Goal: Information Seeking & Learning: Find specific fact

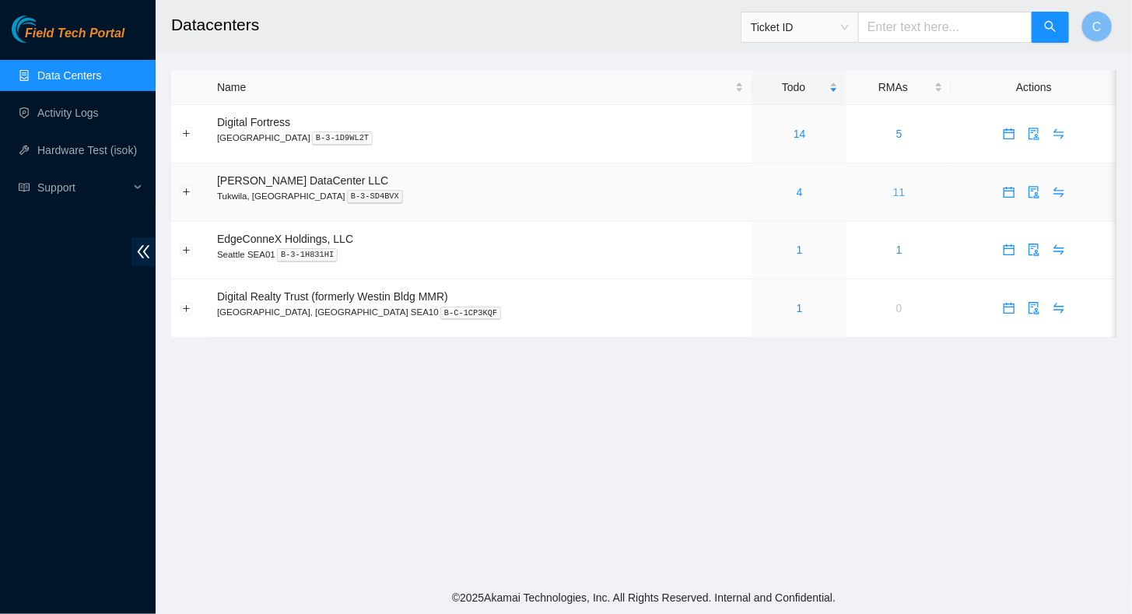
click at [893, 187] on link "11" at bounding box center [899, 192] width 12 height 12
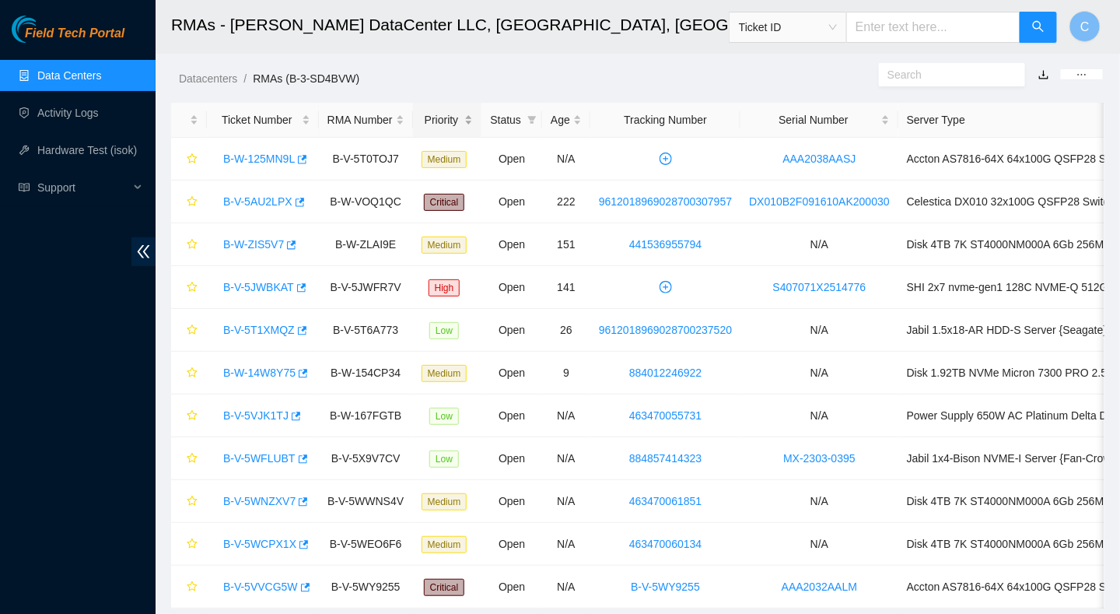
click at [442, 123] on div "Priority" at bounding box center [448, 119] width 52 height 17
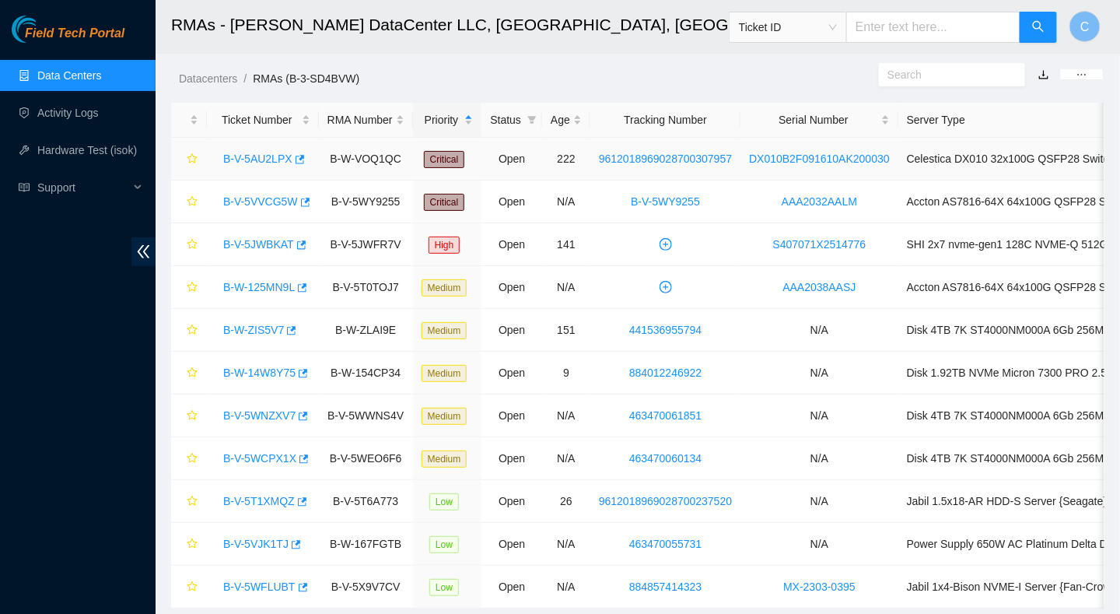
click at [265, 157] on link "B-V-5AU2LPX" at bounding box center [257, 158] width 69 height 12
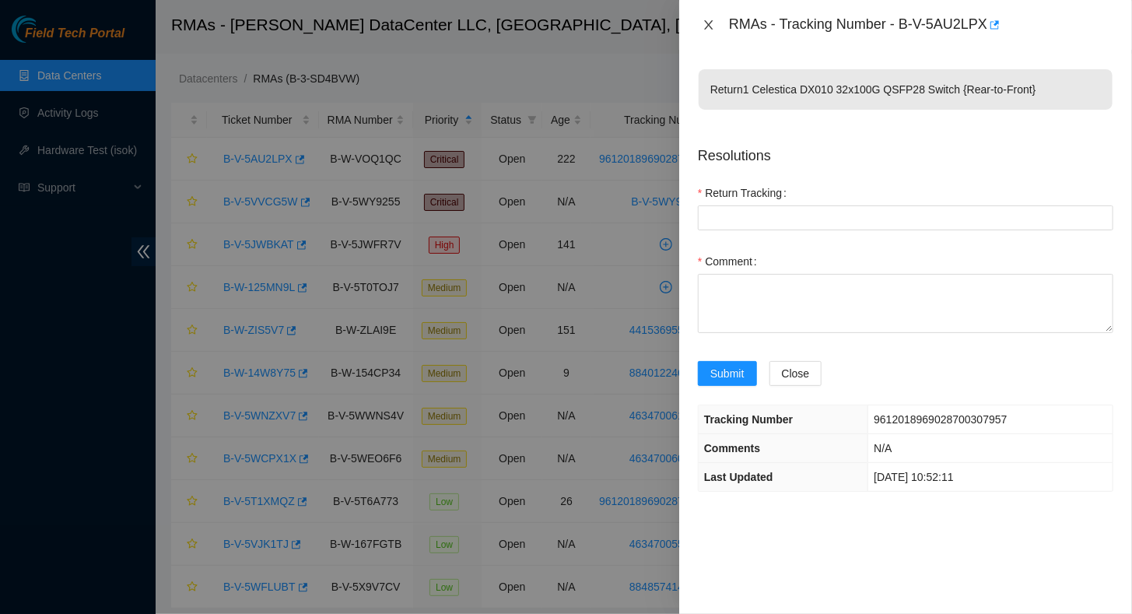
click at [710, 21] on icon "close" at bounding box center [708, 25] width 12 height 12
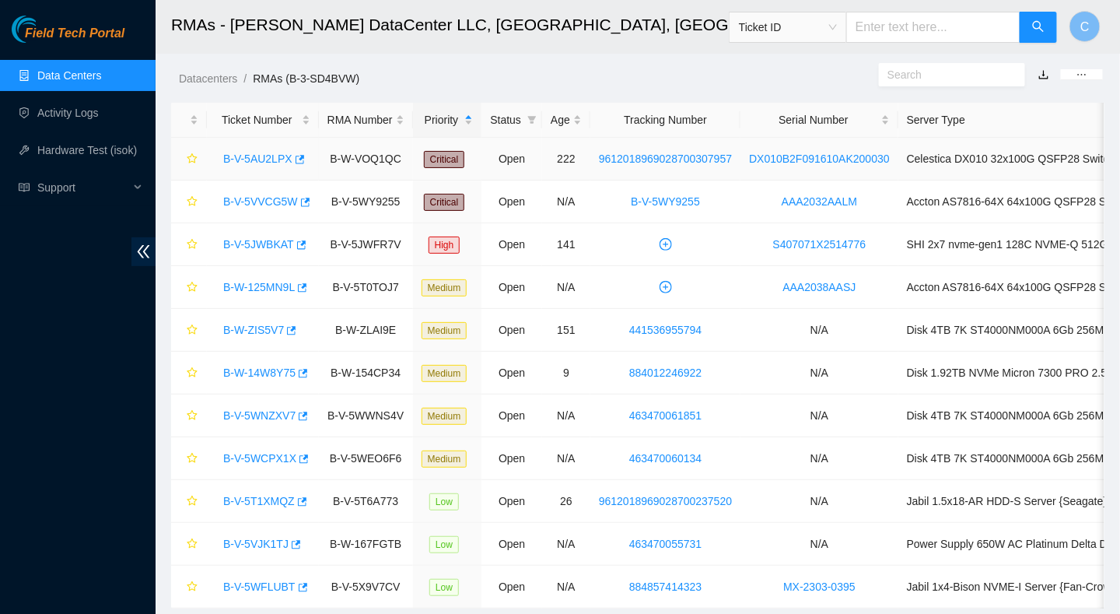
click at [237, 155] on link "B-V-5AU2LPX" at bounding box center [257, 158] width 69 height 12
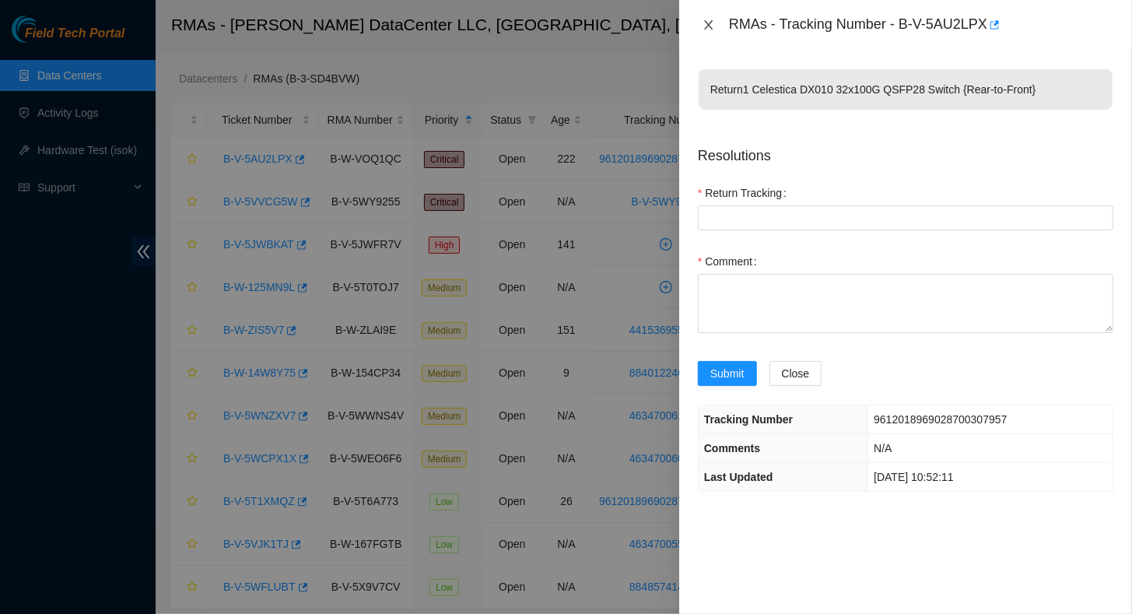
click at [704, 22] on icon "close" at bounding box center [708, 25] width 12 height 12
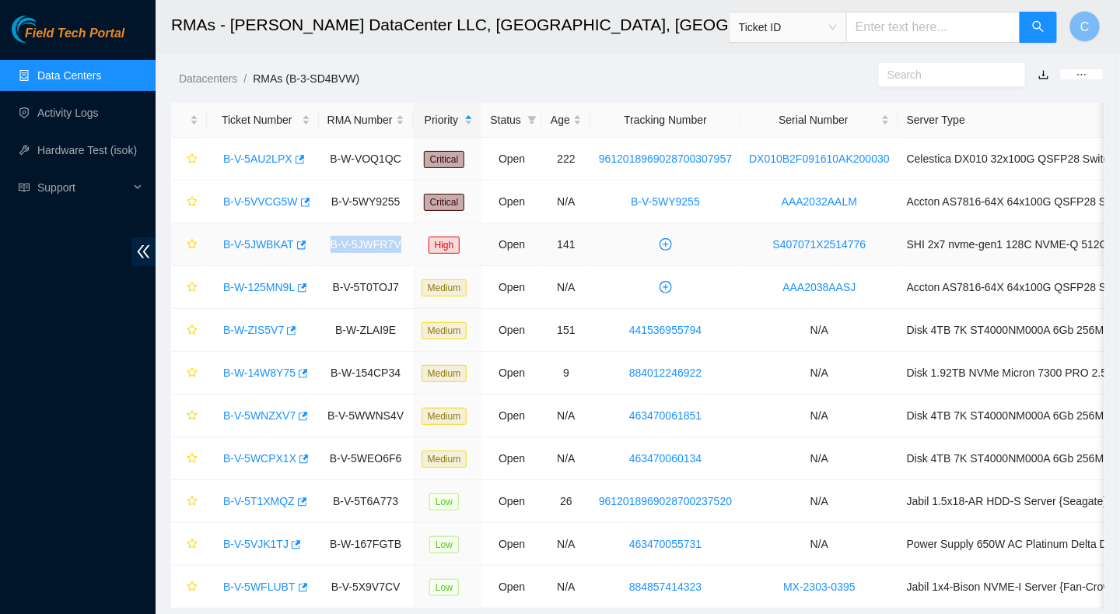
drag, startPoint x: 321, startPoint y: 239, endPoint x: 400, endPoint y: 250, distance: 79.4
click at [400, 250] on td "B-V-5JWFR7V" at bounding box center [366, 244] width 94 height 43
drag, startPoint x: 400, startPoint y: 250, endPoint x: 327, endPoint y: 224, distance: 77.8
click at [327, 223] on td "B-V-5JWFR7V" at bounding box center [366, 244] width 94 height 43
click at [328, 230] on td "B-V-5JWFR7V" at bounding box center [366, 244] width 94 height 43
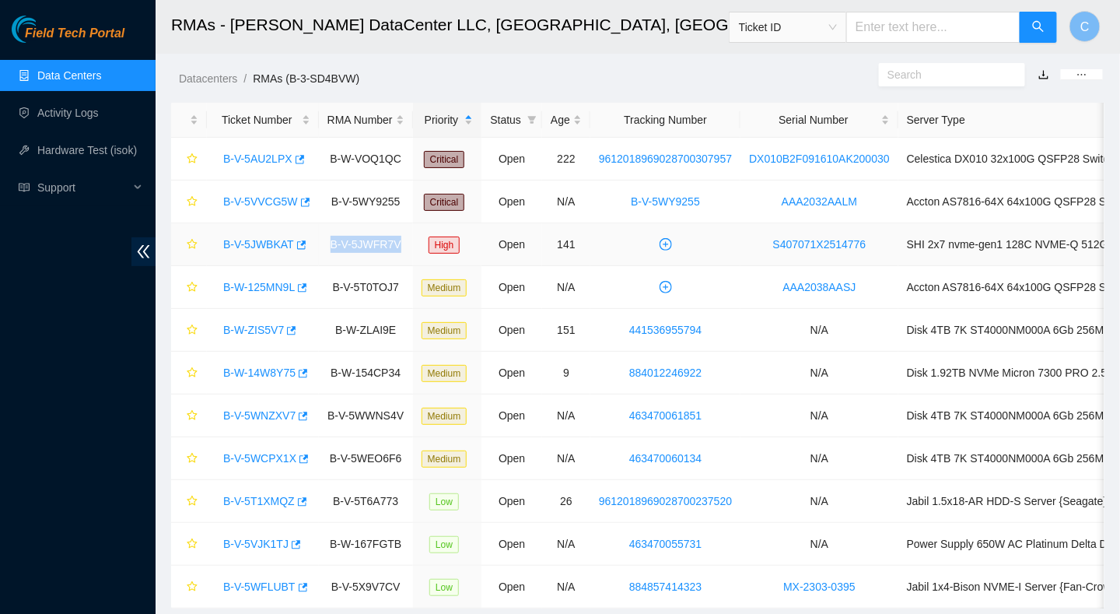
drag, startPoint x: 326, startPoint y: 233, endPoint x: 399, endPoint y: 244, distance: 73.9
click at [399, 244] on td "B-V-5JWFR7V" at bounding box center [366, 244] width 94 height 43
copy td "B-V-5JWFR7V"
click at [72, 152] on link "Hardware Test (isok)" at bounding box center [87, 150] width 100 height 12
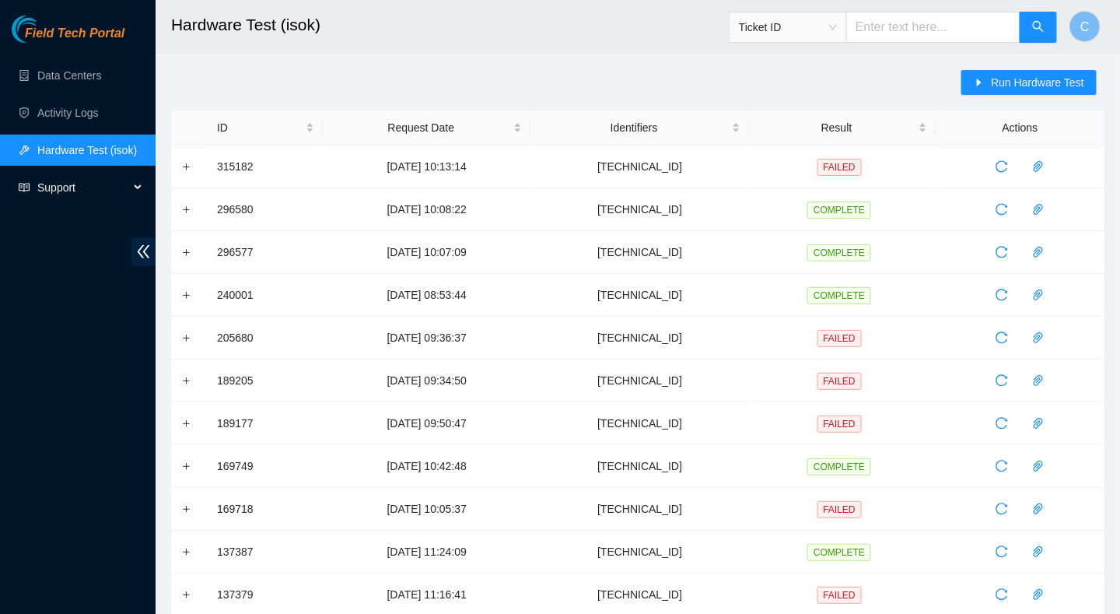
click at [56, 187] on span "Support" at bounding box center [83, 187] width 92 height 31
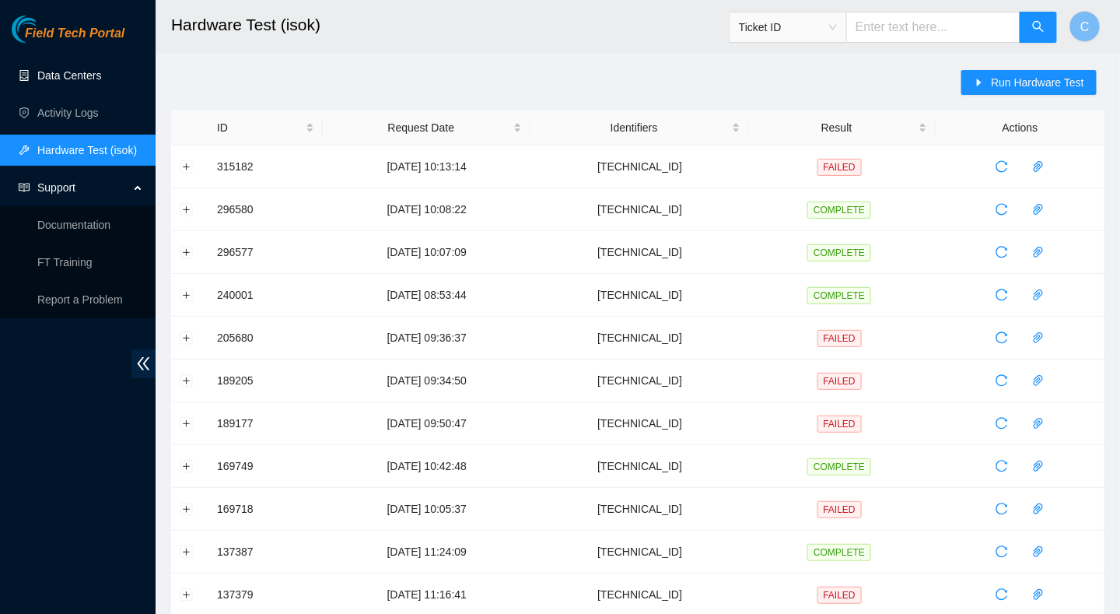
click at [61, 73] on link "Data Centers" at bounding box center [69, 75] width 64 height 12
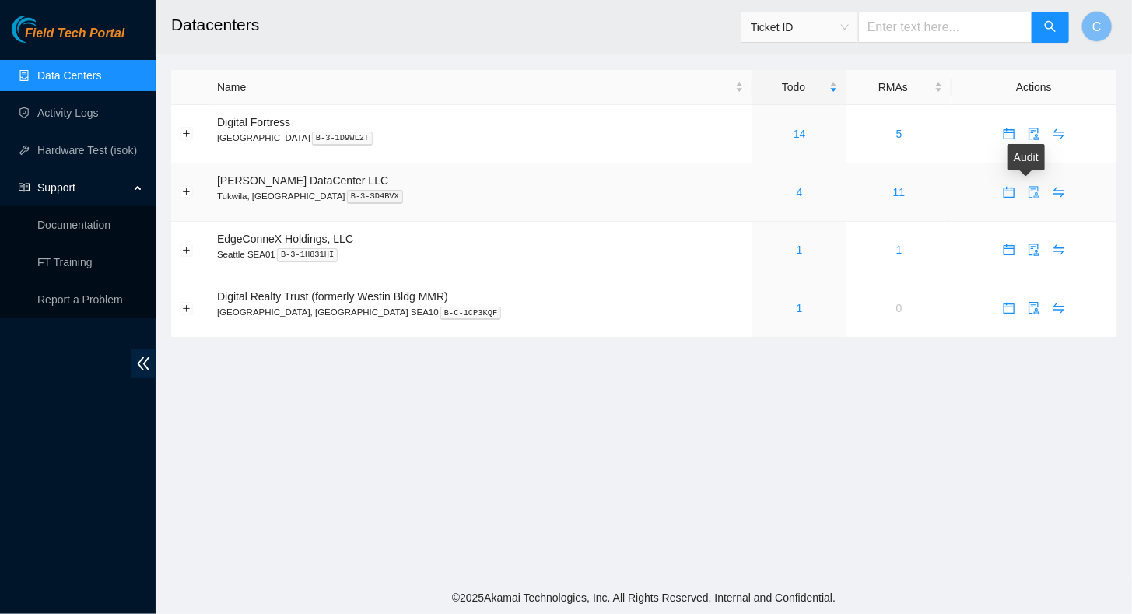
click at [1028, 189] on icon "audit" at bounding box center [1034, 192] width 12 height 12
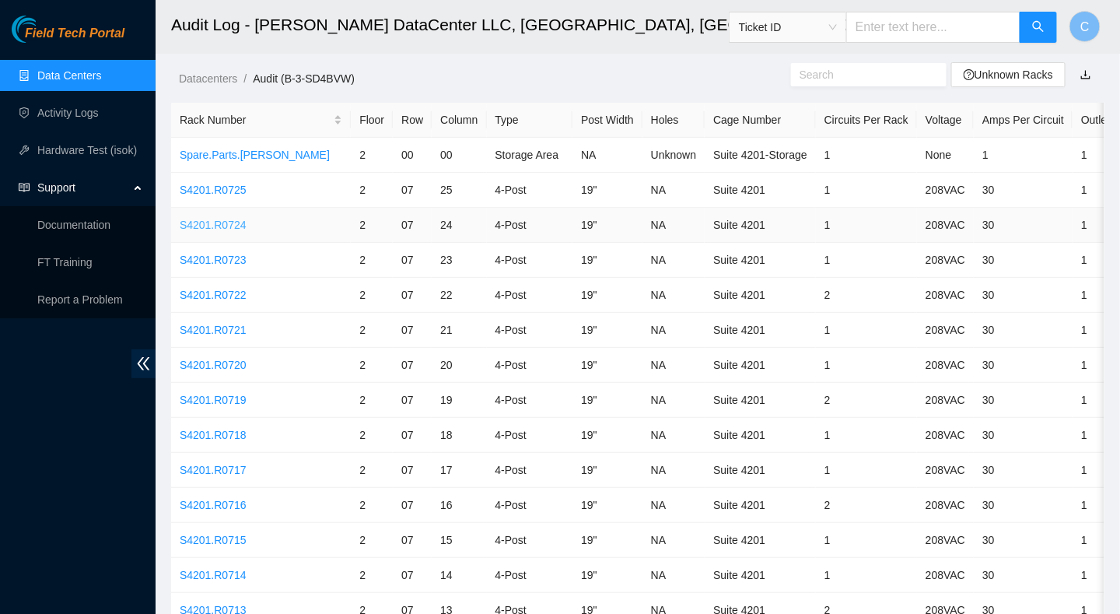
click at [210, 224] on link "S4201.R0724" at bounding box center [213, 225] width 67 height 12
click at [47, 77] on link "Data Centers" at bounding box center [69, 75] width 64 height 12
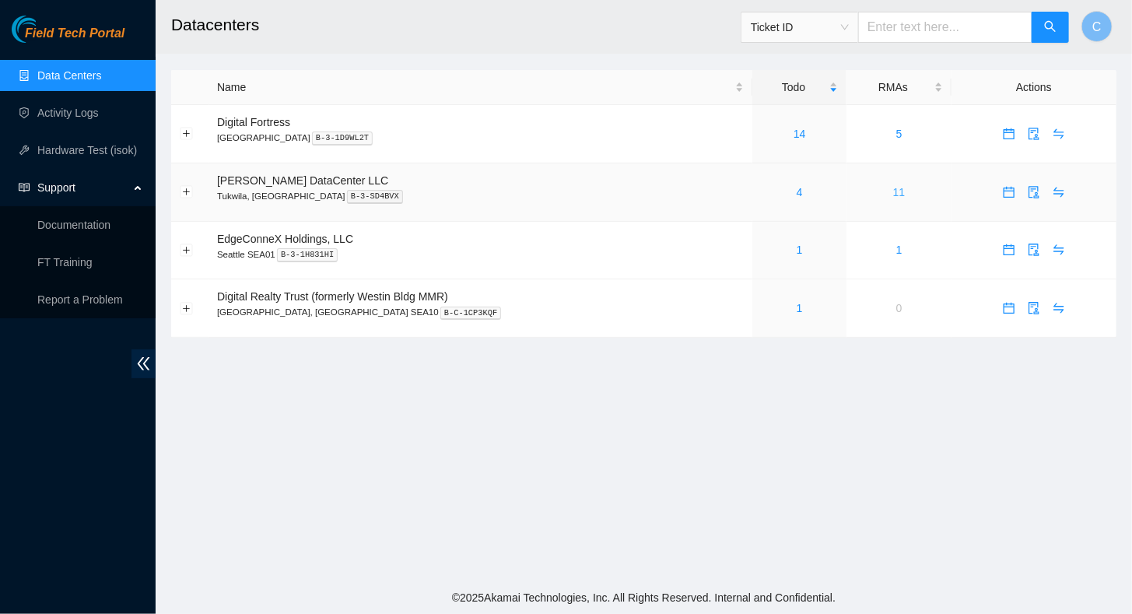
click at [893, 193] on link "11" at bounding box center [899, 192] width 12 height 12
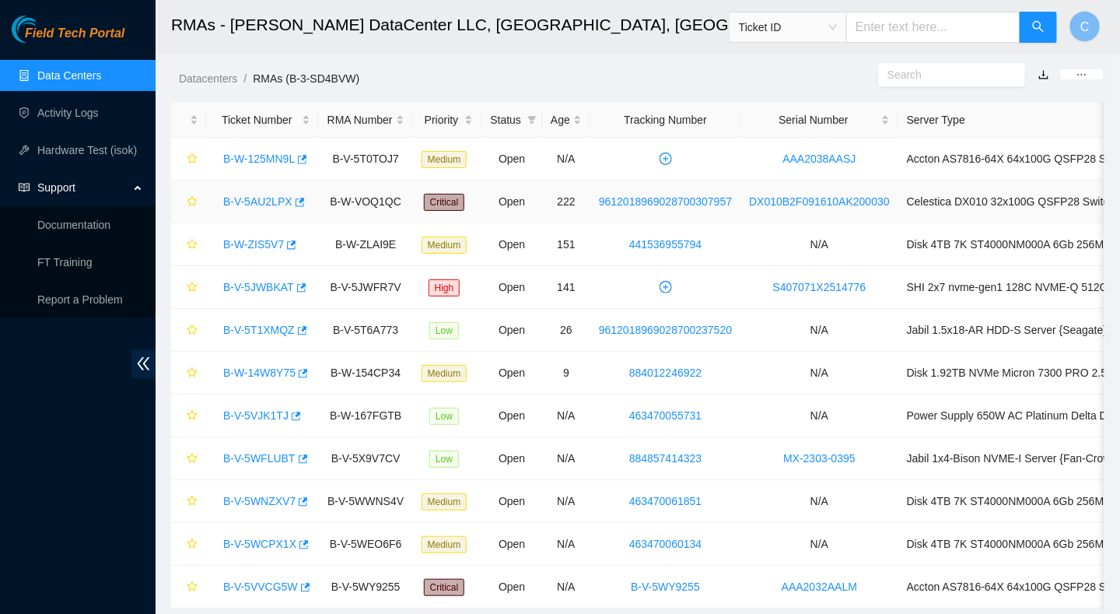
click at [248, 202] on link "B-V-5AU2LPX" at bounding box center [257, 201] width 69 height 12
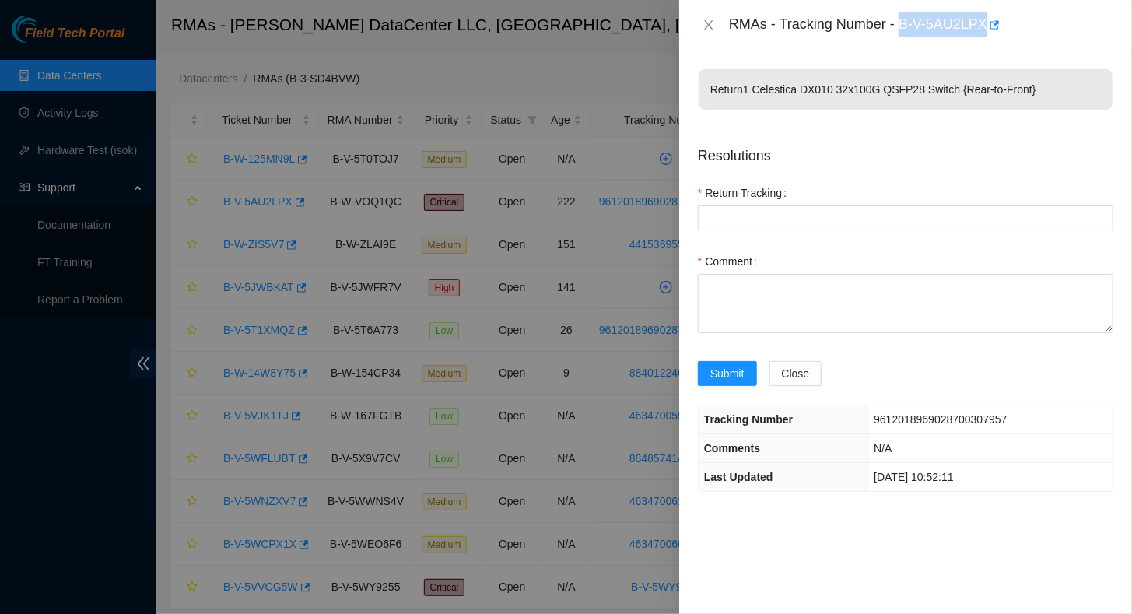
drag, startPoint x: 903, startPoint y: 25, endPoint x: 986, endPoint y: 24, distance: 83.2
click at [986, 24] on div "RMAs - Tracking Number - B-V-5AU2LPX" at bounding box center [921, 24] width 384 height 25
copy div "B-V-5AU2LPX"
click at [714, 24] on icon "close" at bounding box center [708, 25] width 12 height 12
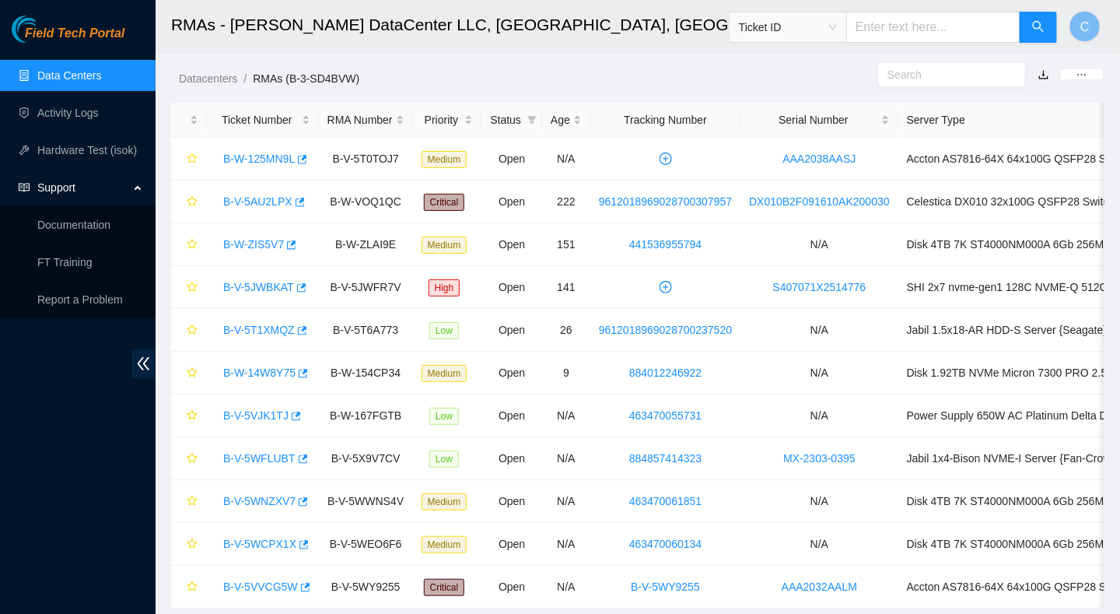
click at [65, 74] on link "Data Centers" at bounding box center [69, 75] width 64 height 12
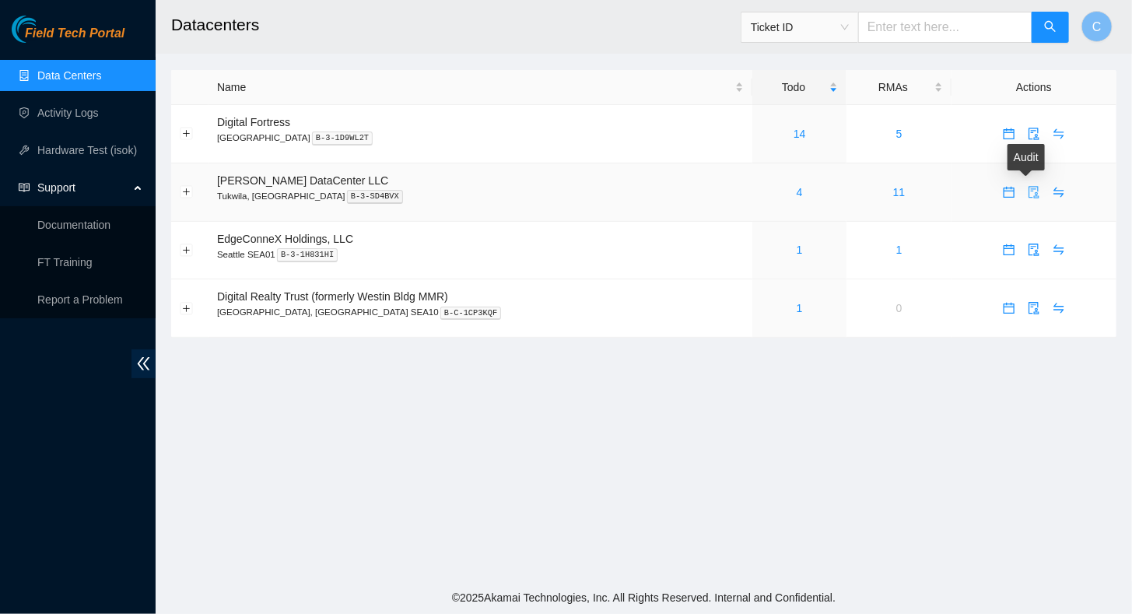
click at [1028, 190] on icon "audit" at bounding box center [1034, 192] width 12 height 12
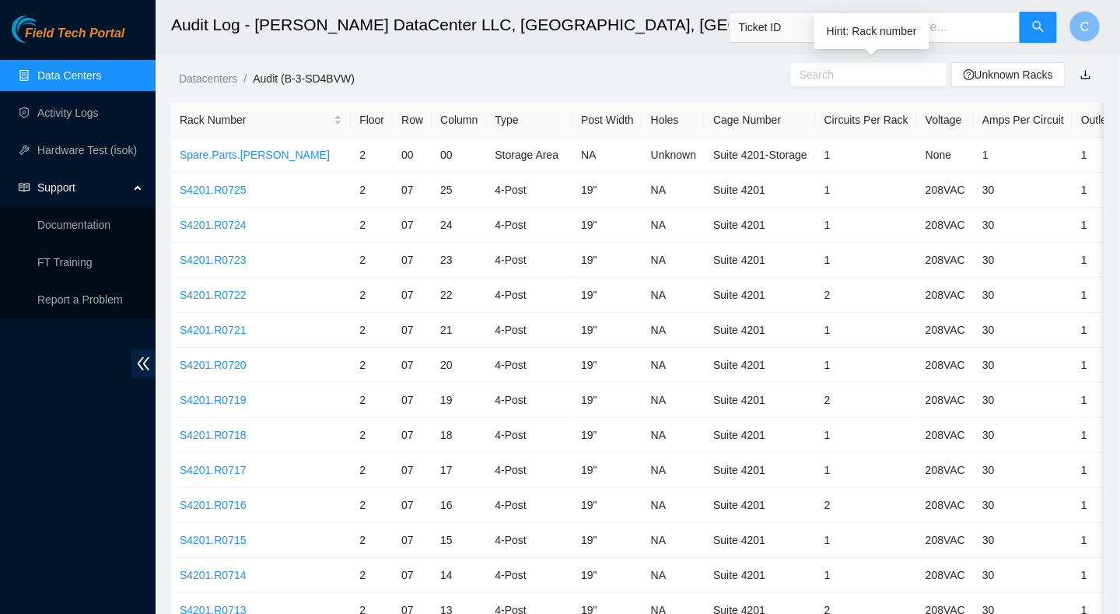
click at [827, 79] on input "text" at bounding box center [863, 74] width 126 height 17
paste input "B-V-5AU2LPX"
type input "B-V-5AU2LPX"
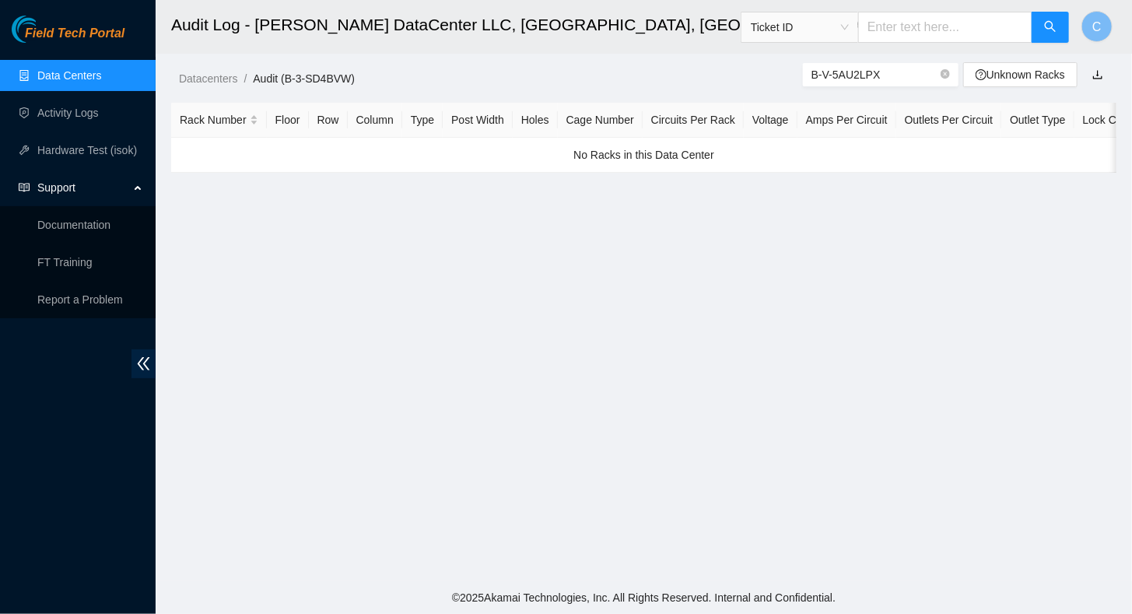
drag, startPoint x: 888, startPoint y: 74, endPoint x: 794, endPoint y: 75, distance: 93.4
click at [793, 75] on div "Datacenters / Audit (B-3-SD4BVW) / B-V-5AU2LPX Unknown Racks" at bounding box center [644, 43] width 976 height 87
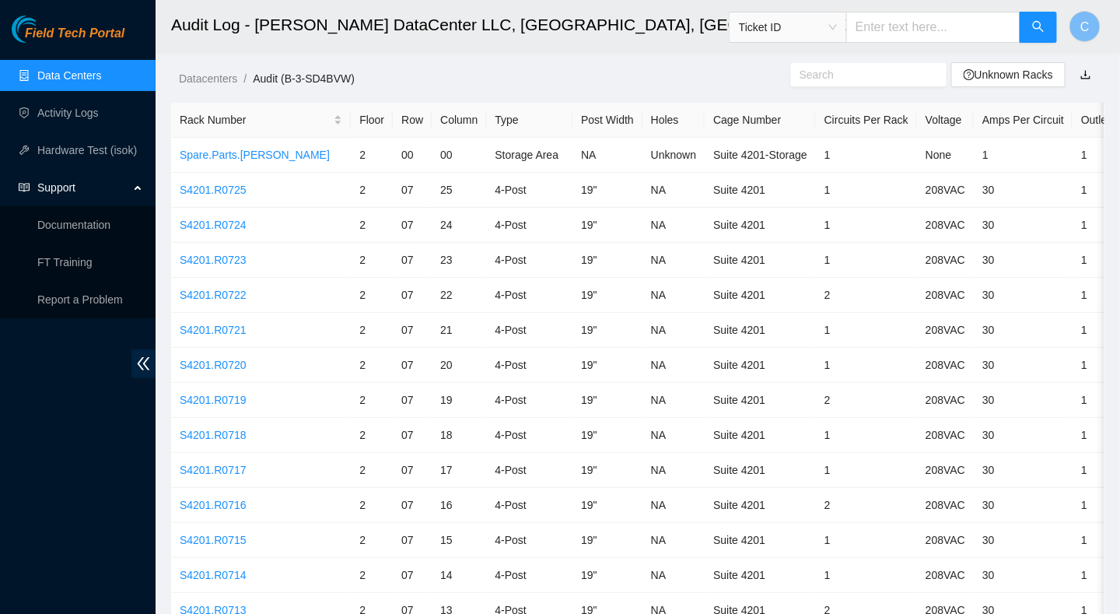
click at [63, 82] on link "Data Centers" at bounding box center [69, 75] width 64 height 12
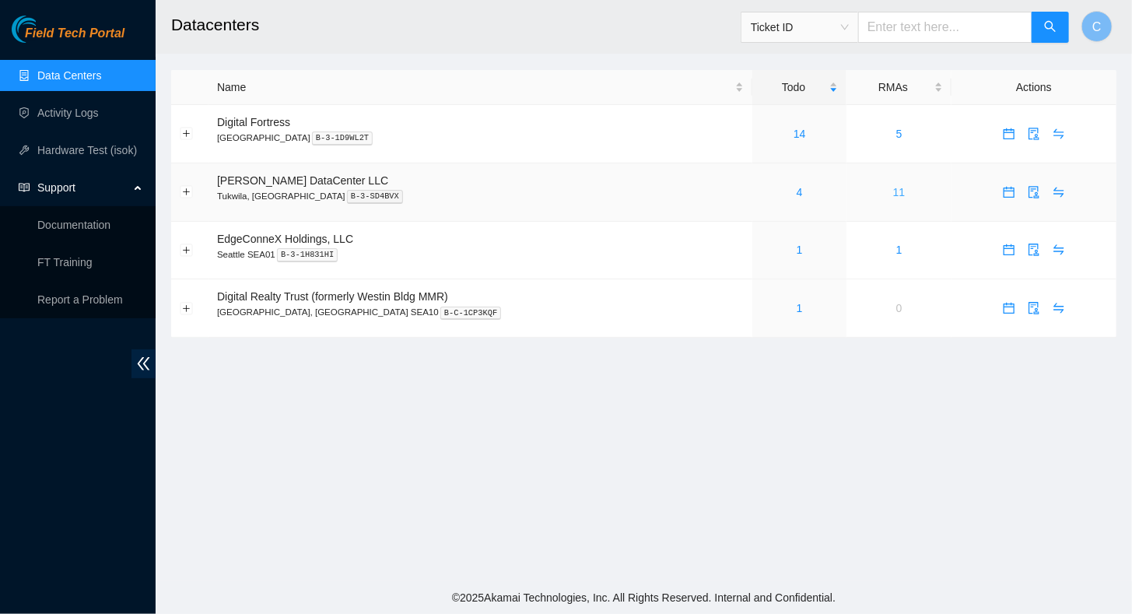
click at [893, 193] on link "11" at bounding box center [899, 192] width 12 height 12
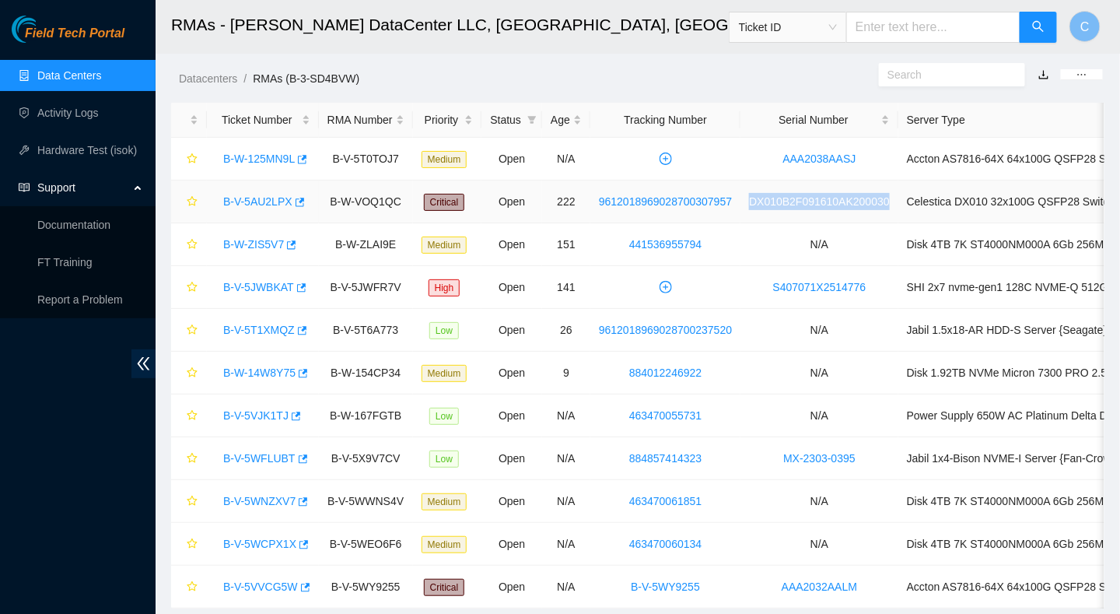
drag, startPoint x: 741, startPoint y: 201, endPoint x: 884, endPoint y: 201, distance: 143.1
click at [884, 201] on td "DX010B2F091610AK200030" at bounding box center [820, 201] width 158 height 43
copy link "DX010B2F091610AK200030"
click at [47, 72] on link "Data Centers" at bounding box center [69, 75] width 64 height 12
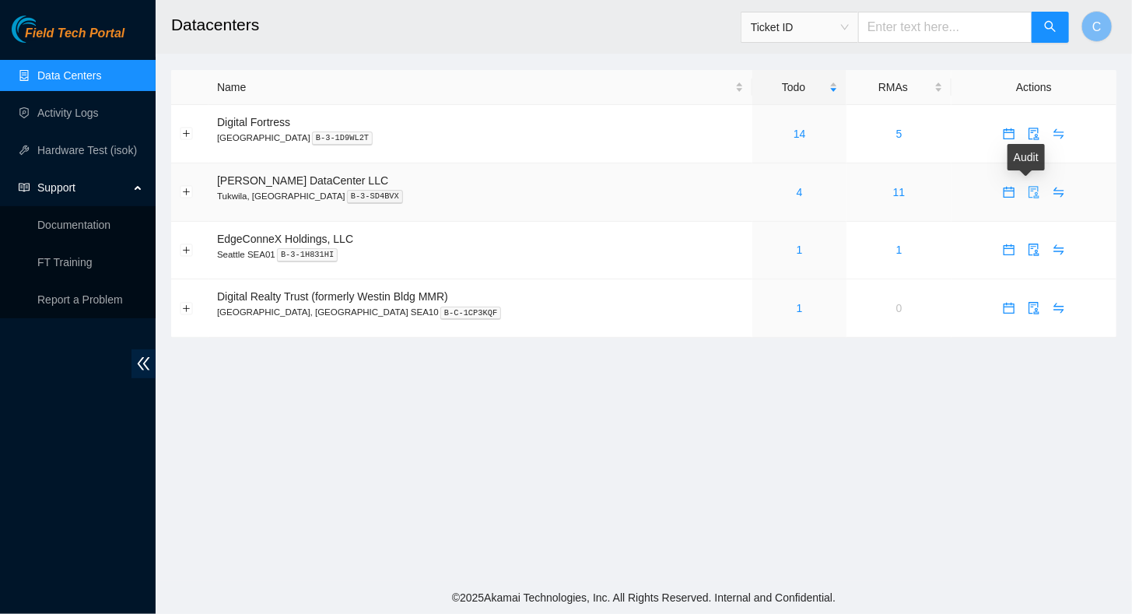
click at [1028, 191] on icon "audit" at bounding box center [1034, 192] width 12 height 12
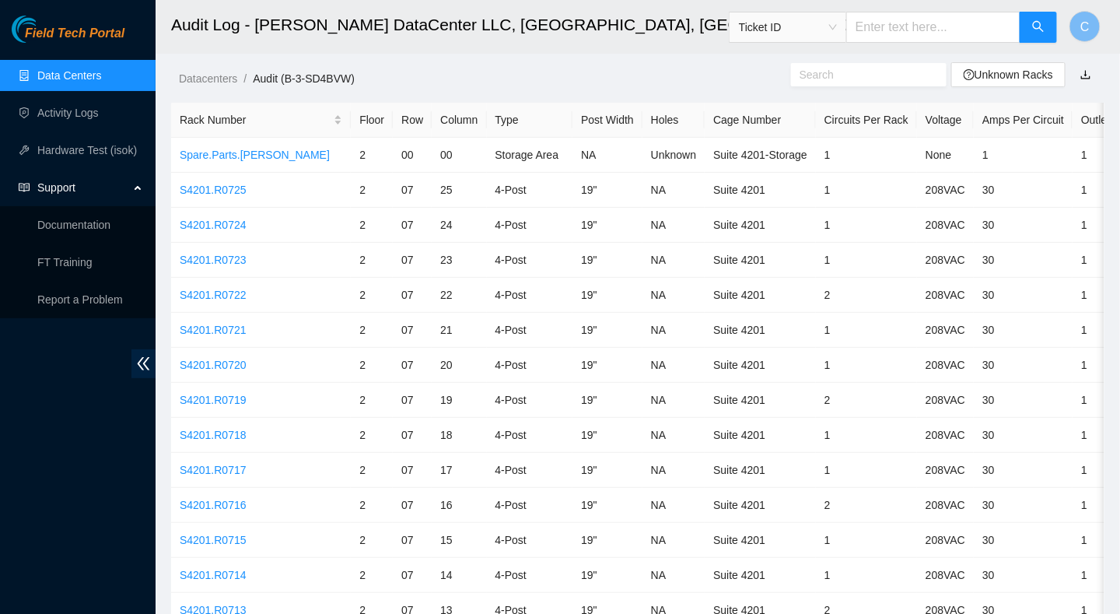
click at [840, 77] on input "text" at bounding box center [863, 74] width 126 height 17
paste input "DX010B2F091610AK200030"
type input "DX010B2F091610AK200030"
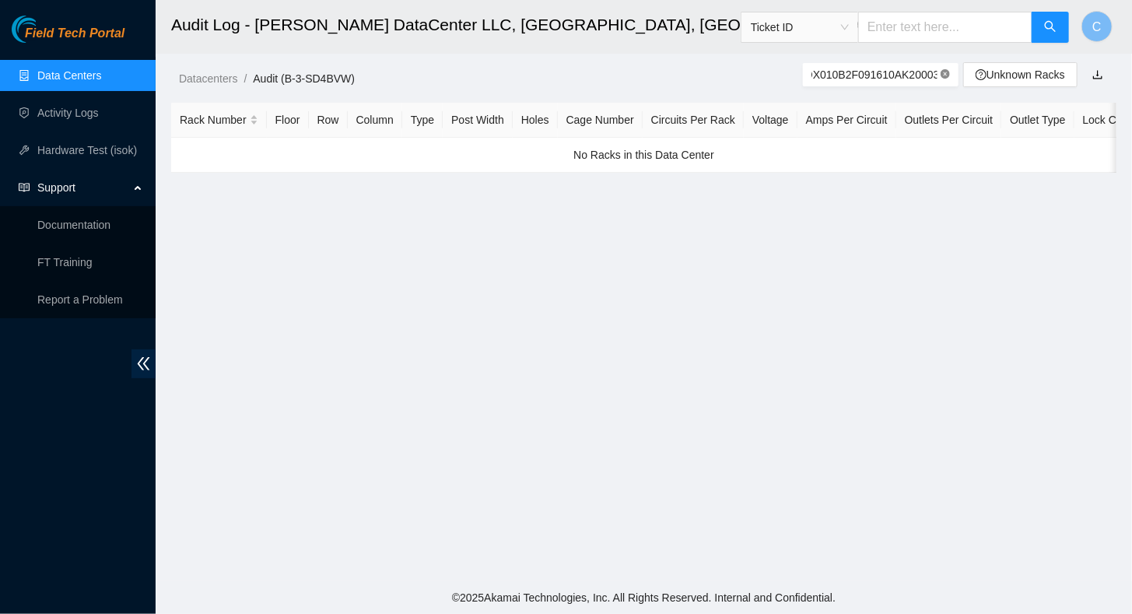
click at [945, 75] on icon "close-circle" at bounding box center [945, 73] width 9 height 9
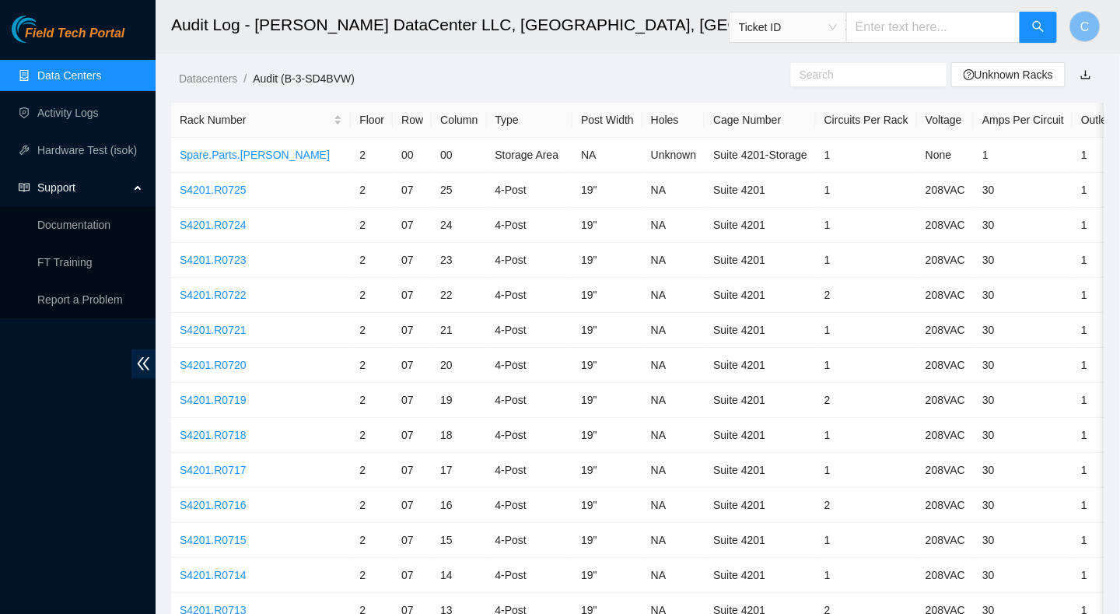
scroll to position [0, 0]
click at [902, 30] on input "text" at bounding box center [933, 27] width 174 height 31
paste input "DX010B2F091610AK200030"
type input "DX010B2F091610AK200030"
drag, startPoint x: 1013, startPoint y: 27, endPoint x: 807, endPoint y: 40, distance: 206.5
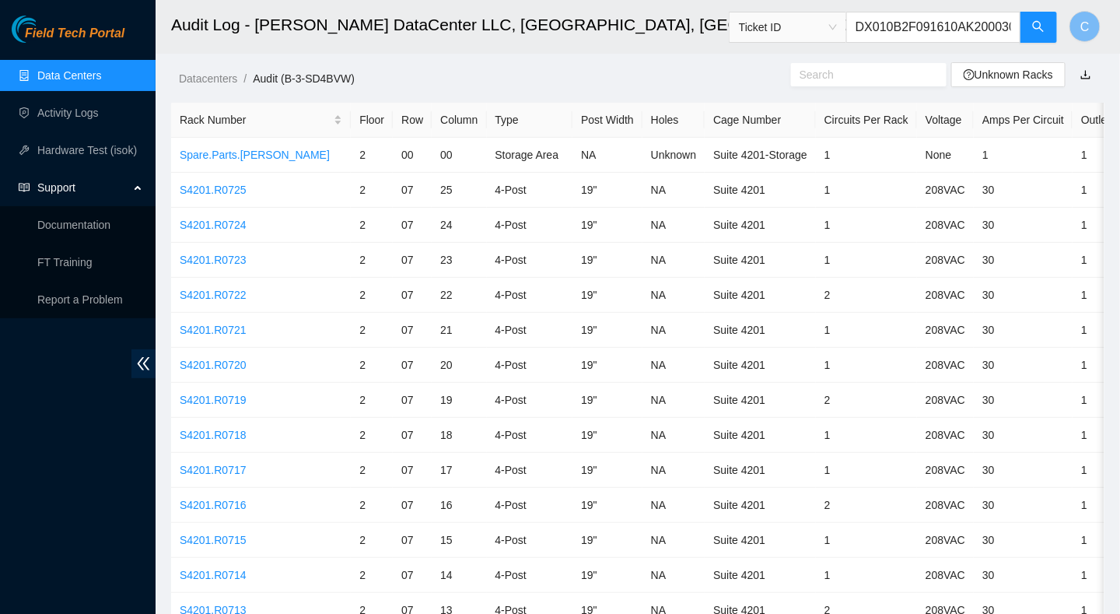
click at [807, 40] on span "Ticket ID DX010B2F091610AK200030" at bounding box center [893, 27] width 329 height 31
click at [54, 118] on link "Activity Logs" at bounding box center [67, 113] width 61 height 12
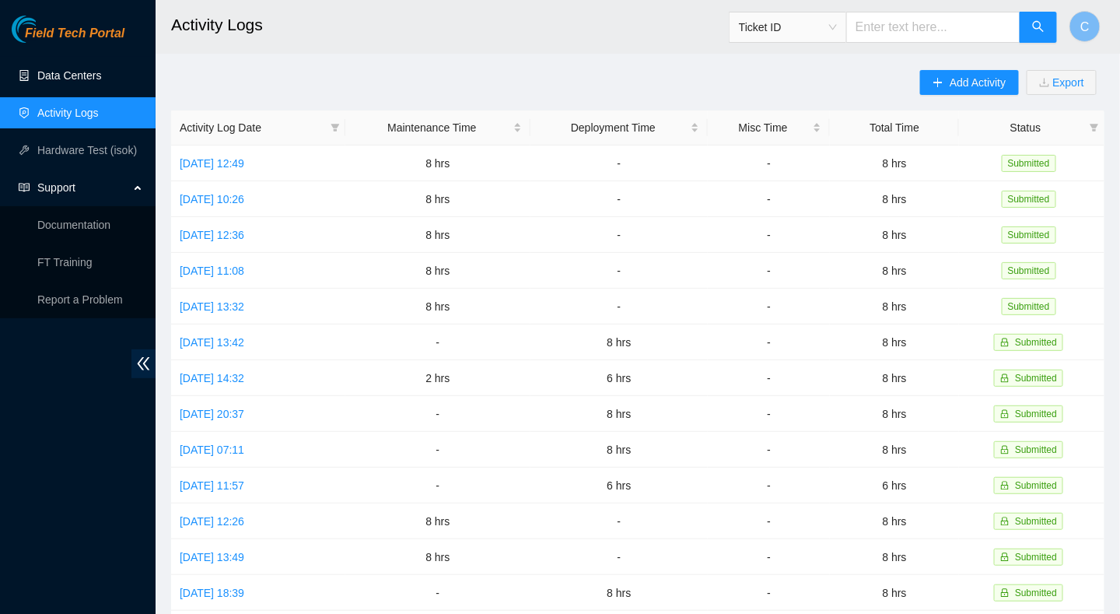
click at [79, 82] on link "Data Centers" at bounding box center [69, 75] width 64 height 12
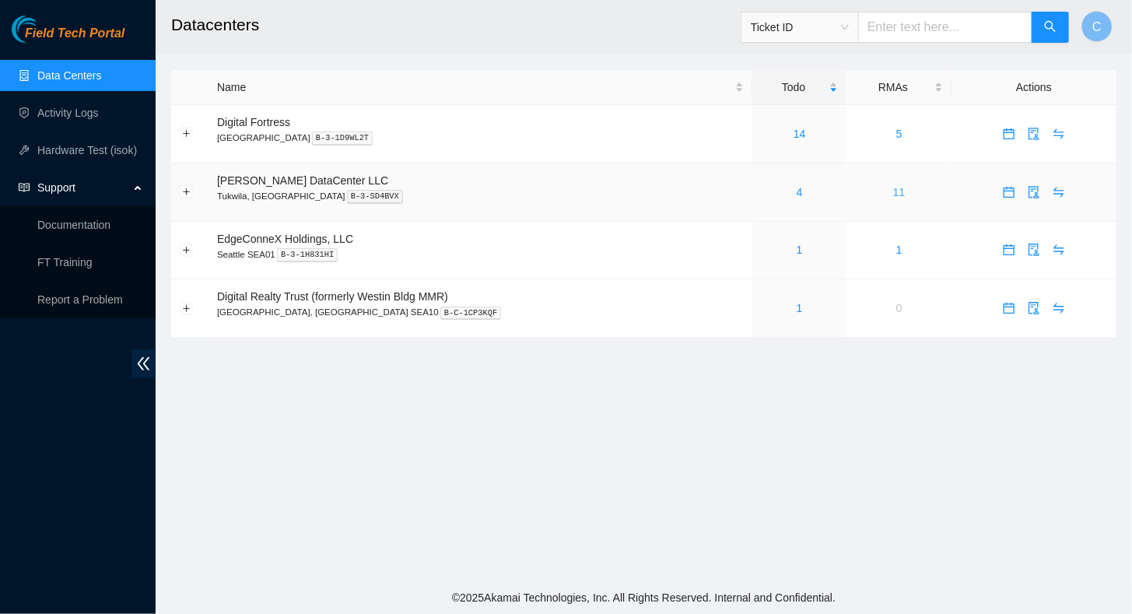
click at [893, 190] on link "11" at bounding box center [899, 192] width 12 height 12
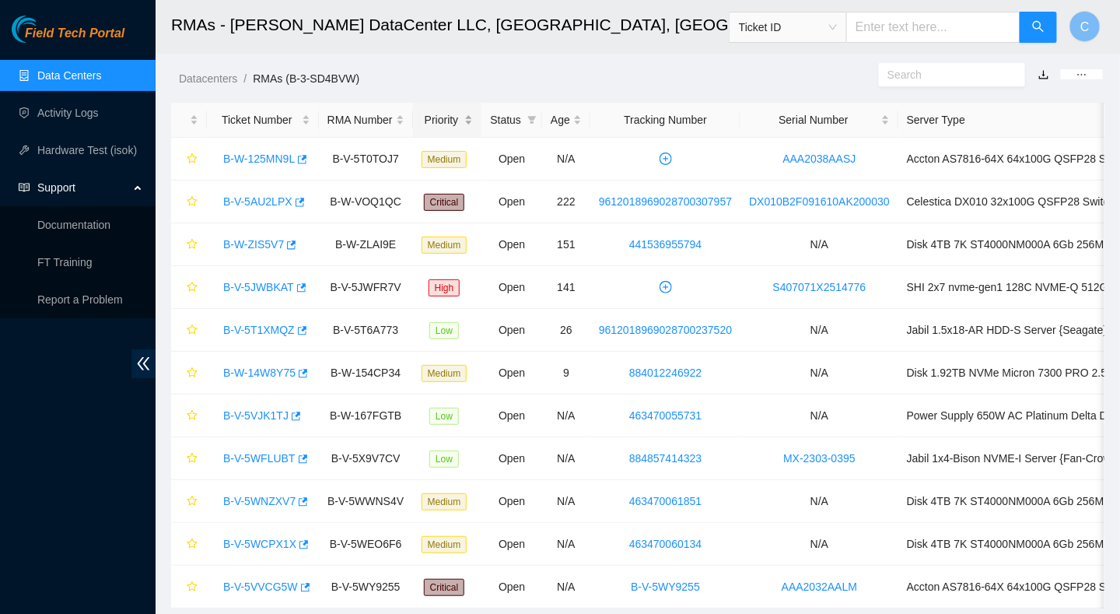
click at [439, 114] on div "Priority" at bounding box center [448, 119] width 52 height 17
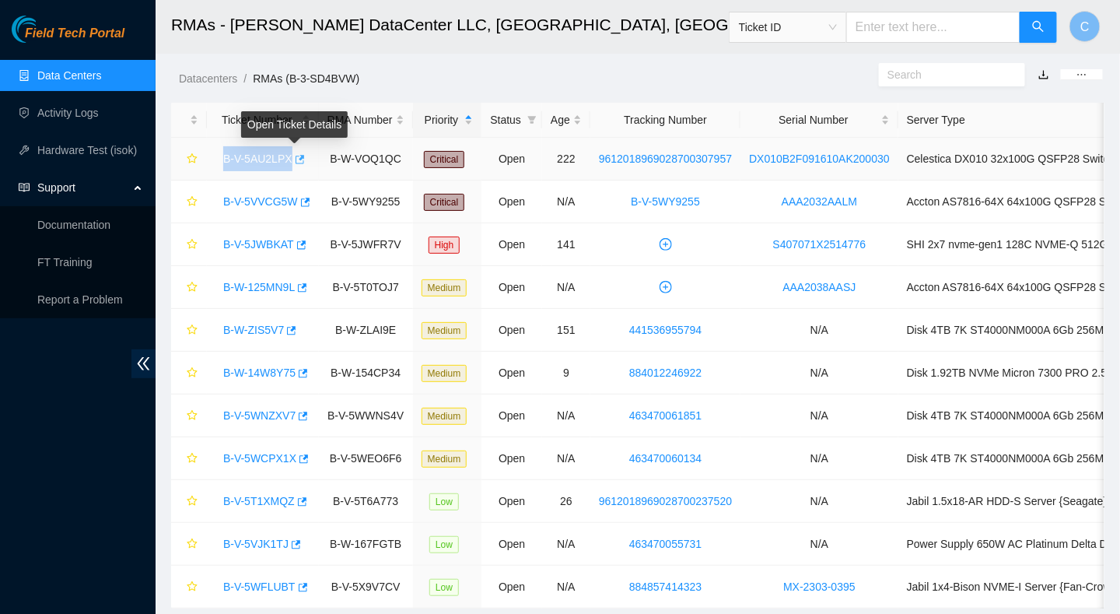
drag, startPoint x: 219, startPoint y: 153, endPoint x: 289, endPoint y: 160, distance: 71.1
click at [289, 160] on div "B-V-5AU2LPX" at bounding box center [262, 158] width 95 height 25
copy div "B-V-5AU2LPX"
click at [68, 75] on link "Data Centers" at bounding box center [69, 75] width 64 height 12
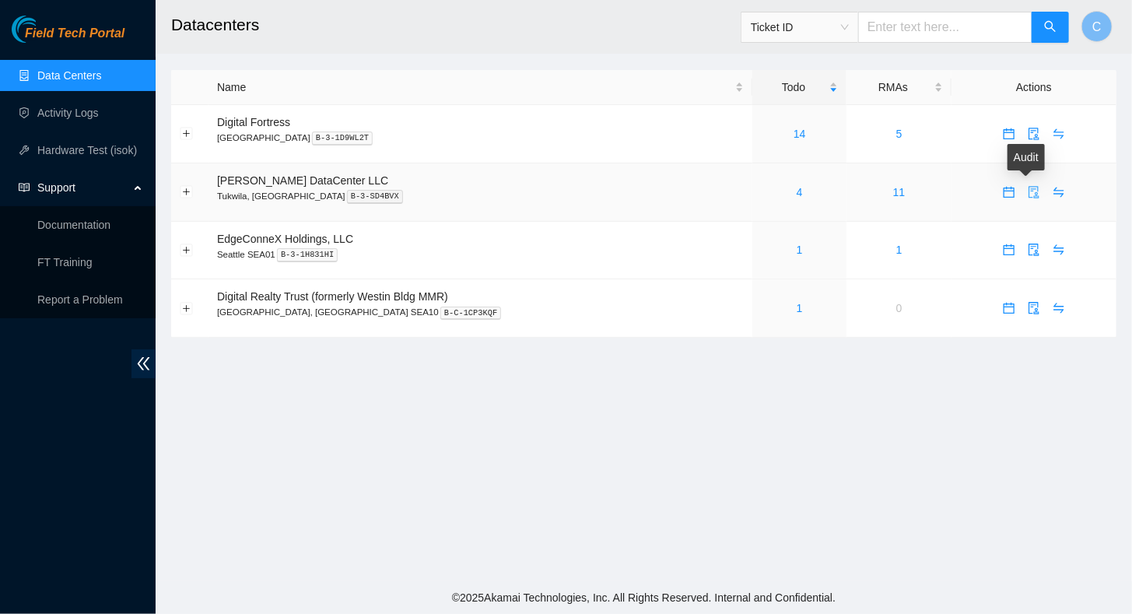
click at [1028, 192] on icon "audit" at bounding box center [1034, 192] width 12 height 12
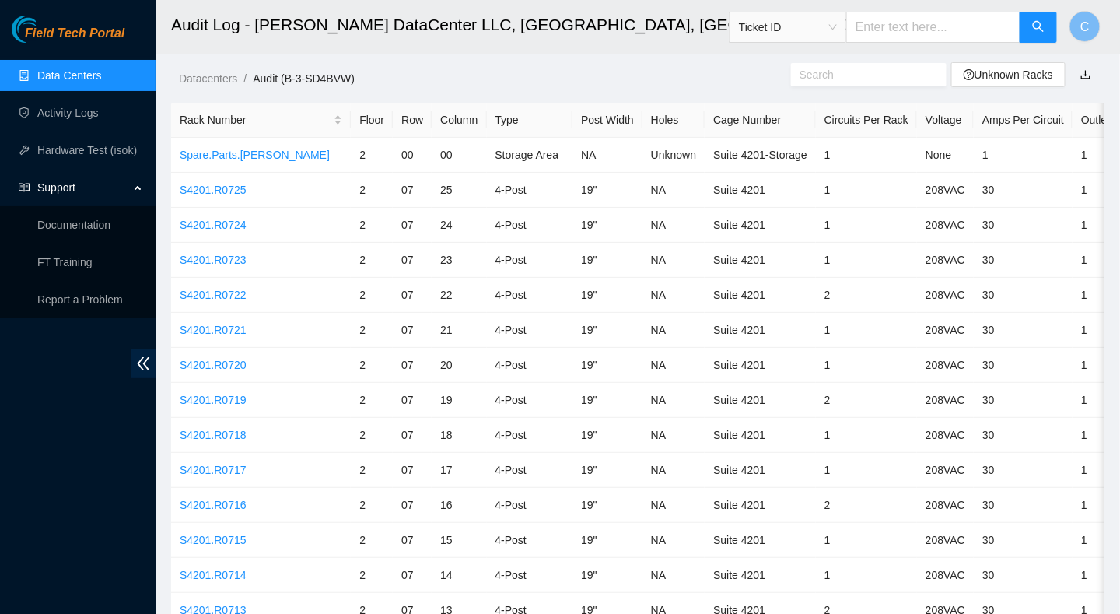
click at [918, 24] on input "text" at bounding box center [933, 27] width 174 height 31
paste input "B-V-5AU2LPX"
type input "B-V-5AU2LPX"
click at [1037, 30] on icon "search" at bounding box center [1038, 26] width 12 height 12
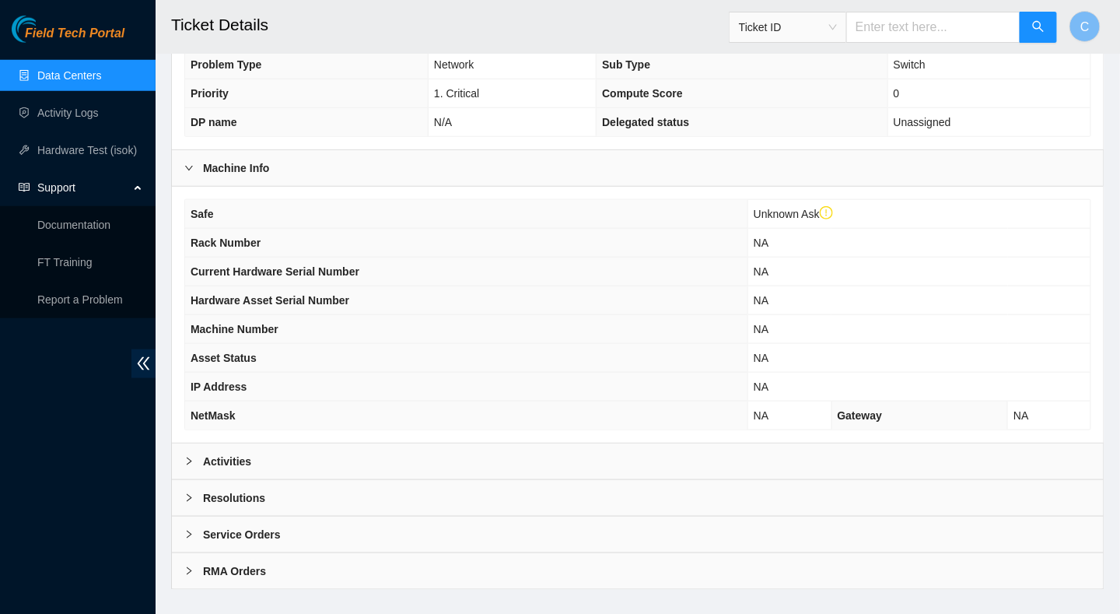
scroll to position [409, 0]
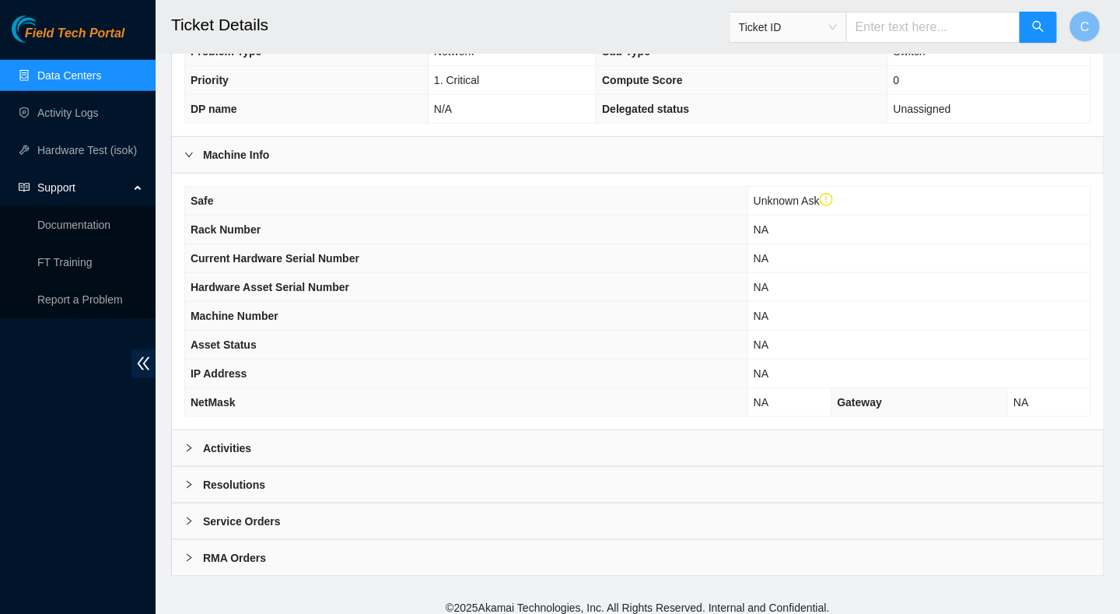
click at [199, 478] on div at bounding box center [193, 484] width 19 height 17
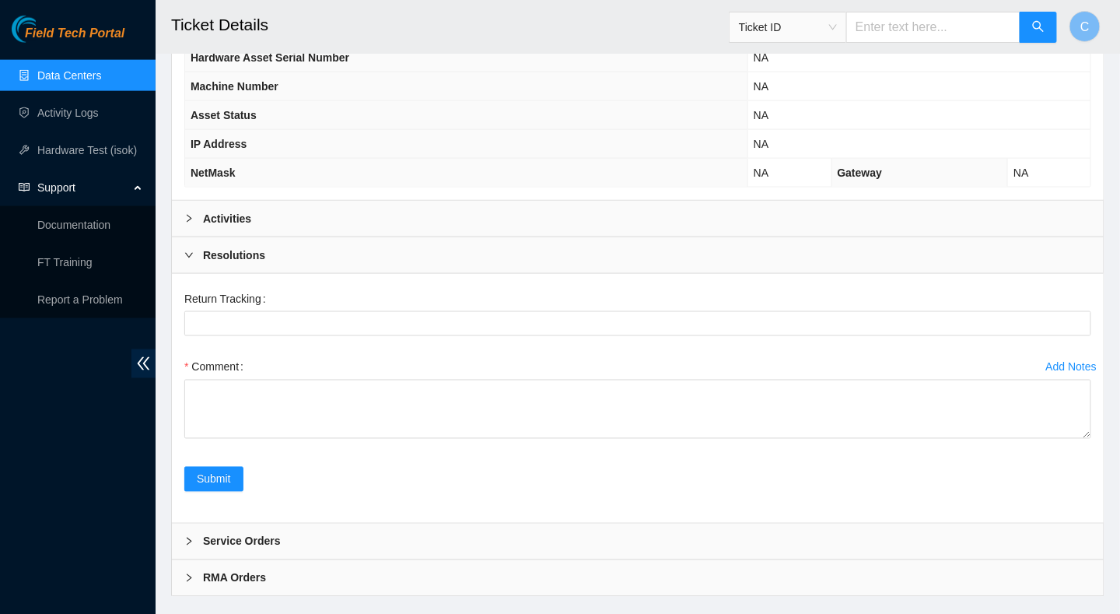
scroll to position [658, 0]
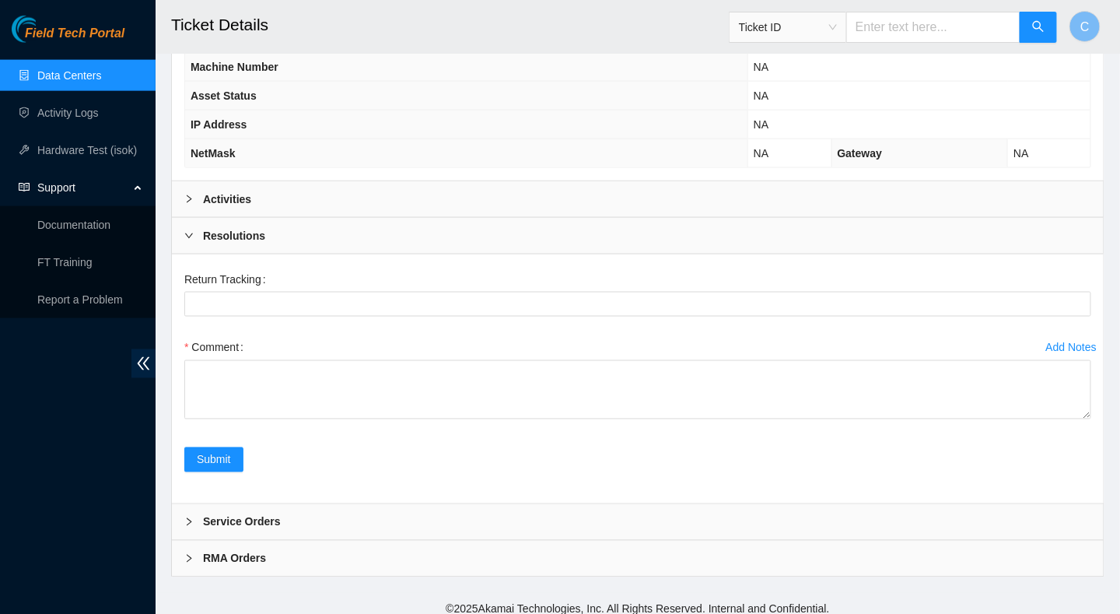
click at [202, 513] on div at bounding box center [193, 521] width 19 height 17
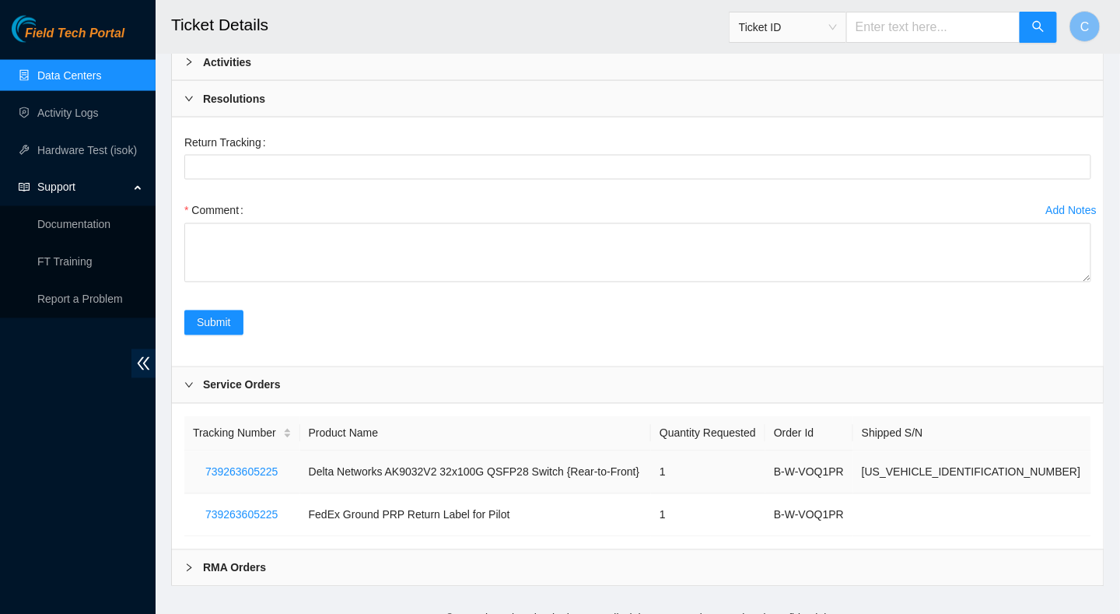
scroll to position [803, 0]
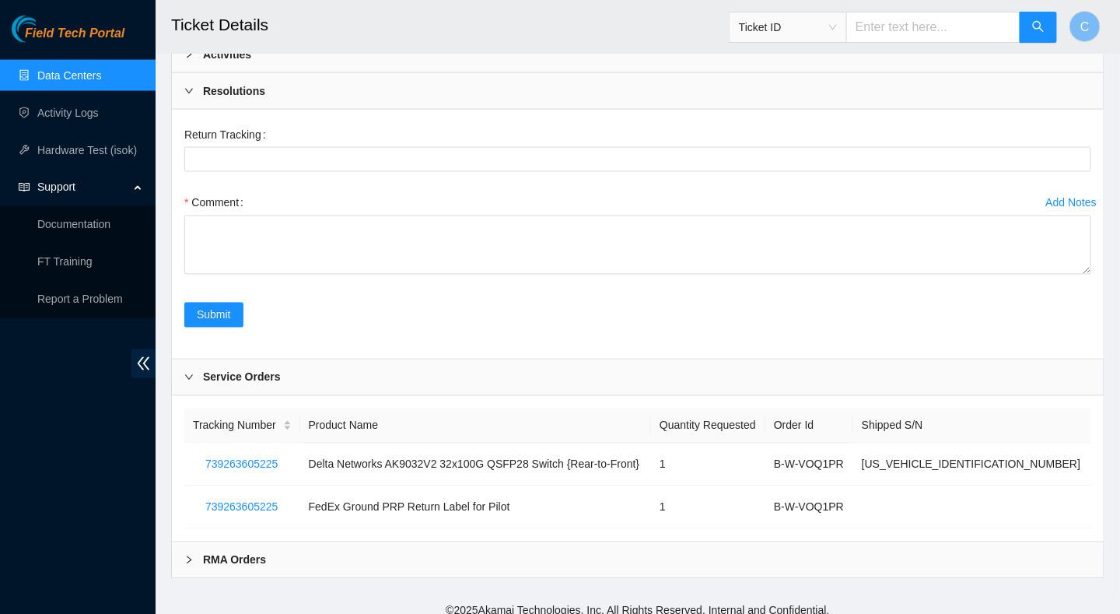
click at [198, 552] on div at bounding box center [193, 560] width 19 height 17
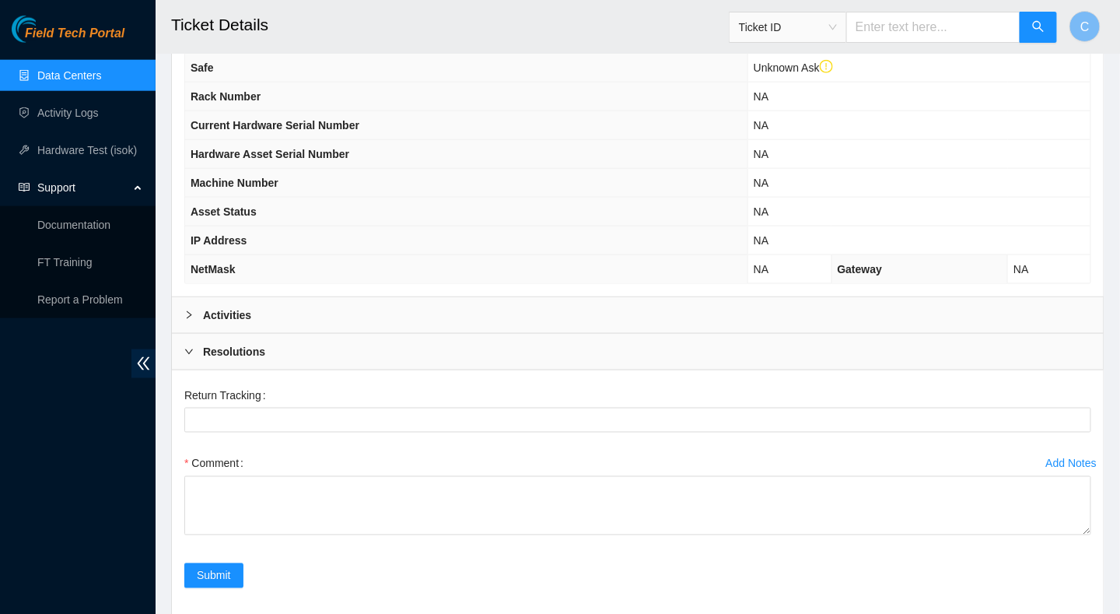
scroll to position [545, 0]
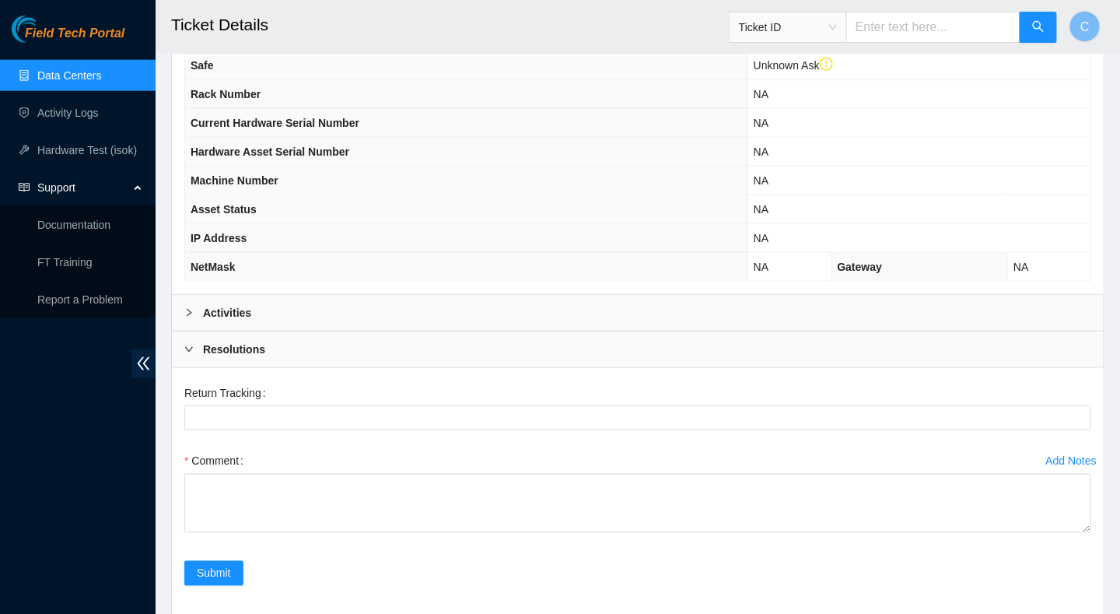
click at [214, 308] on b "Activities" at bounding box center [227, 312] width 48 height 17
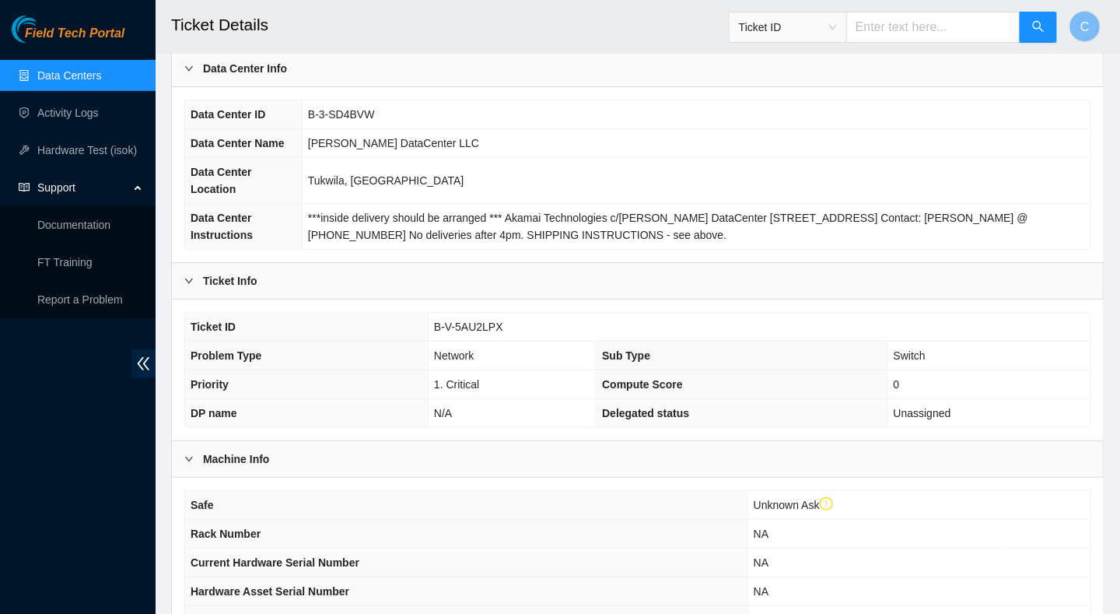
scroll to position [0, 0]
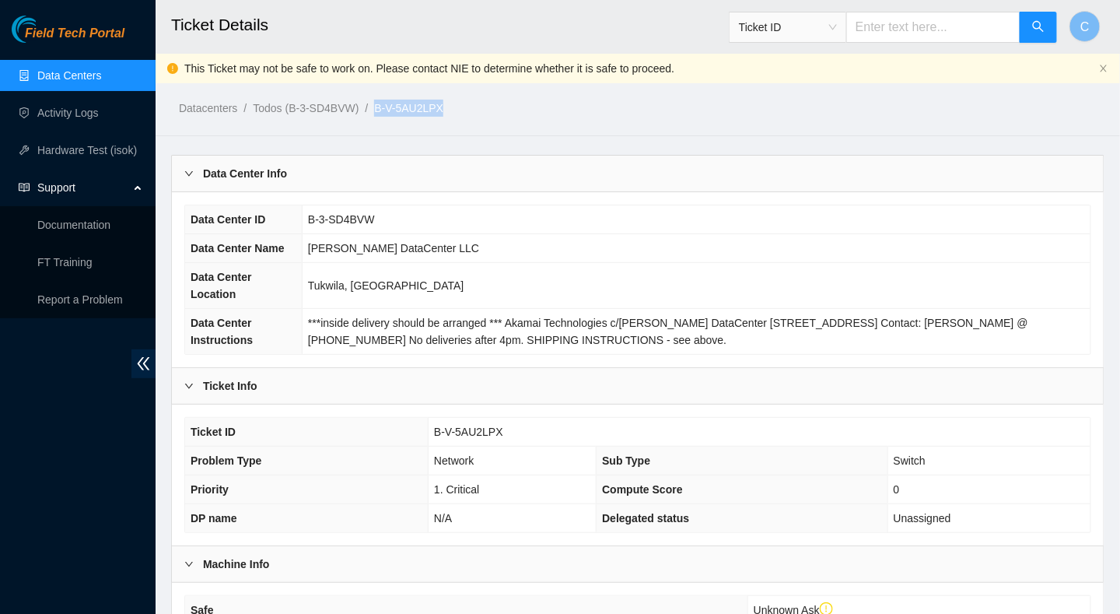
drag, startPoint x: 374, startPoint y: 106, endPoint x: 445, endPoint y: 110, distance: 70.9
click at [445, 110] on ol "Datacenters / Todos (B-3-SD4BVW) / B-V-5AU2LPX /" at bounding box center [529, 108] width 700 height 17
copy ol "B-V-5AU2LPX"
click at [61, 73] on link "Data Centers" at bounding box center [69, 75] width 64 height 12
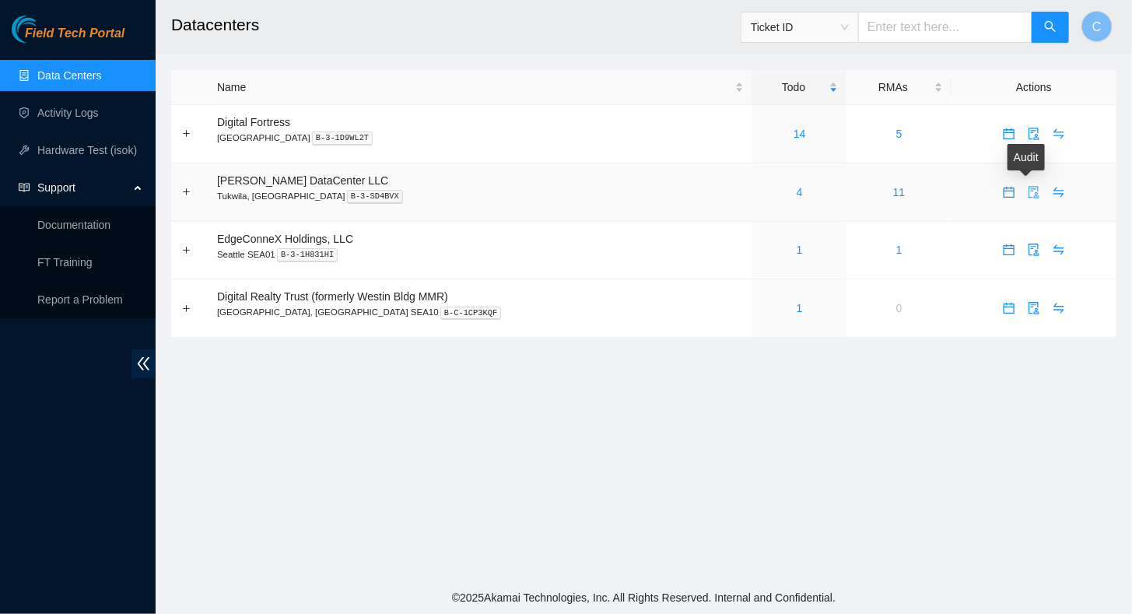
click at [1028, 195] on icon "audit" at bounding box center [1033, 192] width 10 height 12
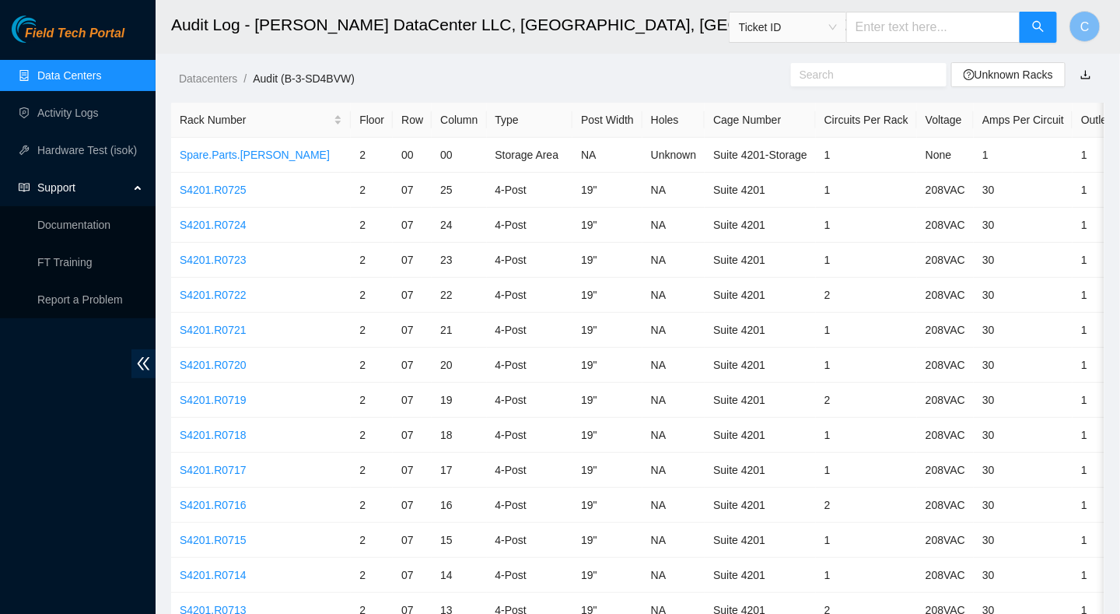
click at [917, 36] on input "text" at bounding box center [933, 27] width 174 height 31
paste input "B-V-5AU2LPX"
type input "B-V-5AU2LPX"
click at [1043, 23] on icon "search" at bounding box center [1038, 26] width 12 height 12
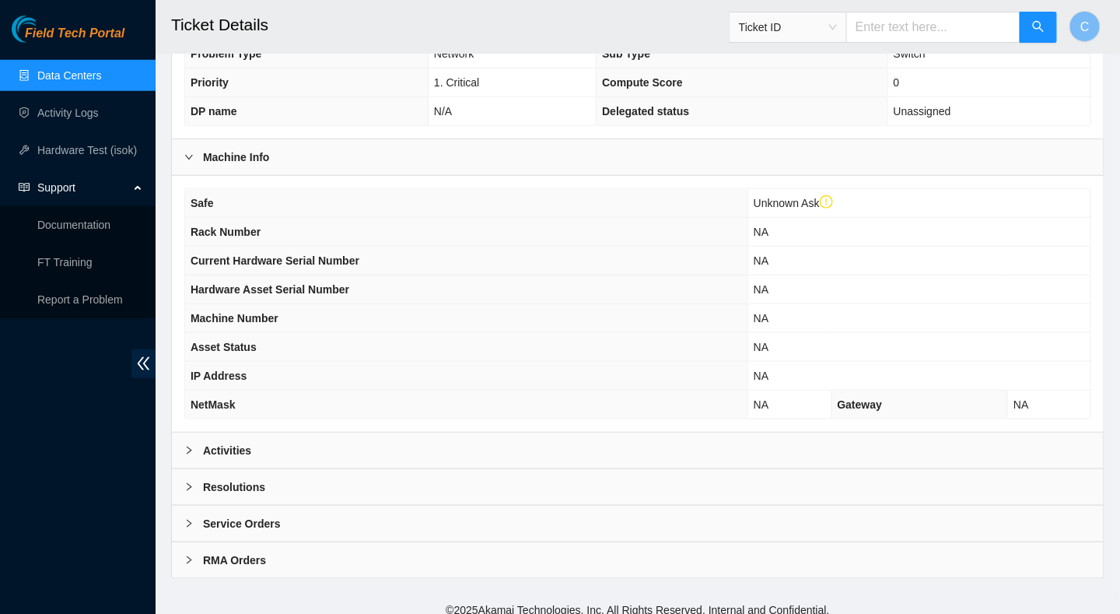
scroll to position [409, 0]
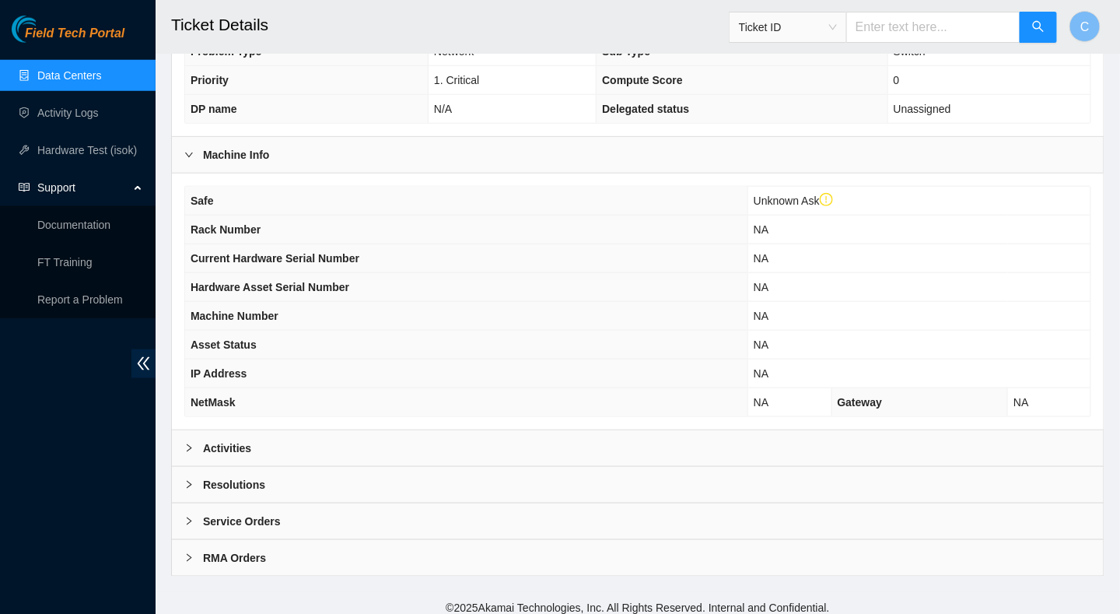
click at [203, 552] on b "RMA Orders" at bounding box center [234, 557] width 63 height 17
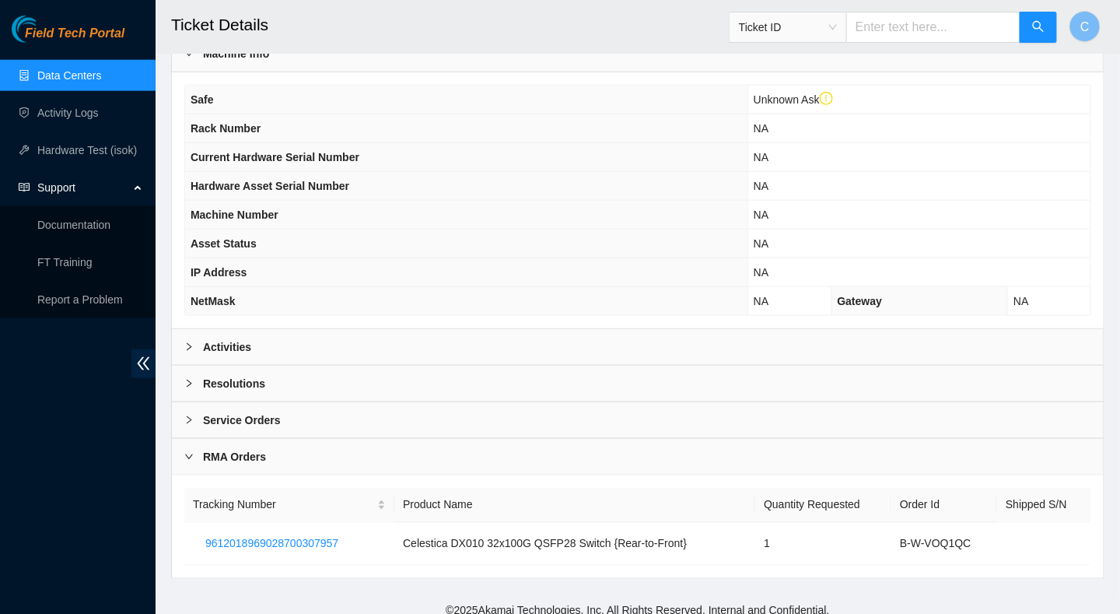
scroll to position [512, 0]
click at [200, 412] on div at bounding box center [193, 418] width 19 height 17
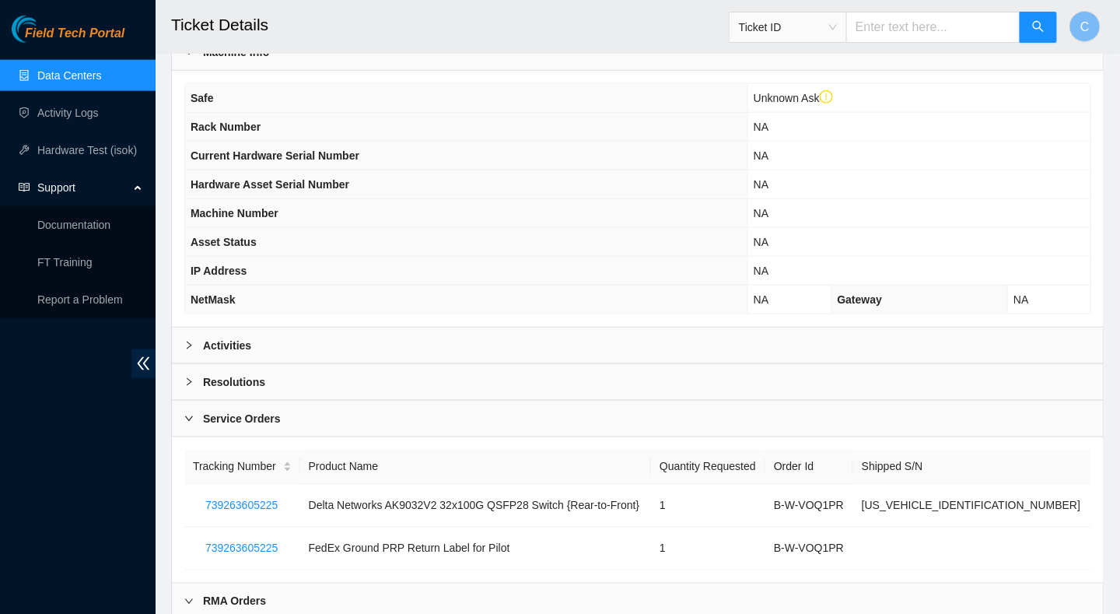
click at [212, 337] on b "Activities" at bounding box center [227, 345] width 48 height 17
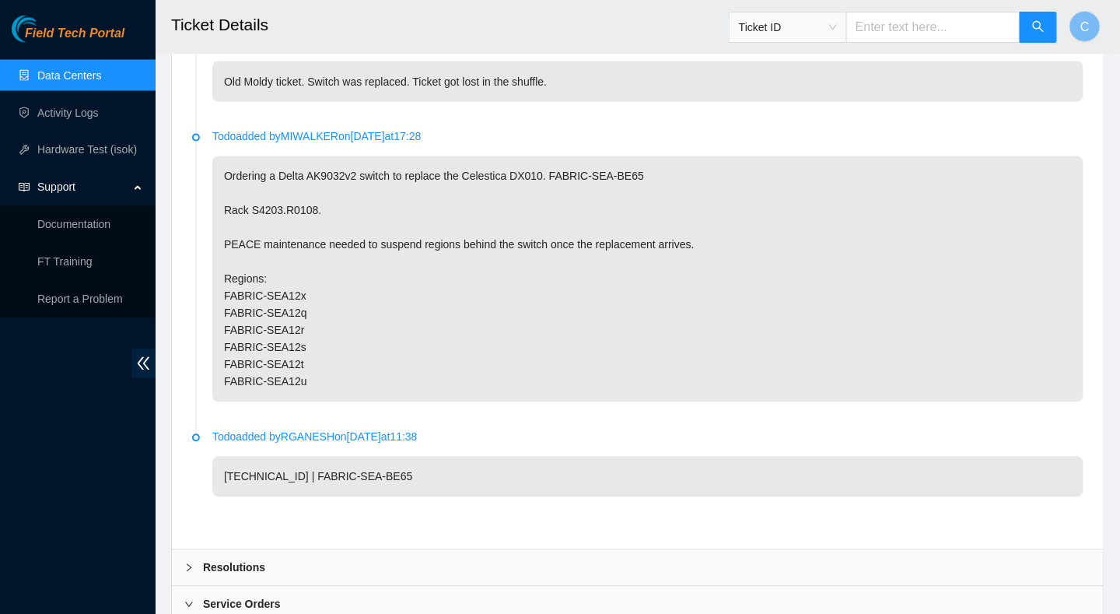
scroll to position [823, 0]
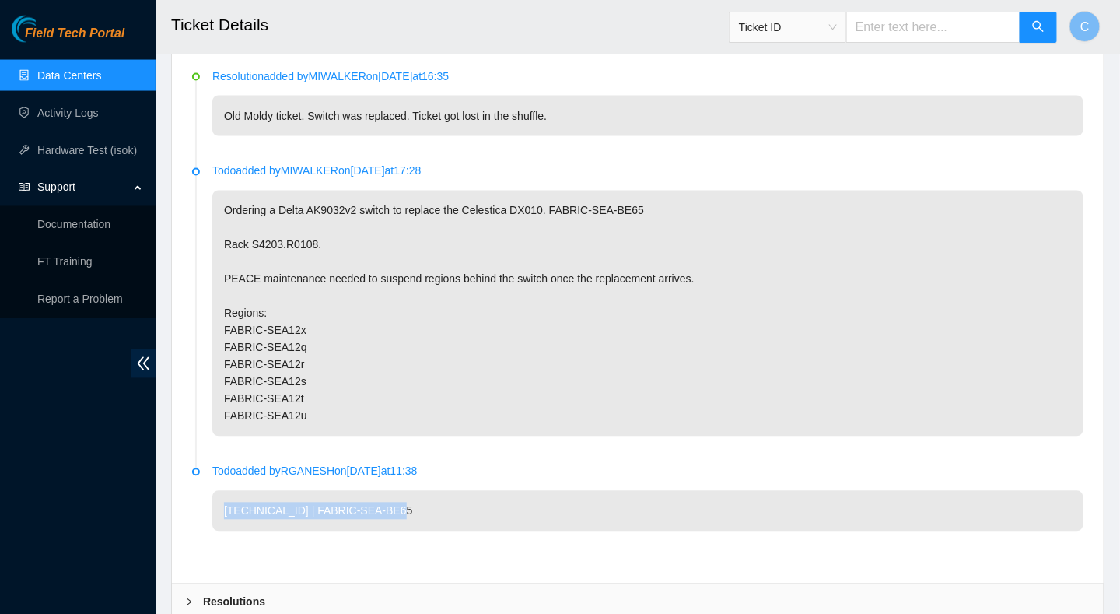
drag, startPoint x: 400, startPoint y: 498, endPoint x: 195, endPoint y: 517, distance: 205.4
click at [195, 517] on li "Todo added by RGANESH on [DATE] 11:38 [TECHNICAL_ID] | FABRIC-SEA-BE65" at bounding box center [637, 515] width 891 height 95
click at [460, 397] on p "Ordering a Delta AK9032v2 switch to replace the Celestica DX010. FABRIC-SEA-BE6…" at bounding box center [647, 314] width 871 height 246
drag, startPoint x: 460, startPoint y: 397, endPoint x: 330, endPoint y: 275, distance: 177.8
click at [327, 281] on p "Ordering a Delta AK9032v2 switch to replace the Celestica DX010. FABRIC-SEA-BE6…" at bounding box center [647, 314] width 871 height 246
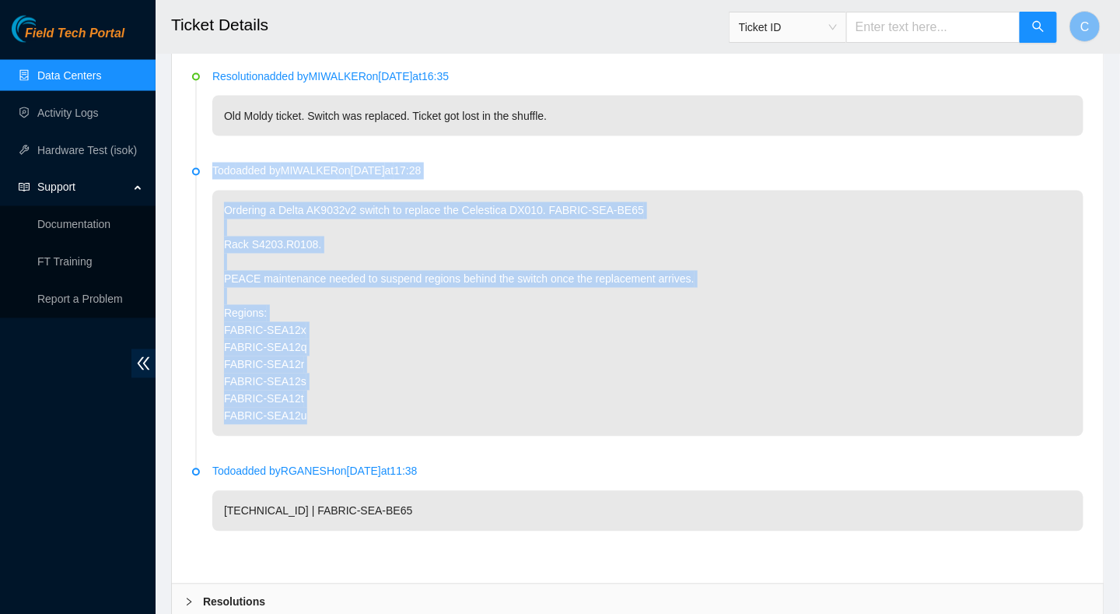
drag, startPoint x: 425, startPoint y: 410, endPoint x: 210, endPoint y: 159, distance: 330.5
click at [210, 168] on li "Todo added by MIWALKER on [DATE] 17:28 Ordering a Delta AK9032v2 switch to repl…" at bounding box center [637, 318] width 891 height 300
copy div "Todo added by MIWALKER on [DATE] 17:28 Ordering a Delta AK9032v2 switch to repl…"
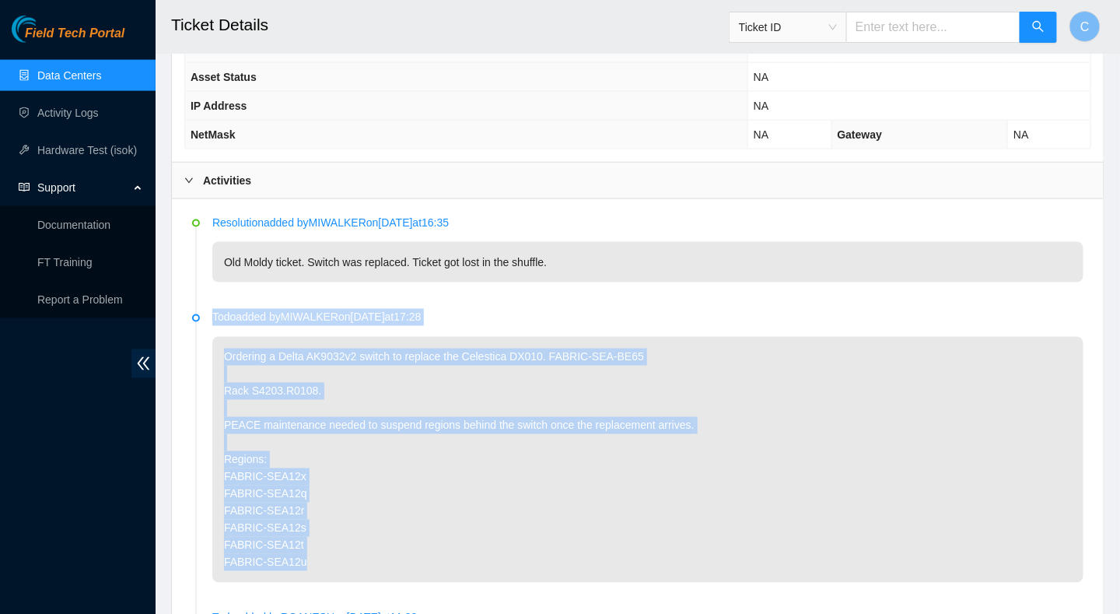
scroll to position [667, 0]
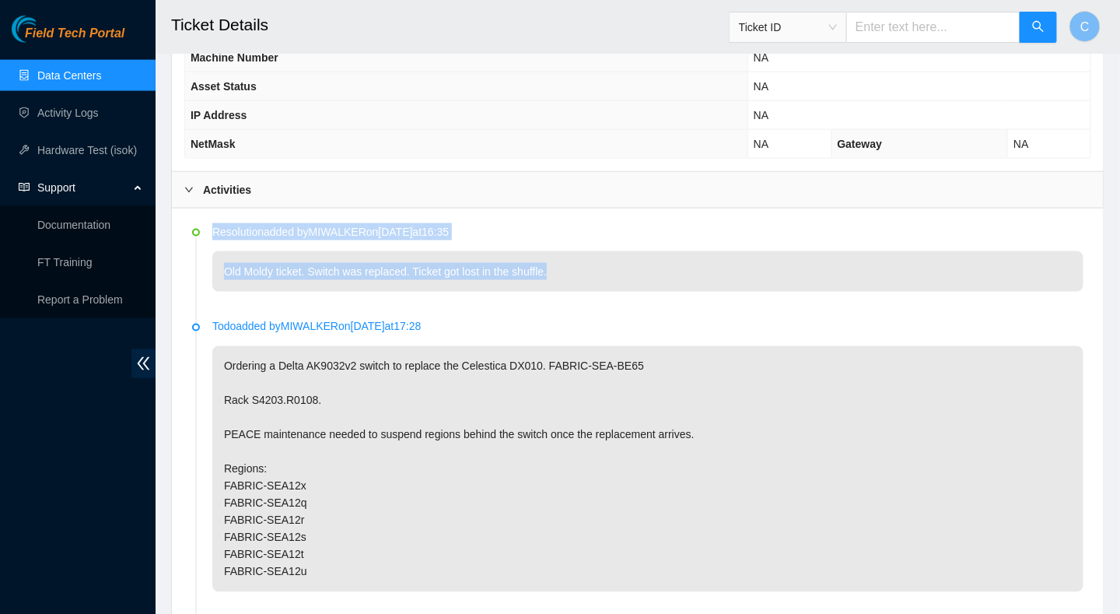
drag, startPoint x: 567, startPoint y: 260, endPoint x: 206, endPoint y: 222, distance: 362.9
click at [206, 229] on li "Resolution added by MIWALKER on [DATE] 16:35 Old Moldy ticket. Switch was repla…" at bounding box center [637, 276] width 891 height 95
copy div "Resolution added by MIWALKER on [DATE] 16:35 Old Moldy ticket. Switch was repla…"
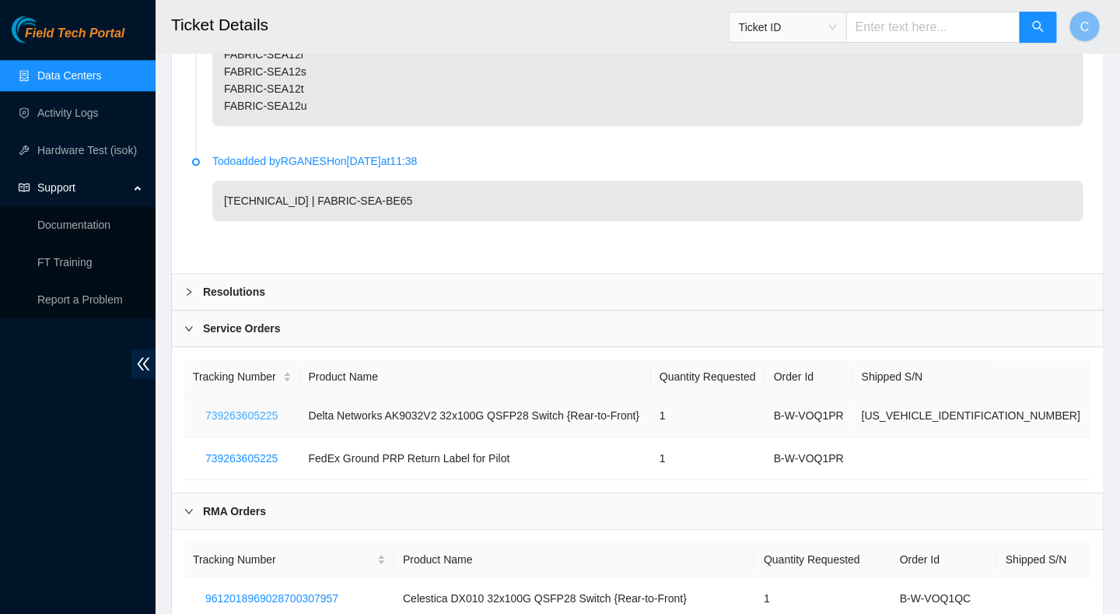
scroll to position [1134, 0]
click at [212, 289] on b "Resolutions" at bounding box center [234, 290] width 62 height 17
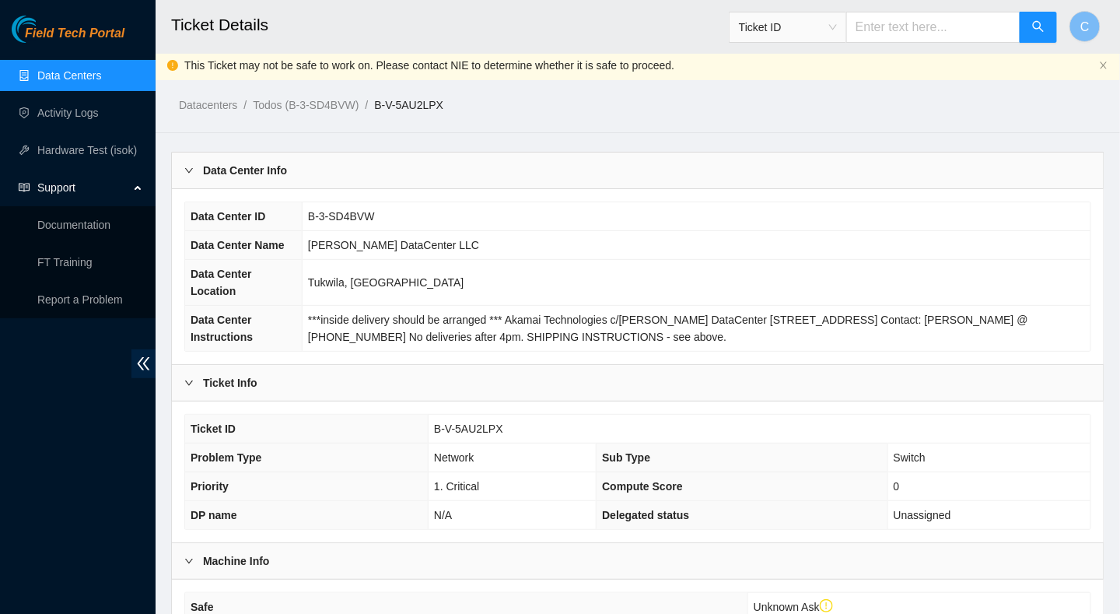
scroll to position [0, 0]
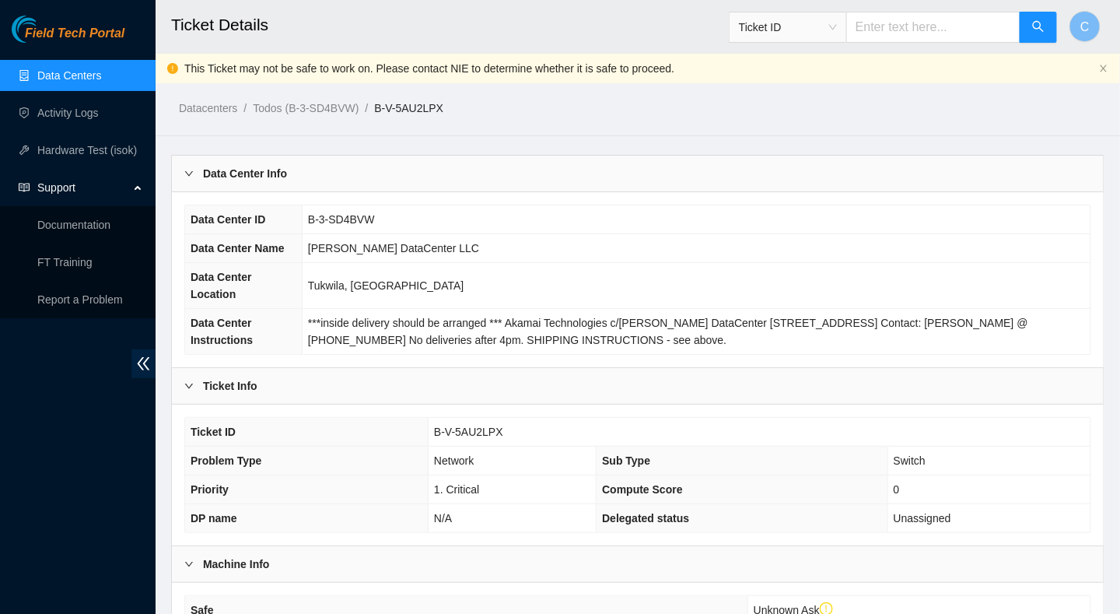
click at [837, 30] on span "Ticket ID" at bounding box center [788, 27] width 98 height 23
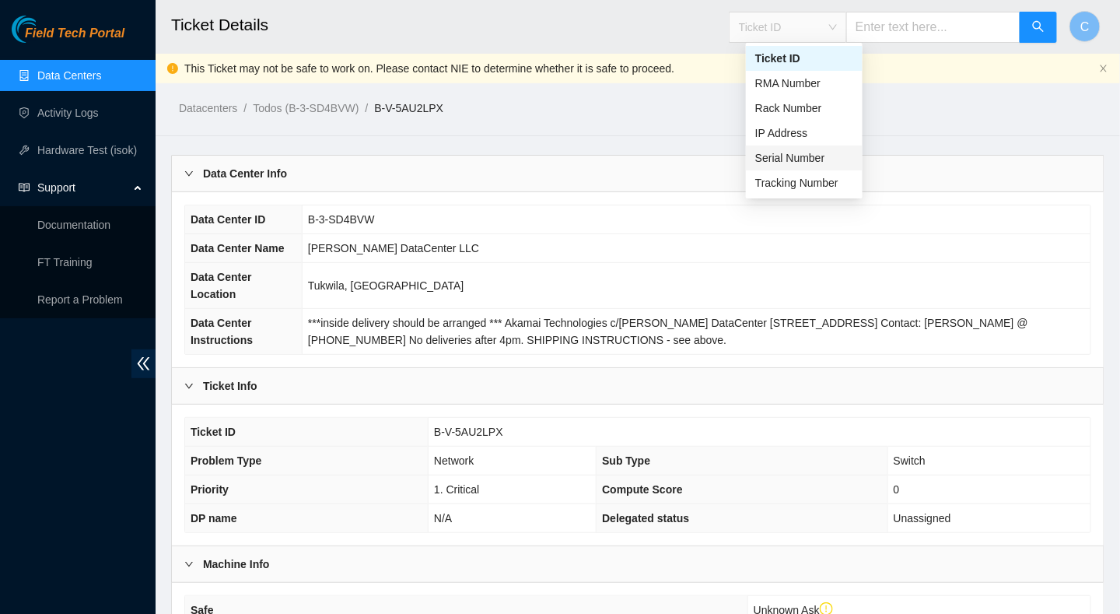
click at [787, 157] on div "Serial Number" at bounding box center [804, 157] width 98 height 17
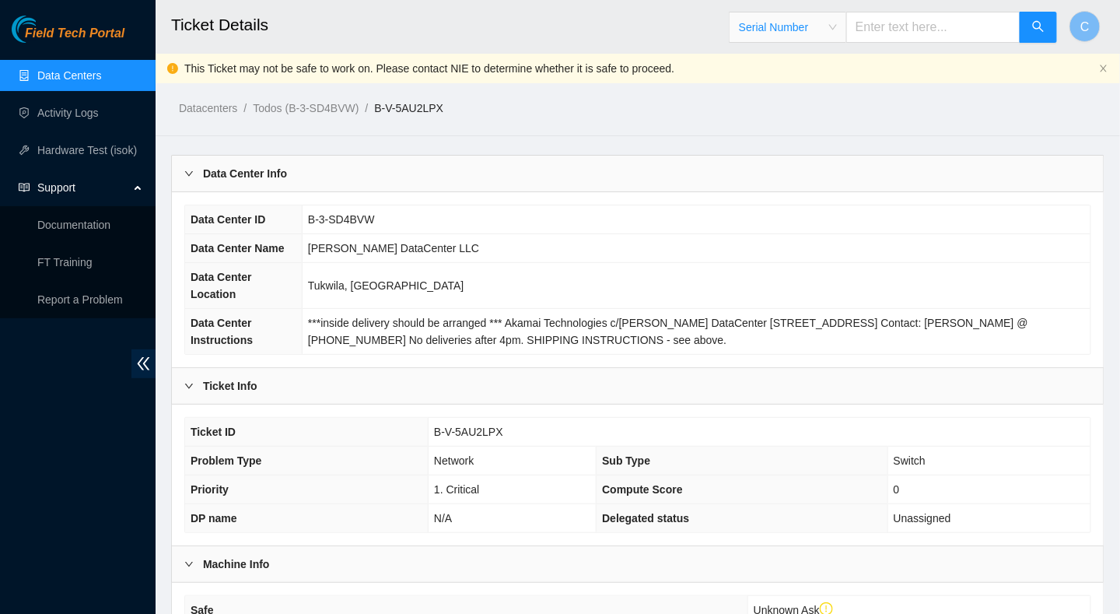
click at [902, 26] on input "text" at bounding box center [933, 27] width 174 height 31
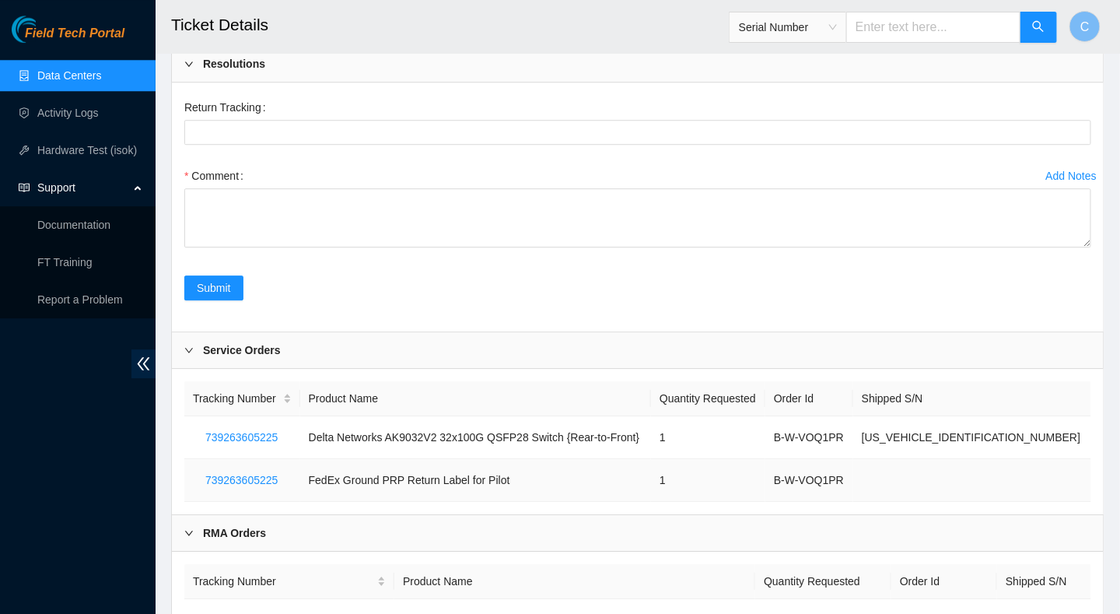
scroll to position [1436, 0]
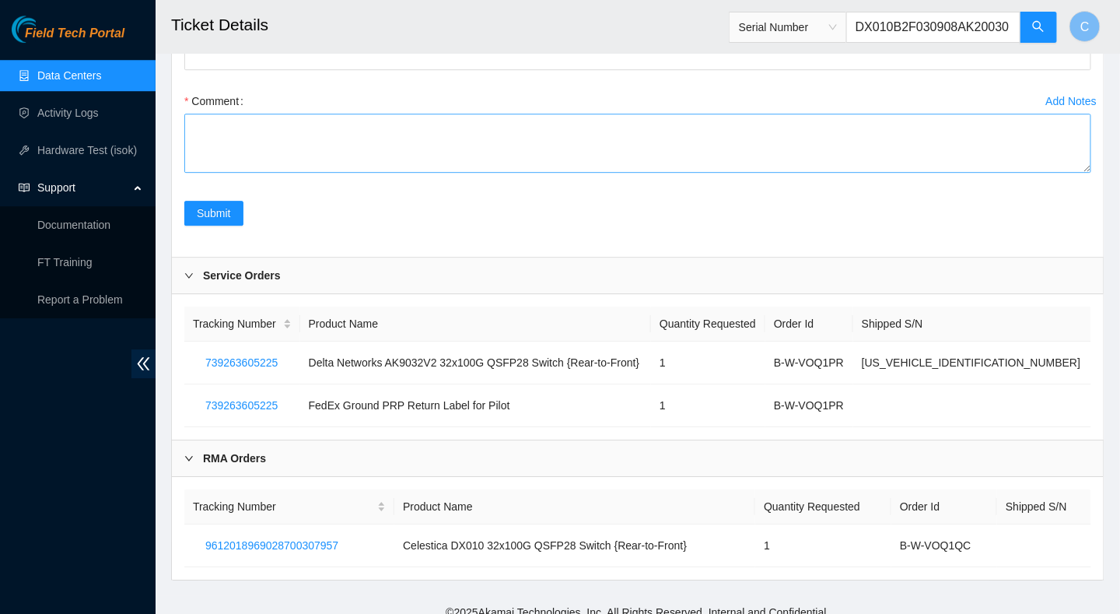
type input "DX010B2F030908AK200300"
click at [1037, 28] on icon "search" at bounding box center [1038, 26] width 12 height 12
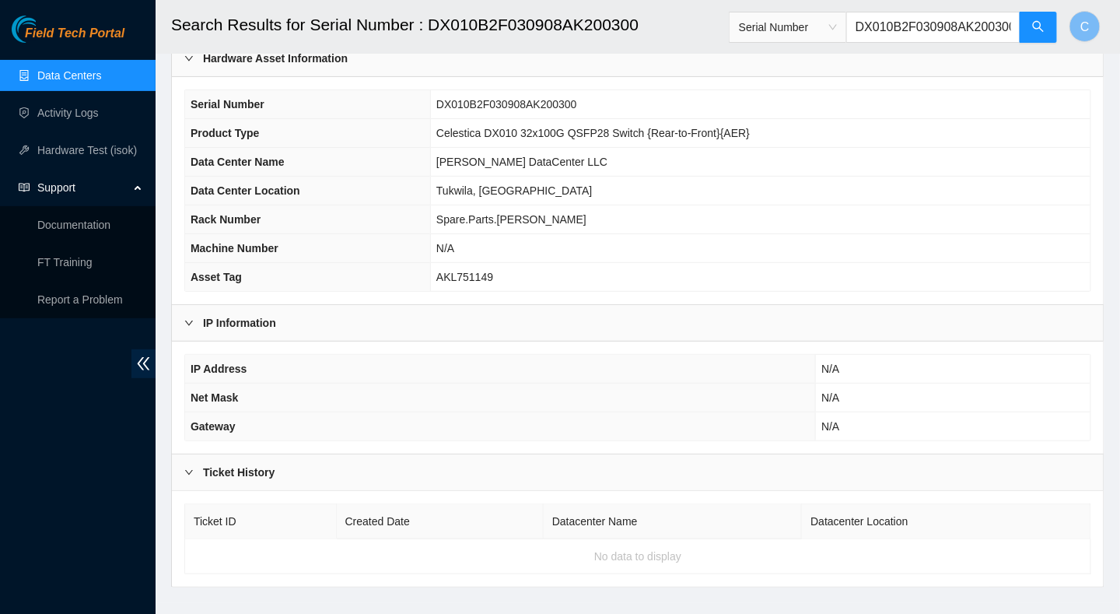
scroll to position [100, 0]
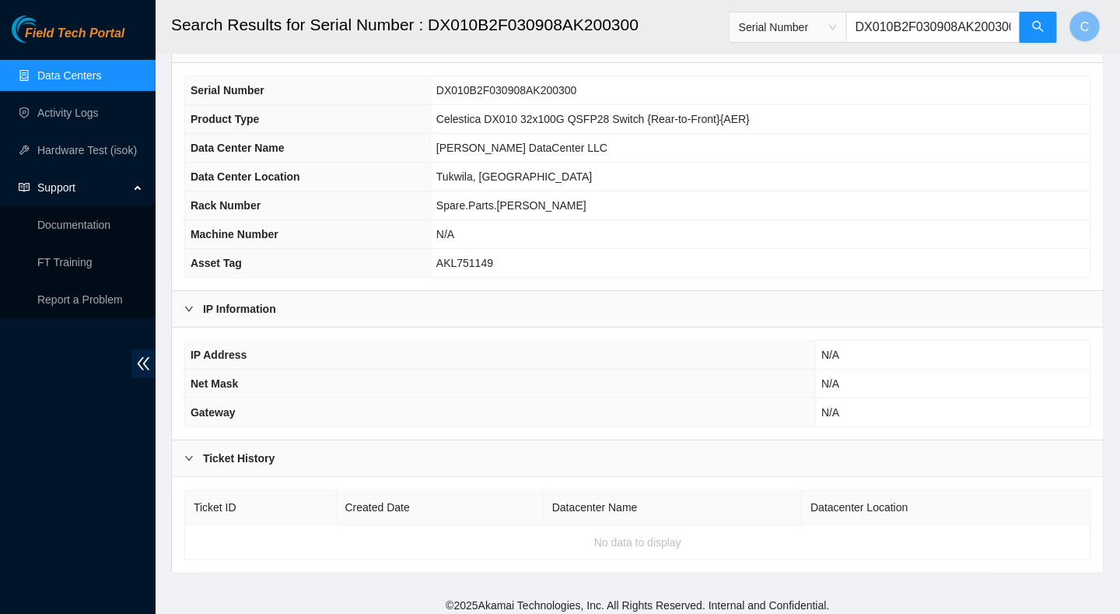
click at [194, 454] on div at bounding box center [193, 458] width 19 height 17
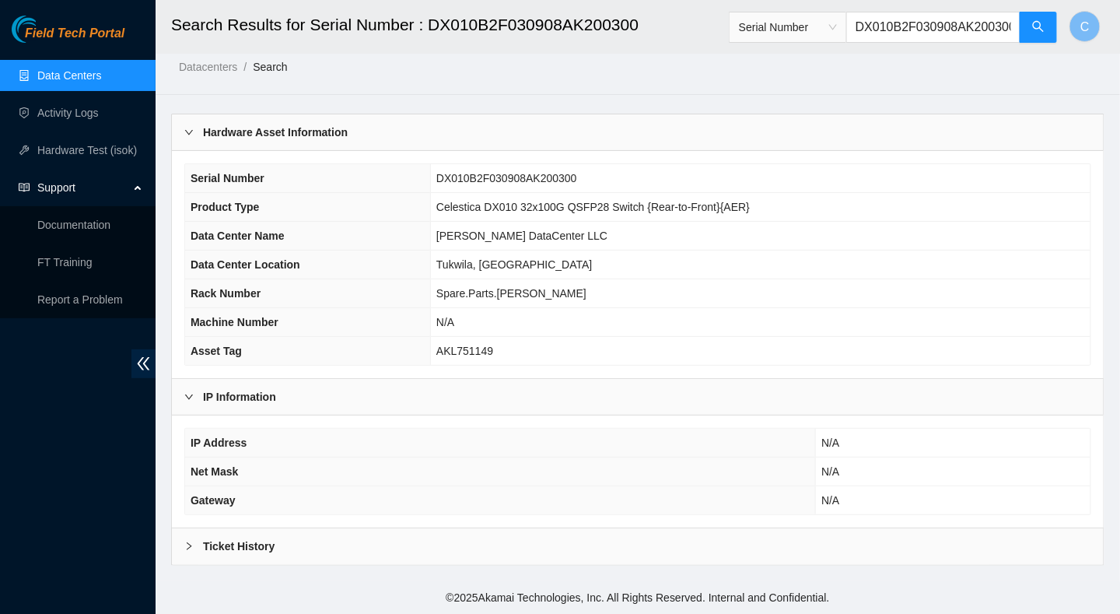
scroll to position [4, 0]
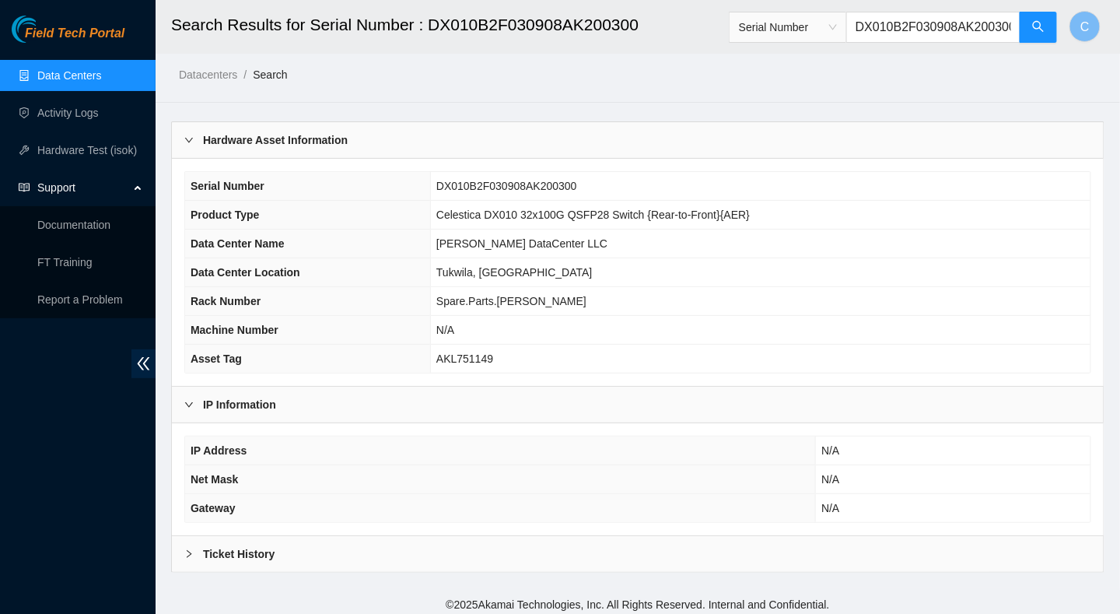
drag, startPoint x: 198, startPoint y: 406, endPoint x: 191, endPoint y: 400, distance: 8.8
click at [198, 406] on div at bounding box center [193, 404] width 19 height 17
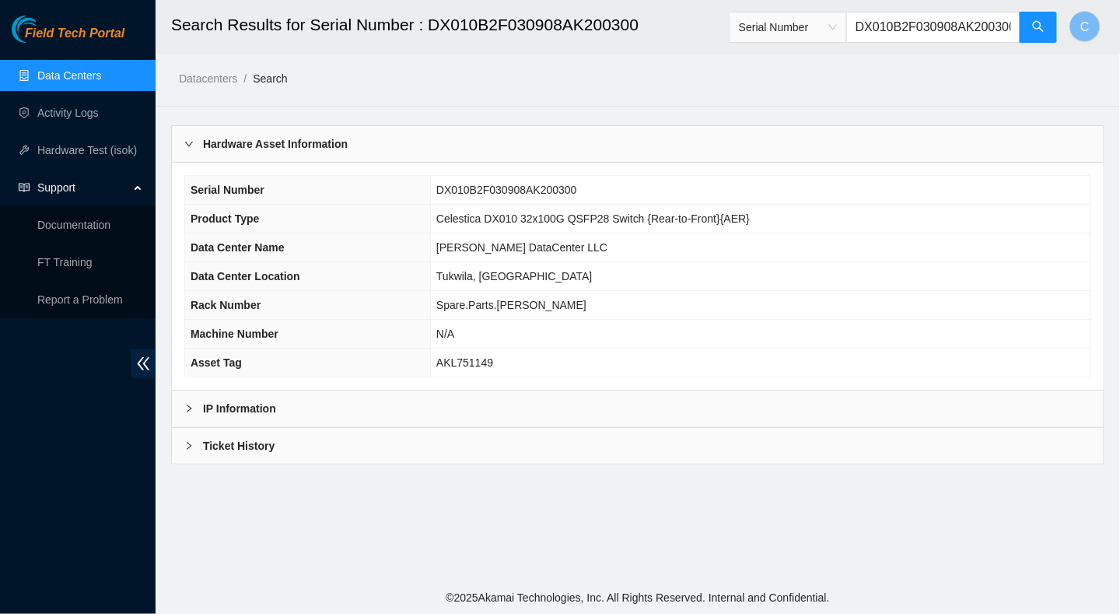
scroll to position [0, 0]
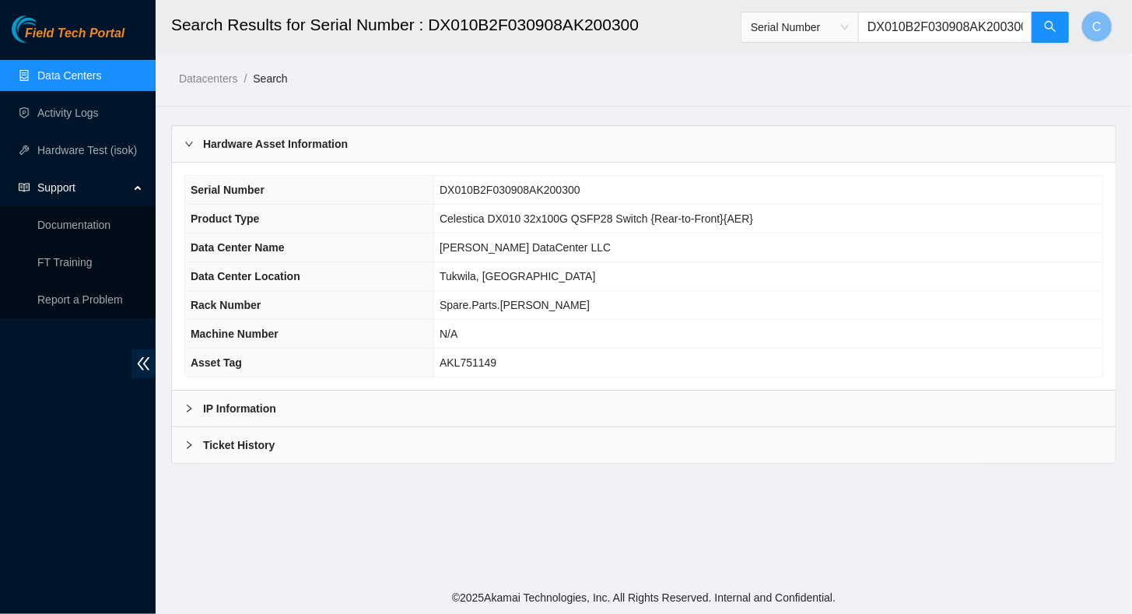
click at [193, 405] on icon "right" at bounding box center [188, 408] width 9 height 9
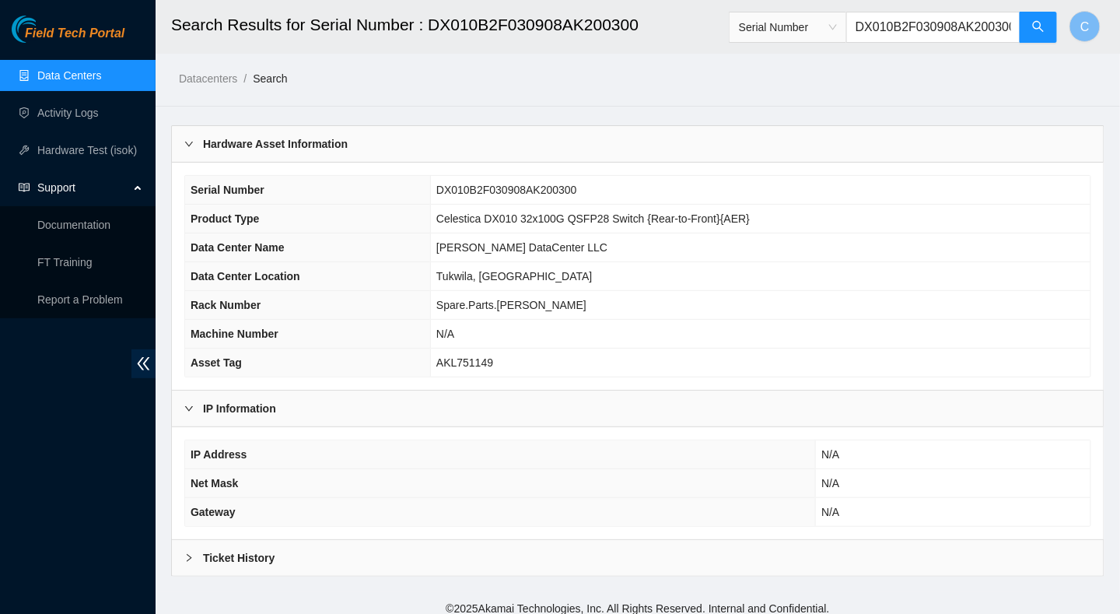
click at [197, 549] on div at bounding box center [193, 557] width 19 height 17
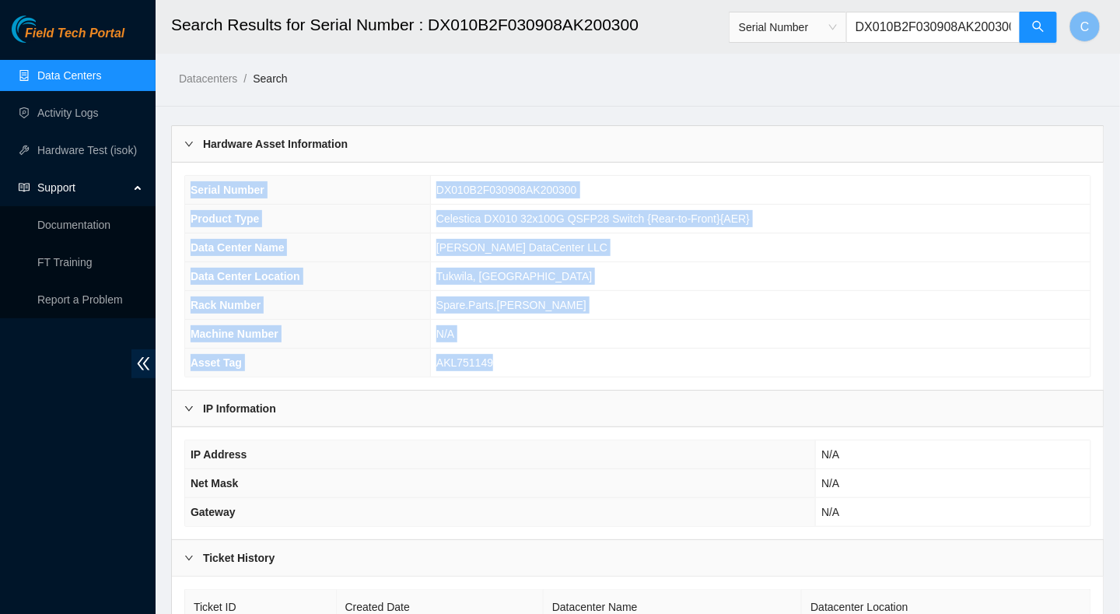
drag, startPoint x: 190, startPoint y: 187, endPoint x: 575, endPoint y: 349, distance: 418.0
click at [575, 349] on tbody "Serial Number DX010B2F030908AK200300 Product Type Celestica DX010 32x100G QSFP2…" at bounding box center [638, 276] width 906 height 201
copy tbody "Serial Number DX010B2F030908AK200300 Product Type Celestica DX010 32x100G QSFP2…"
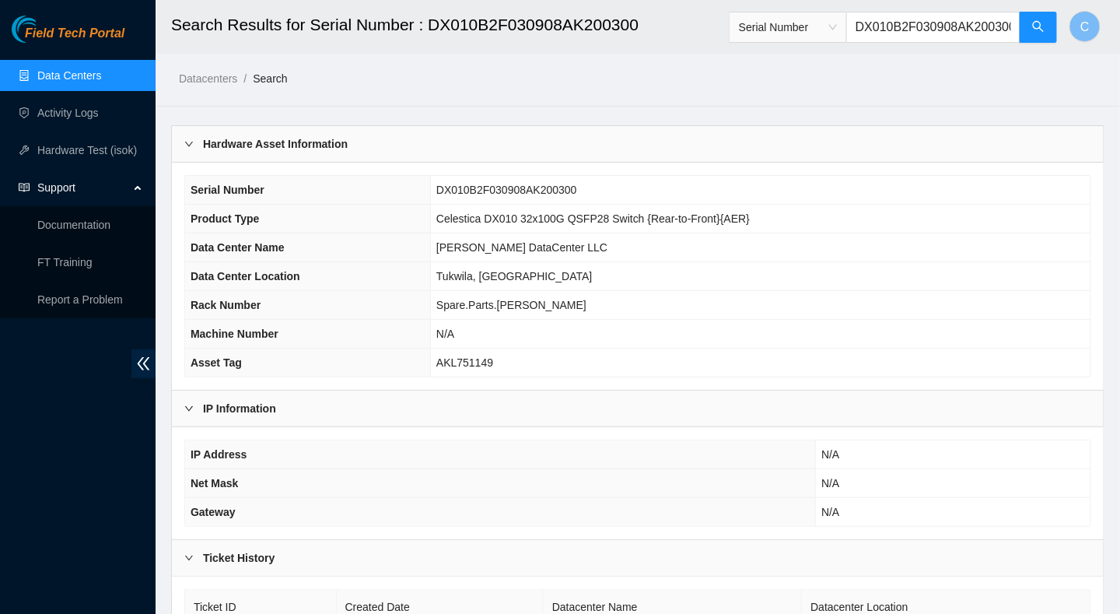
click at [966, 27] on input "DX010B2F030908AK200300" at bounding box center [933, 27] width 174 height 31
click at [965, 28] on input "DX010B2F030908AK200300" at bounding box center [933, 27] width 174 height 31
click at [966, 28] on input "DX010B2F030908AK200300" at bounding box center [933, 27] width 174 height 31
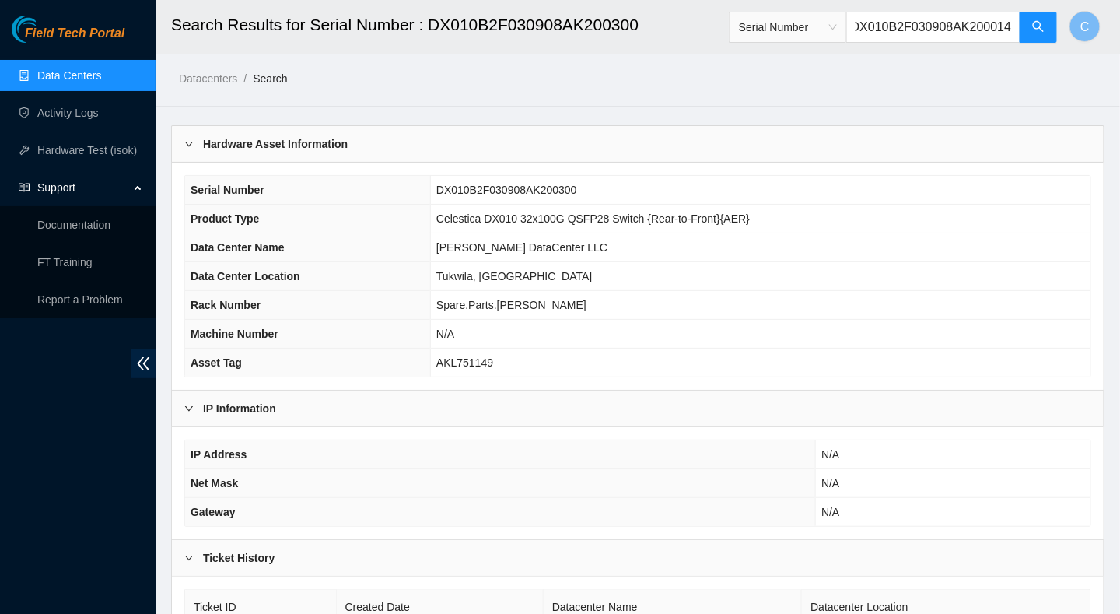
type input "DX010B2F030908AK200014"
click at [962, 33] on input "DX010B2F030908AK200014" at bounding box center [933, 27] width 174 height 31
click at [961, 33] on input "DX010B2F030908AK200014" at bounding box center [933, 27] width 174 height 31
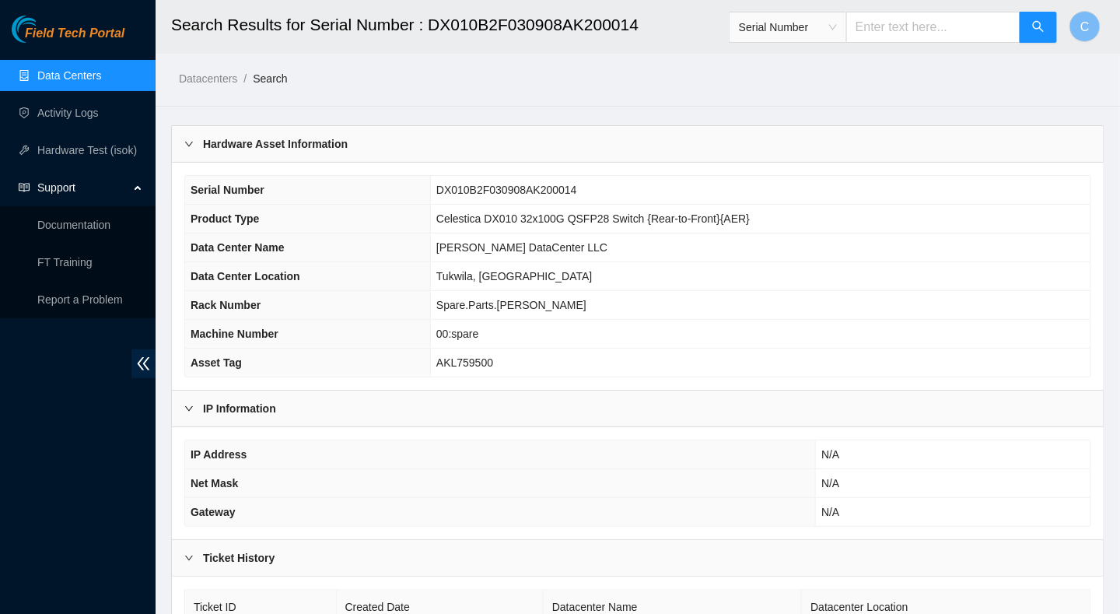
drag, startPoint x: 941, startPoint y: 29, endPoint x: 949, endPoint y: 33, distance: 9.1
click at [948, 31] on input "text" at bounding box center [933, 27] width 174 height 31
paste input "DX010B2F091610AK200030"
click at [1037, 33] on span "search" at bounding box center [1038, 27] width 12 height 15
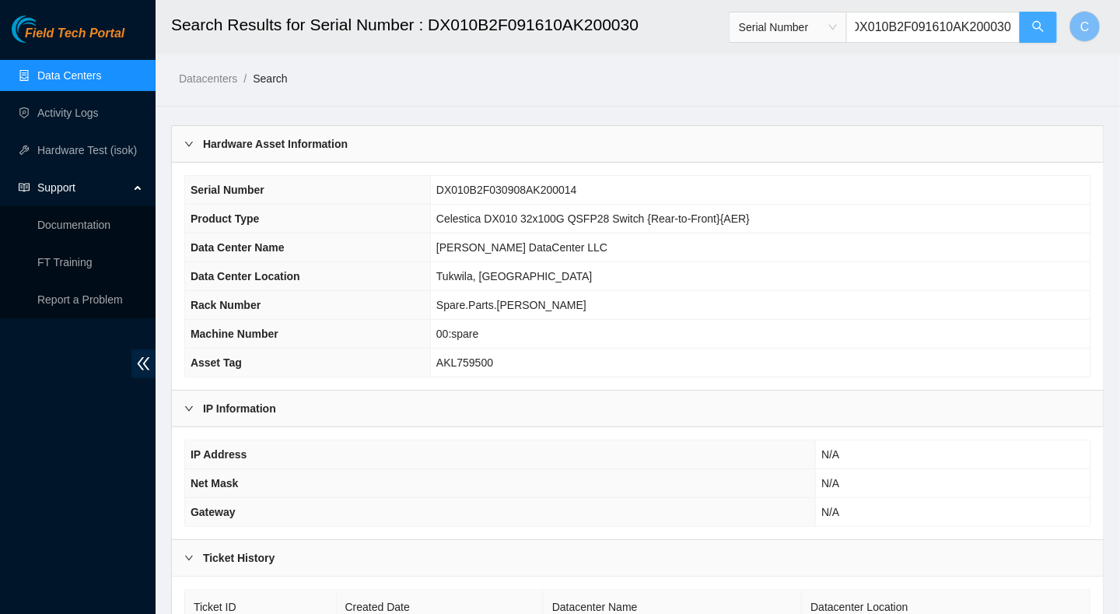
click at [1040, 17] on button "button" at bounding box center [1038, 27] width 37 height 31
click at [1037, 26] on icon "search" at bounding box center [1038, 26] width 12 height 12
type input "DX010B2F091610AK200030"
click at [59, 82] on link "Data Centers" at bounding box center [69, 75] width 64 height 12
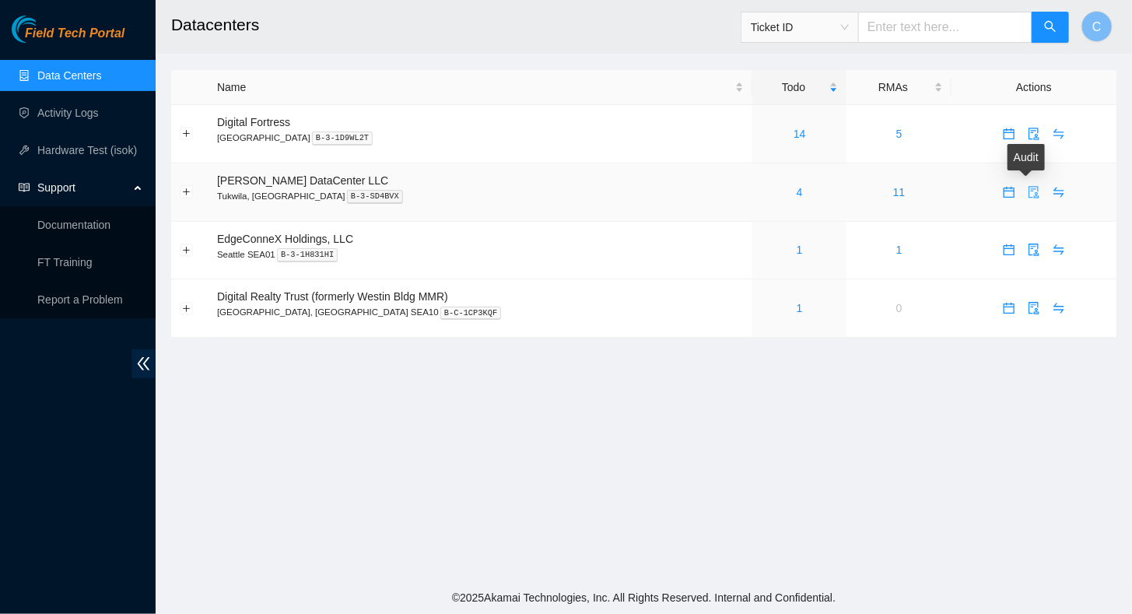
click at [1028, 189] on icon "audit" at bounding box center [1034, 192] width 12 height 12
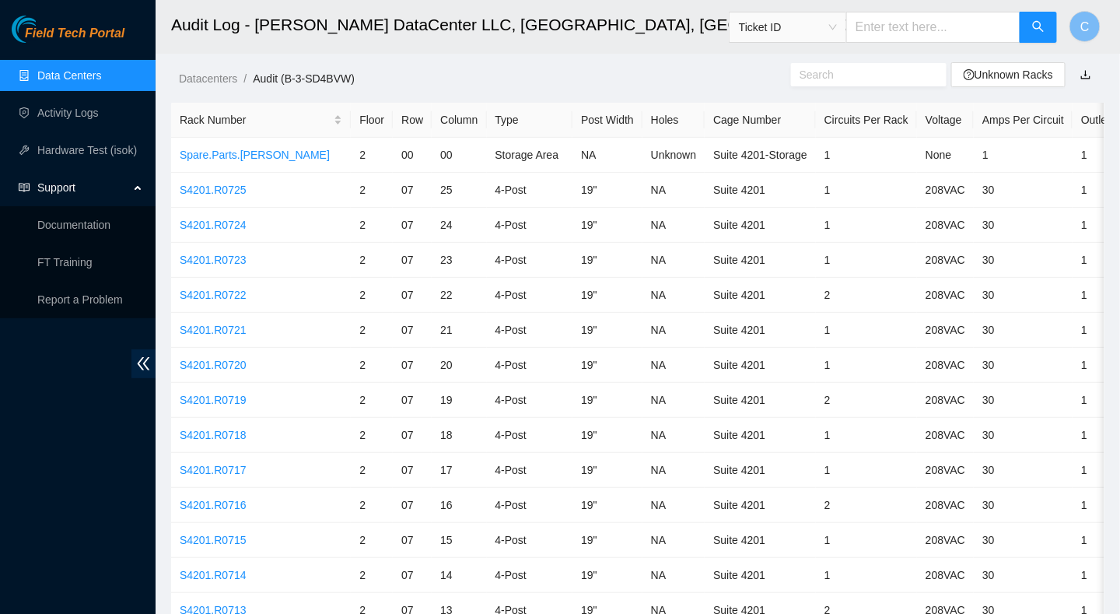
click at [837, 26] on span "Ticket ID" at bounding box center [788, 27] width 98 height 23
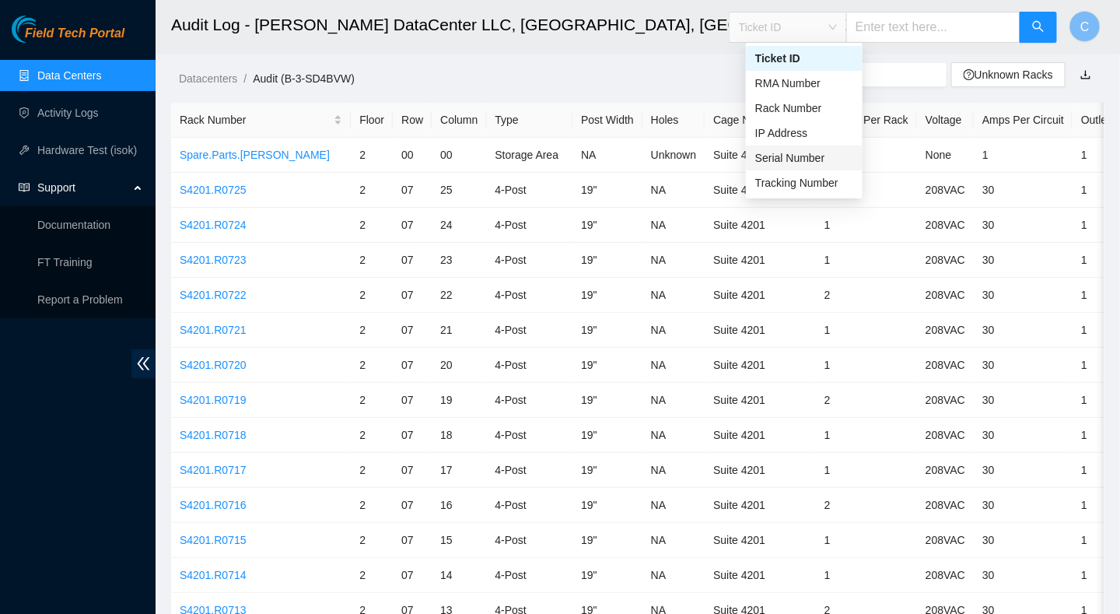
click at [793, 156] on div "Serial Number" at bounding box center [804, 157] width 98 height 17
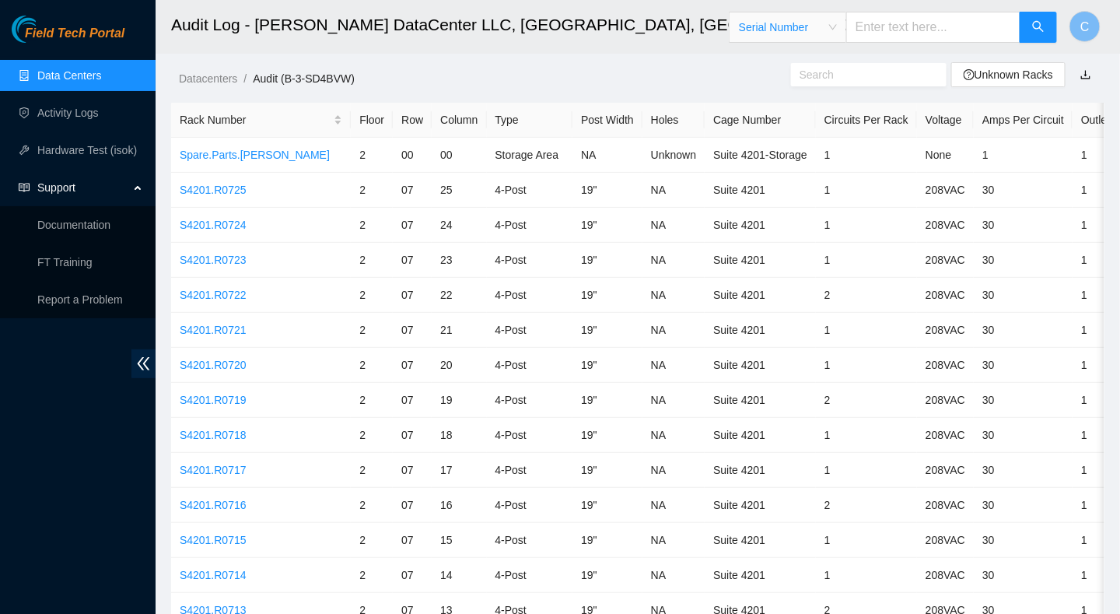
click at [893, 28] on input "text" at bounding box center [933, 27] width 174 height 31
paste input "DX010B2F091610AK200030"
type input "DX010B2F091610AK200030"
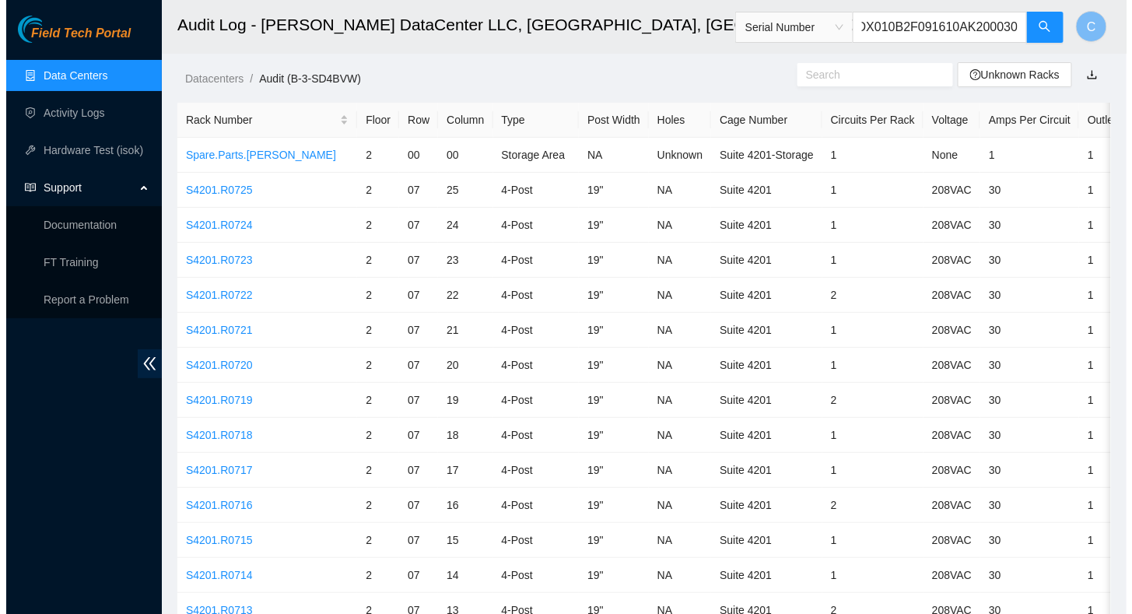
scroll to position [0, 0]
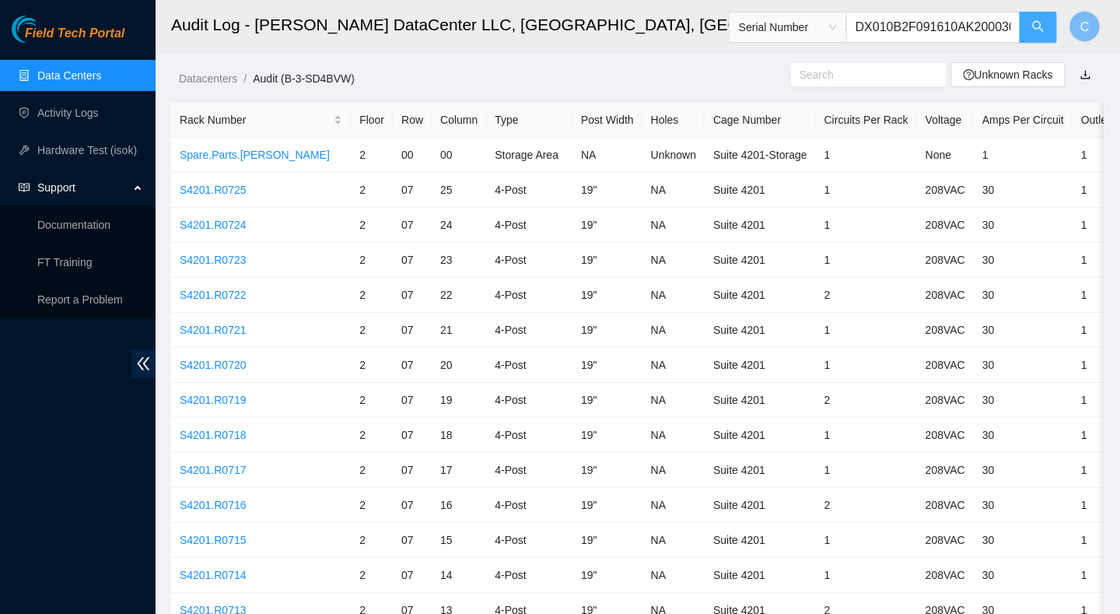
click at [1039, 26] on icon "search" at bounding box center [1038, 26] width 12 height 12
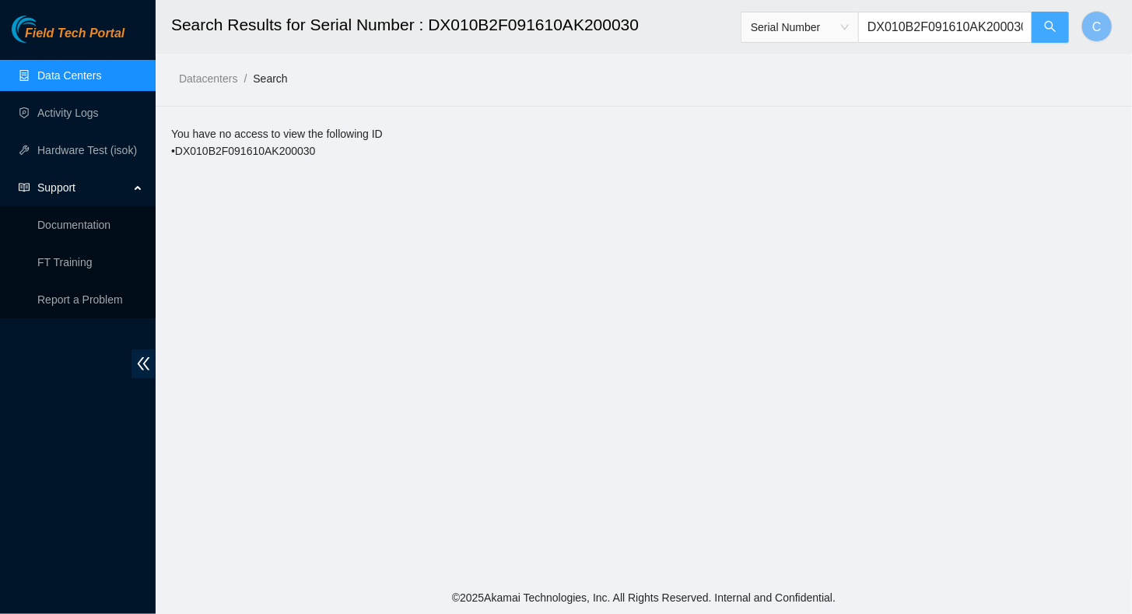
scroll to position [0, 9]
drag, startPoint x: 881, startPoint y: 26, endPoint x: 1042, endPoint y: 30, distance: 161.8
click at [1042, 30] on span "Serial Number DX010B2F091610AK200030" at bounding box center [905, 27] width 329 height 31
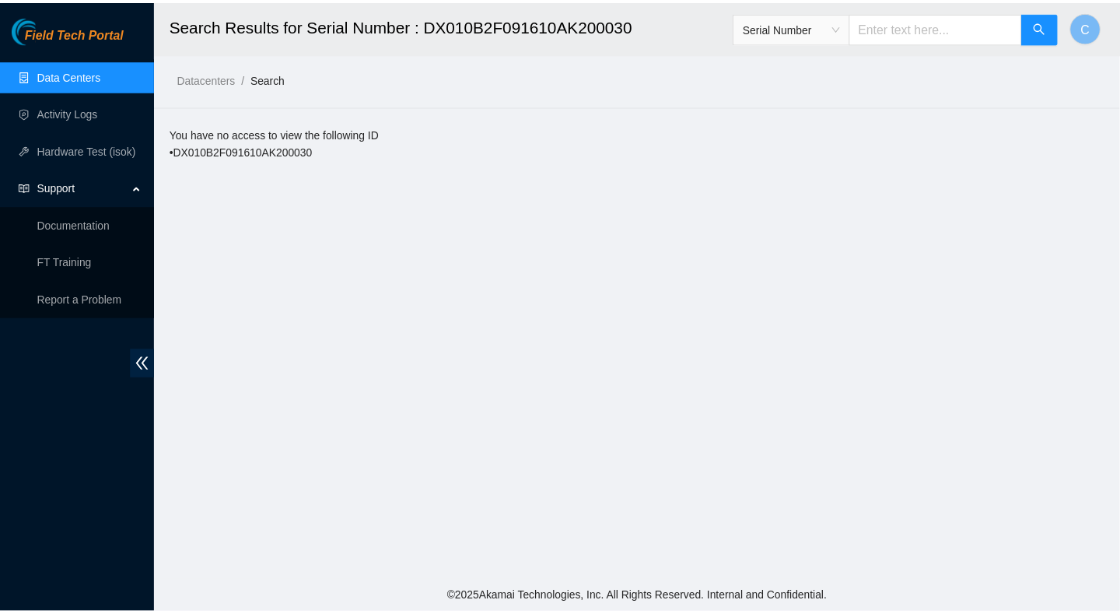
scroll to position [0, 0]
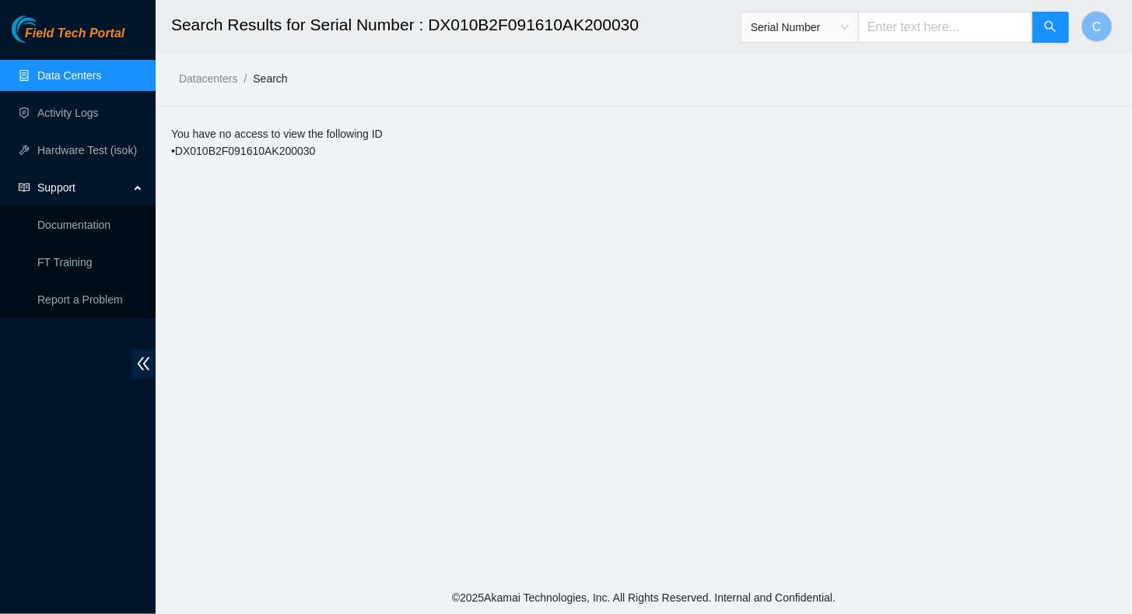
click at [849, 25] on span "Serial Number" at bounding box center [800, 27] width 98 height 23
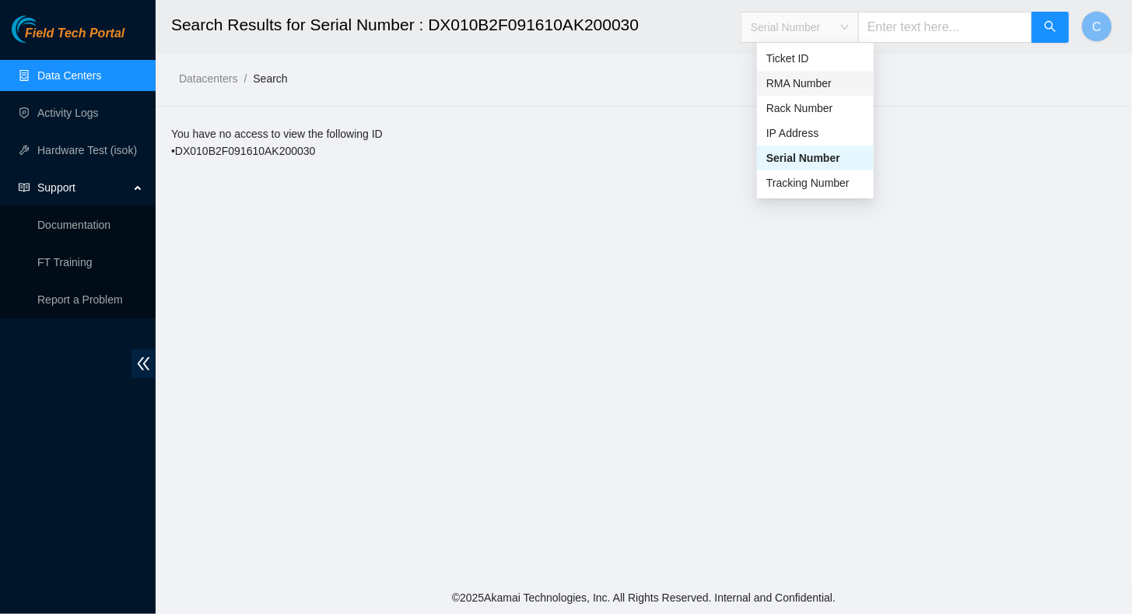
click at [796, 86] on div "RMA Number" at bounding box center [815, 83] width 98 height 17
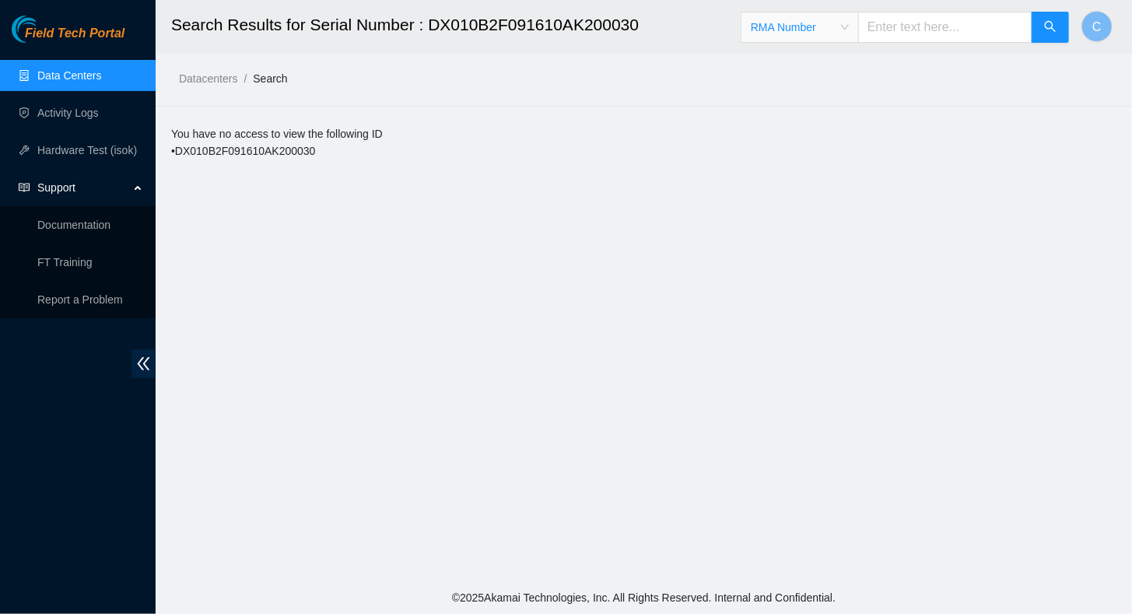
click at [937, 24] on input "text" at bounding box center [945, 27] width 174 height 31
paste input "B-W-VOQ1QC"
type input "B-W-VOQ1QC"
click at [1054, 24] on icon "search" at bounding box center [1050, 26] width 12 height 12
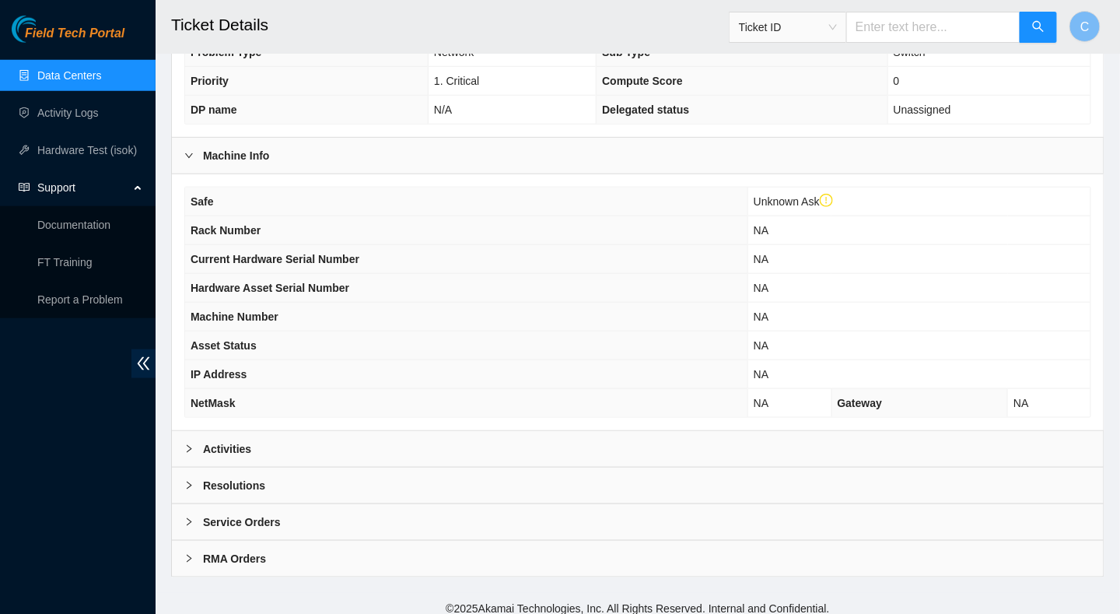
scroll to position [409, 0]
click at [200, 440] on div at bounding box center [193, 448] width 19 height 17
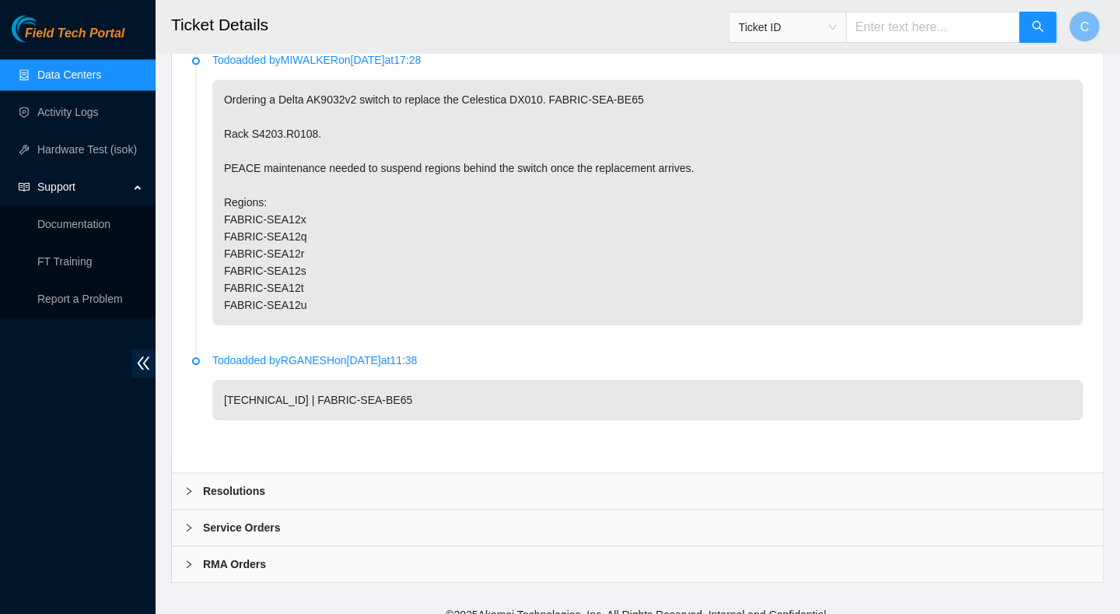
scroll to position [941, 0]
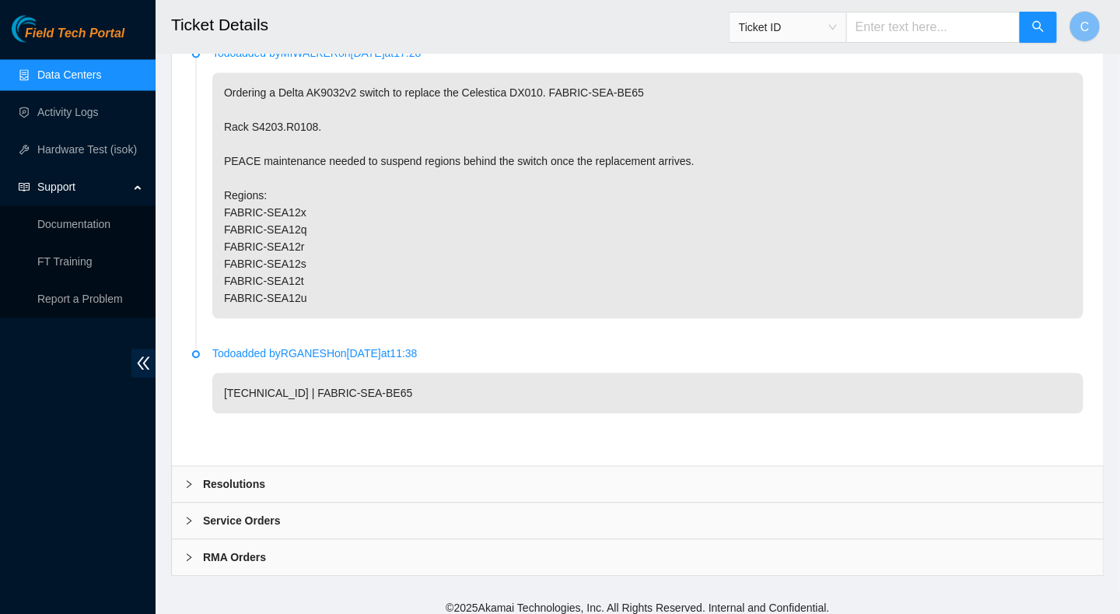
click at [201, 478] on div at bounding box center [193, 484] width 19 height 17
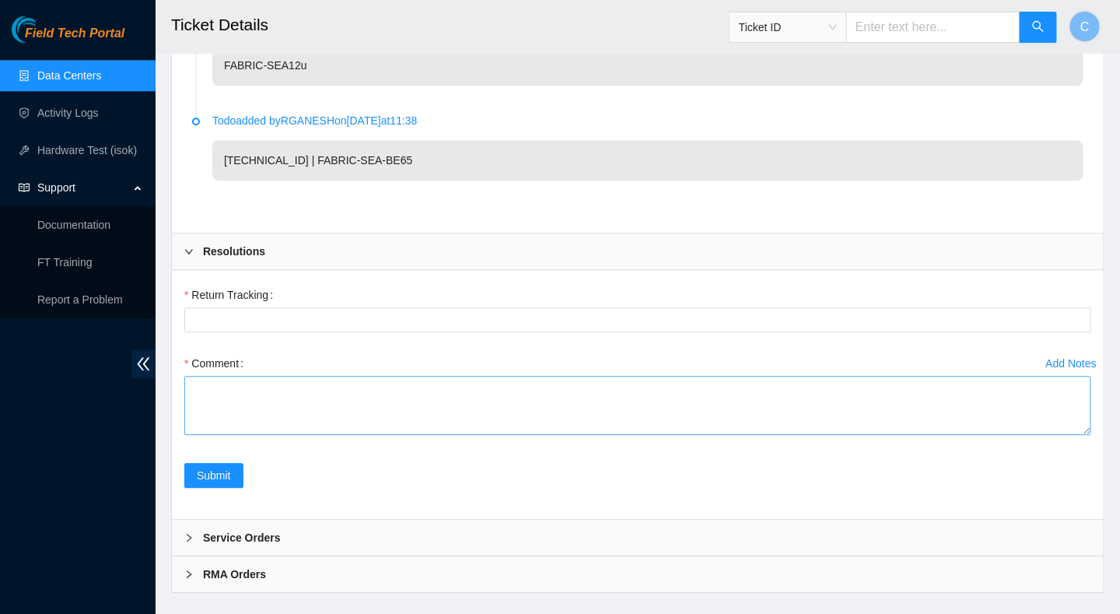
scroll to position [1189, 0]
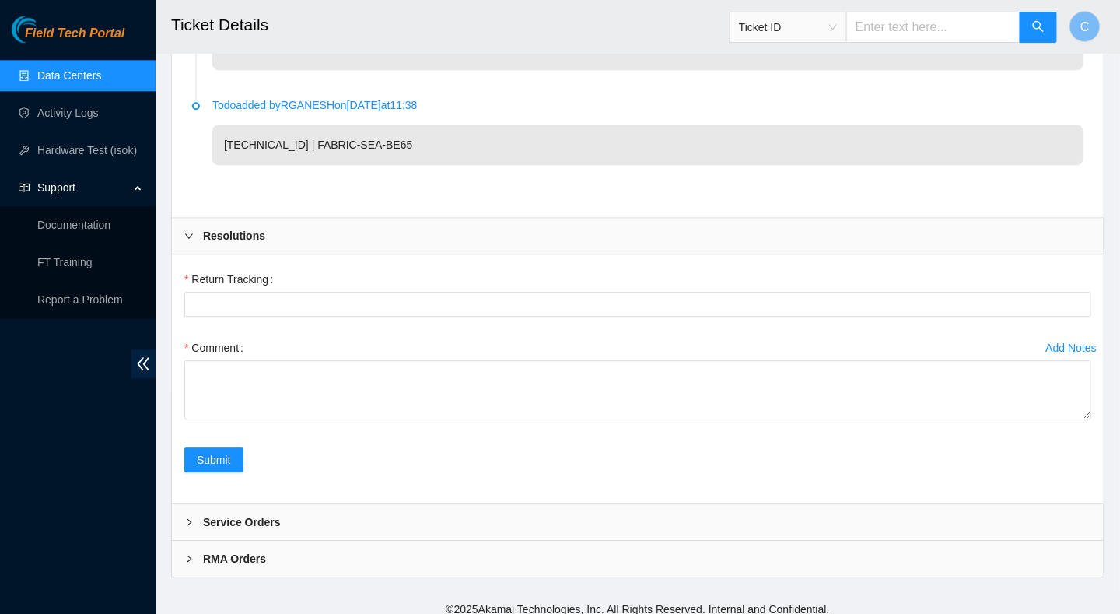
click at [205, 513] on b "Service Orders" at bounding box center [242, 521] width 78 height 17
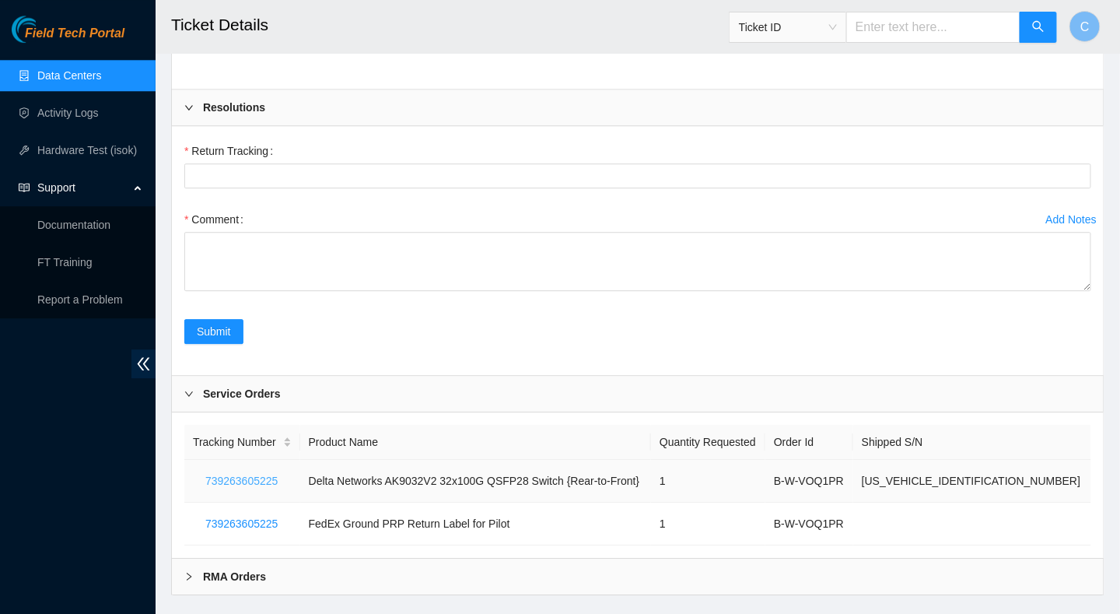
scroll to position [1334, 0]
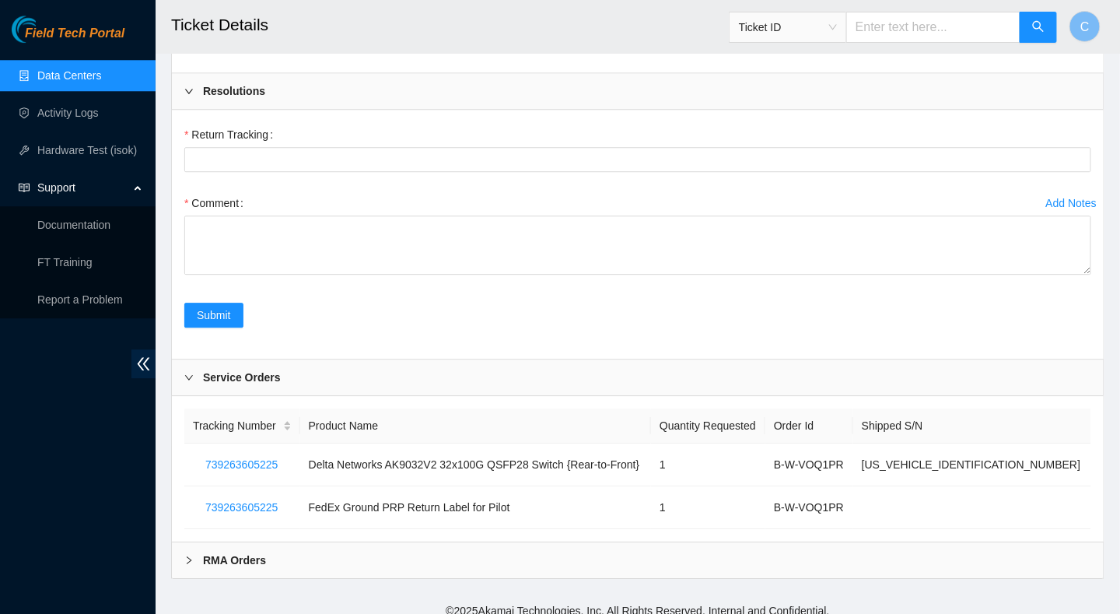
click at [190, 552] on div at bounding box center [193, 560] width 19 height 17
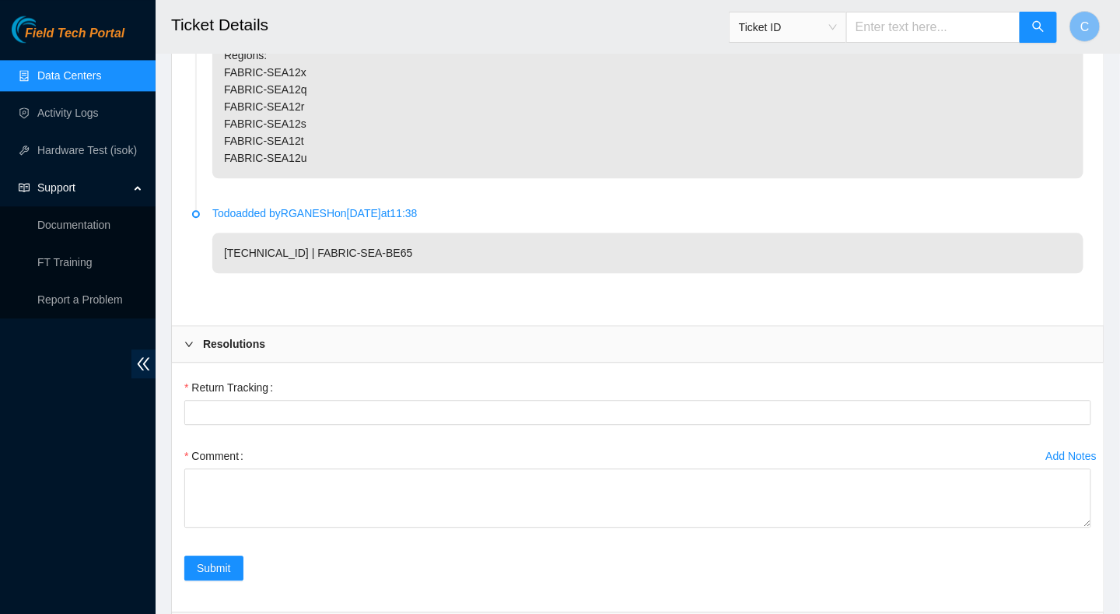
scroll to position [1436, 0]
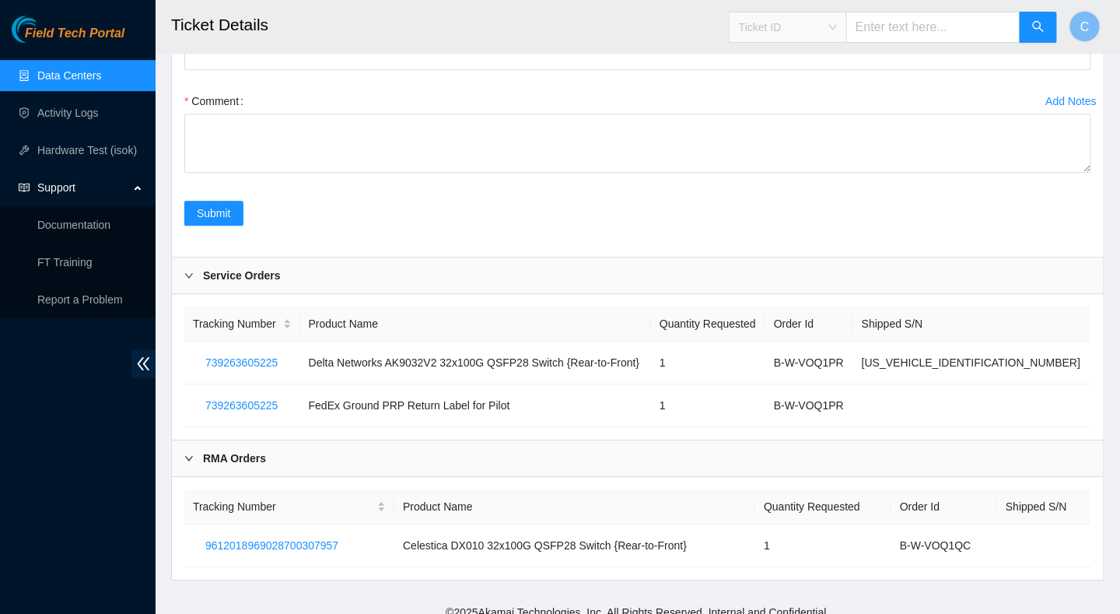
click at [846, 30] on div "Ticket ID" at bounding box center [788, 27] width 117 height 25
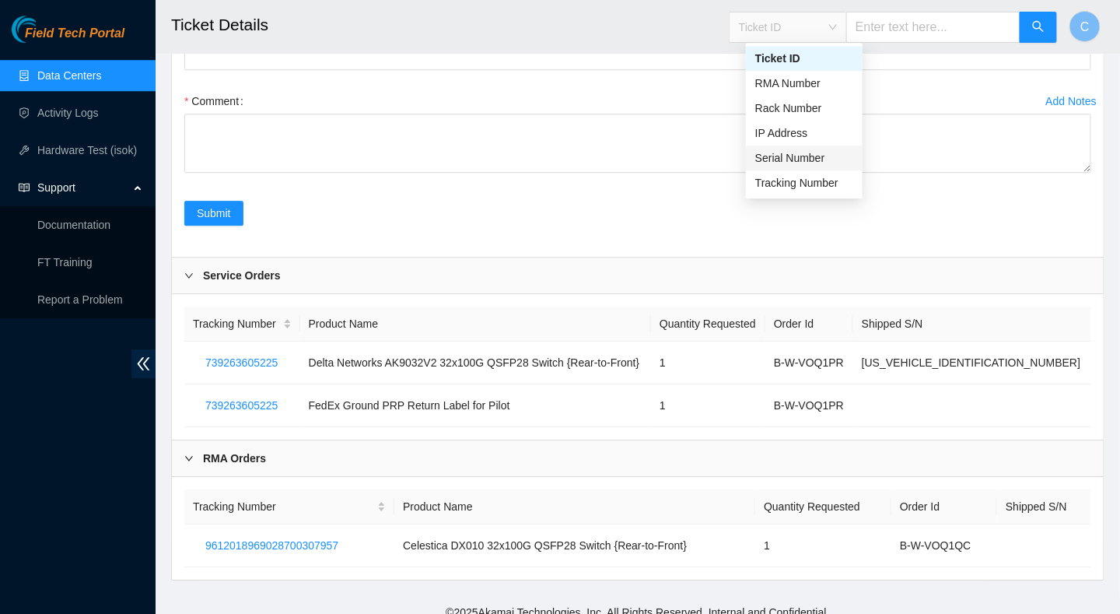
click at [790, 158] on div "Serial Number" at bounding box center [804, 157] width 98 height 17
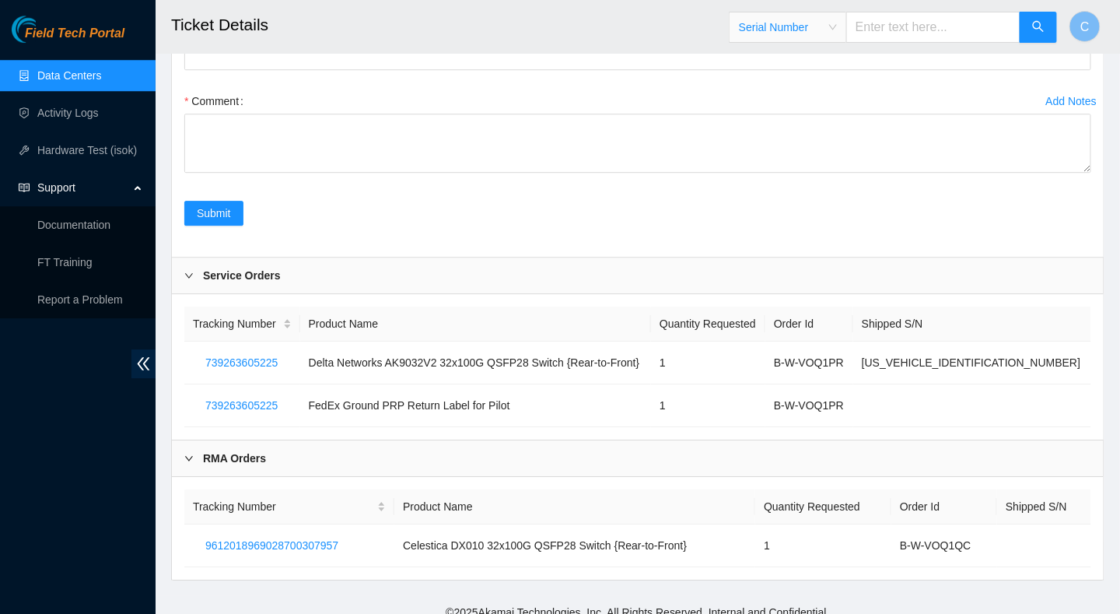
click at [907, 24] on input "text" at bounding box center [933, 27] width 174 height 31
type input "WJG0XDY3"
click at [1040, 23] on icon "search" at bounding box center [1038, 26] width 12 height 12
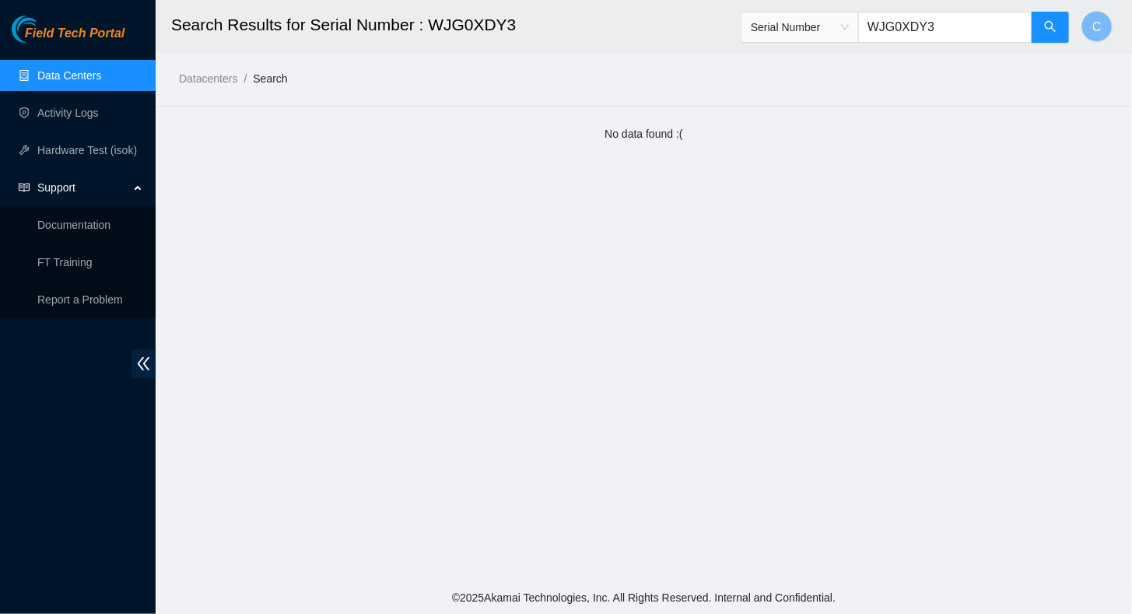
click at [915, 32] on input "WJG0XDY3" at bounding box center [945, 27] width 174 height 31
click at [913, 26] on input "WJG0XDY3" at bounding box center [945, 27] width 174 height 31
click at [912, 29] on input "WJG0XDY3" at bounding box center [945, 27] width 174 height 31
click at [909, 30] on input "WJG0XDY3" at bounding box center [945, 27] width 174 height 31
click at [912, 30] on input "WJG0XDY3" at bounding box center [945, 27] width 174 height 31
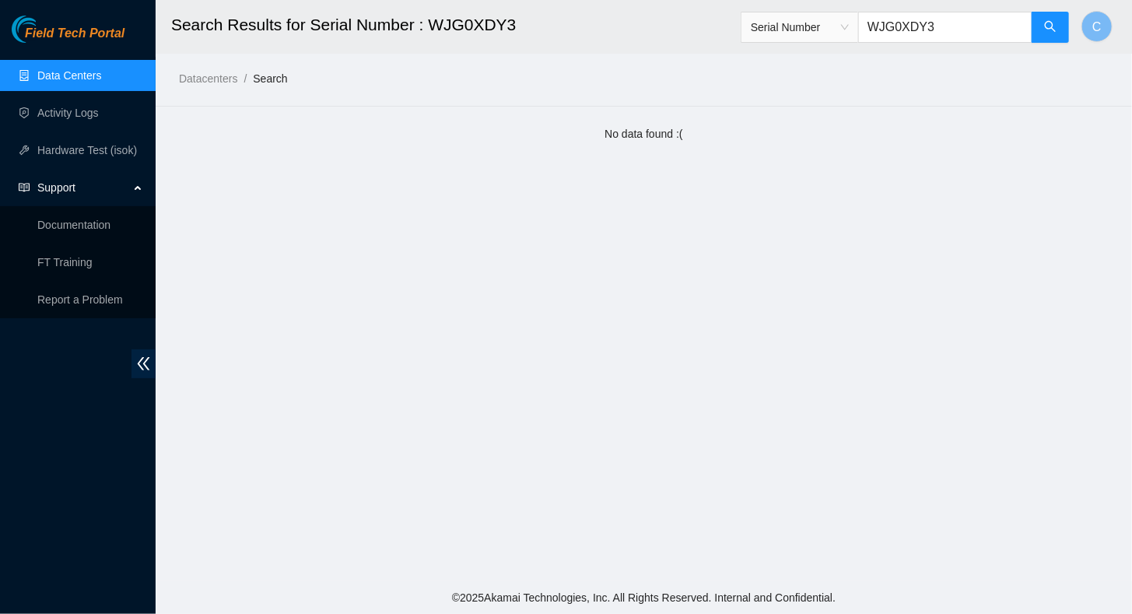
click at [910, 30] on input "WJG0XDY3" at bounding box center [945, 27] width 174 height 31
click at [912, 38] on input "WJG0XDY3" at bounding box center [945, 27] width 174 height 31
click at [914, 26] on input "WJG0XDY3" at bounding box center [945, 27] width 174 height 31
drag, startPoint x: 916, startPoint y: 27, endPoint x: 962, endPoint y: 26, distance: 46.7
click at [962, 26] on input "WJG0XDY3" at bounding box center [945, 27] width 174 height 31
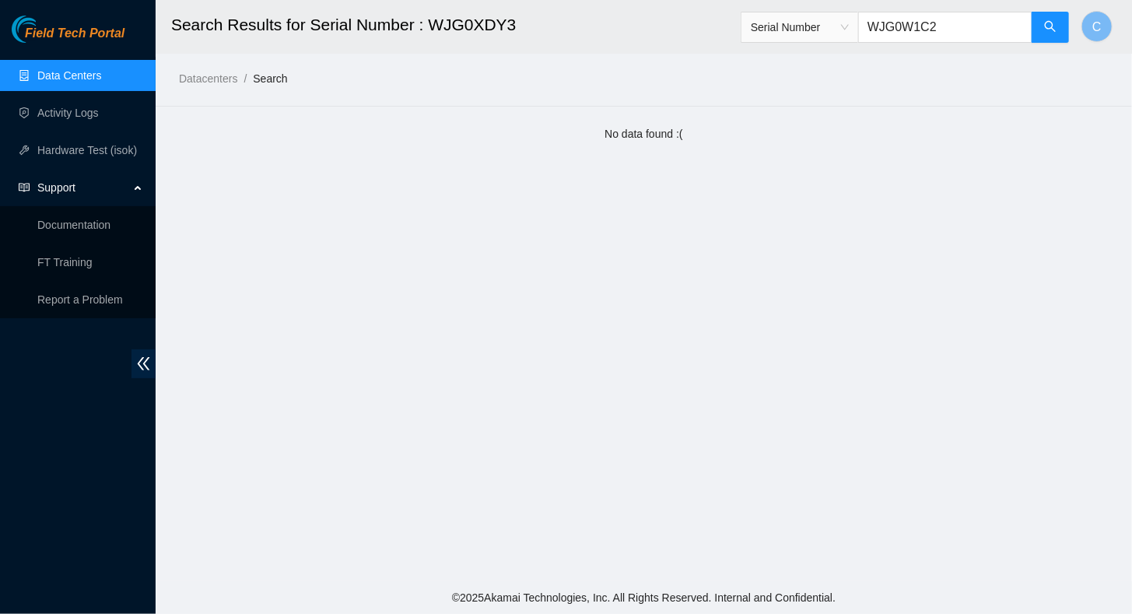
type input "WJG0W1C2"
click at [1058, 285] on main "Search Results for Serial Number : WJG0W1C2 Serial Number WJG0W1C2 C Datacenter…" at bounding box center [644, 290] width 976 height 581
click at [64, 79] on link "Data Centers" at bounding box center [69, 75] width 64 height 12
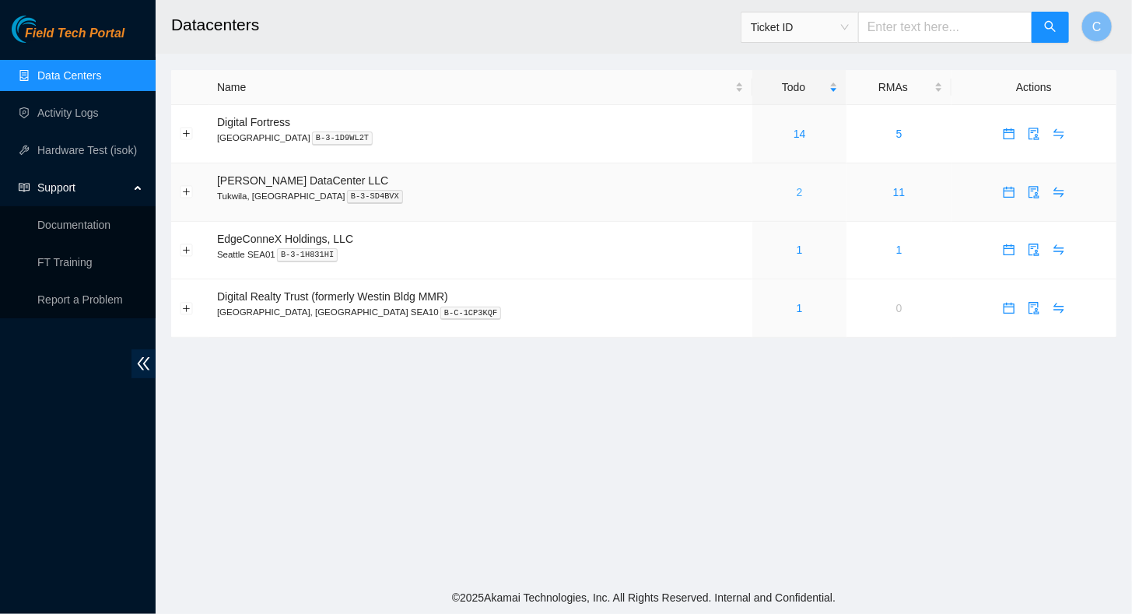
click at [797, 187] on link "2" at bounding box center [800, 192] width 6 height 12
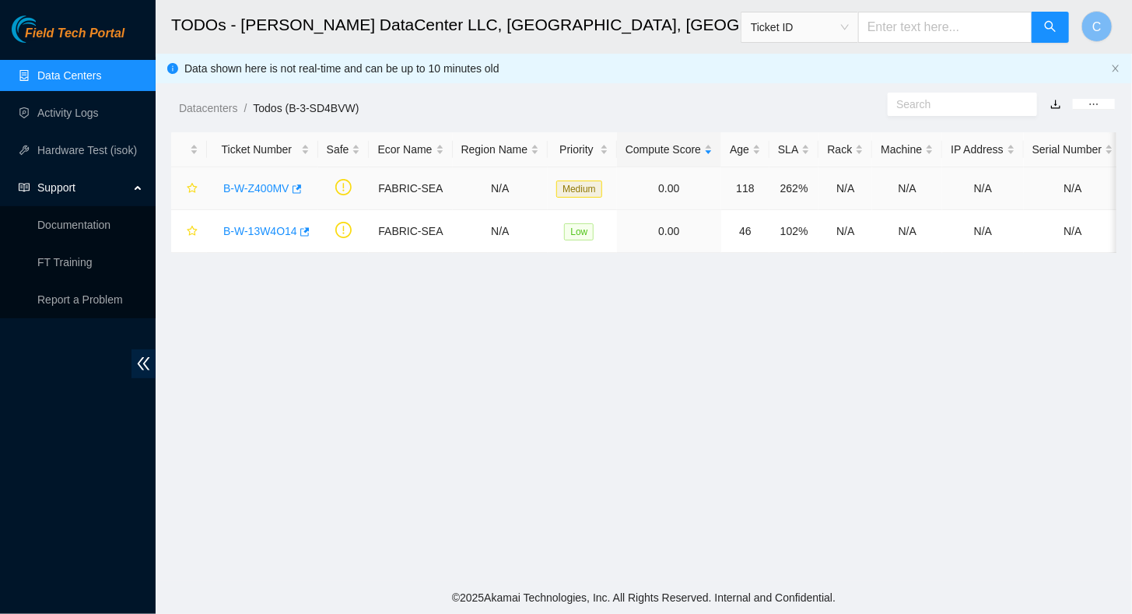
click at [240, 188] on link "B-W-Z400MV" at bounding box center [256, 188] width 66 height 12
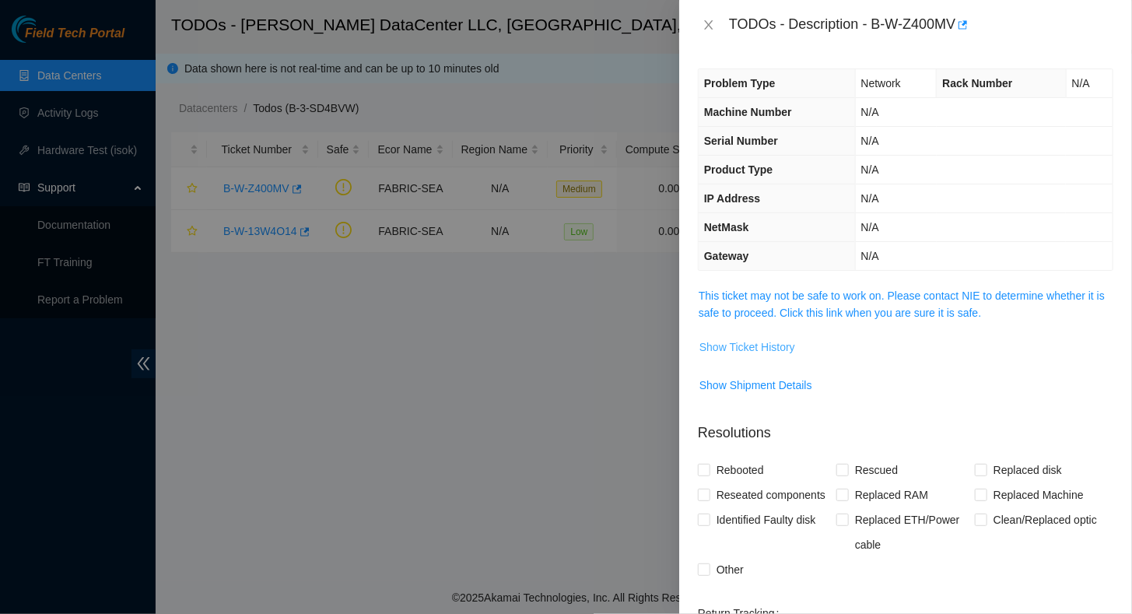
click at [765, 344] on span "Show Ticket History" at bounding box center [747, 346] width 96 height 17
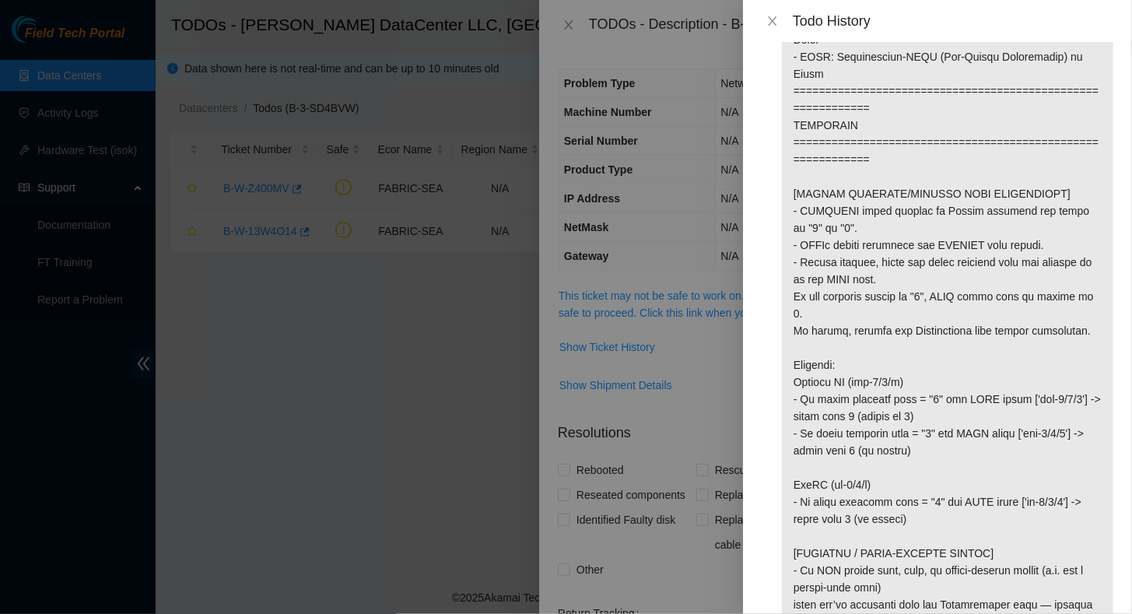
scroll to position [622, 0]
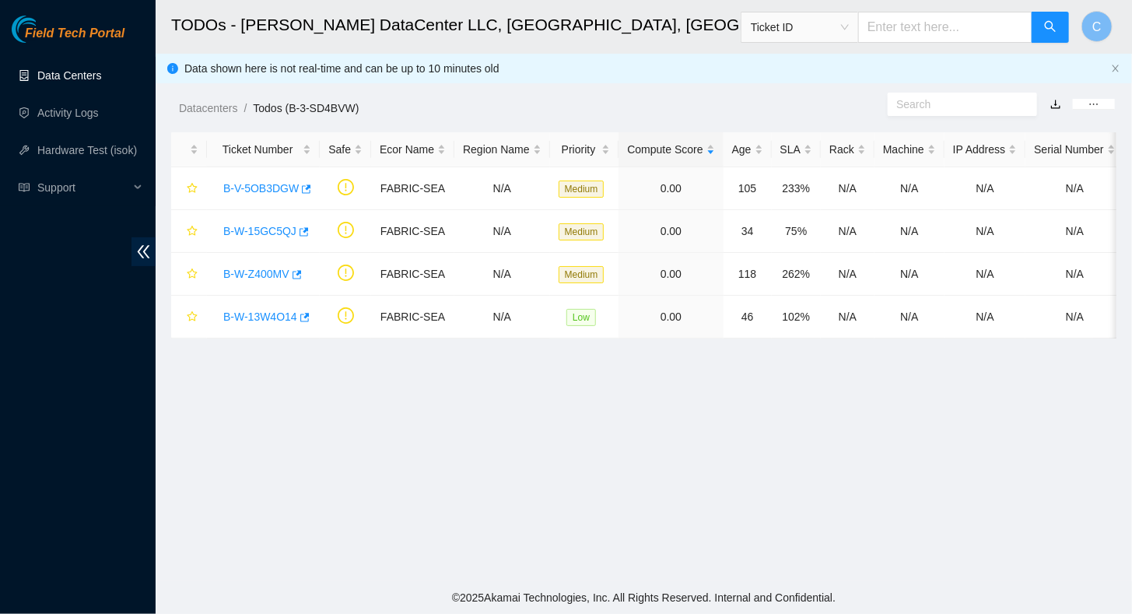
click at [61, 76] on link "Data Centers" at bounding box center [69, 75] width 64 height 12
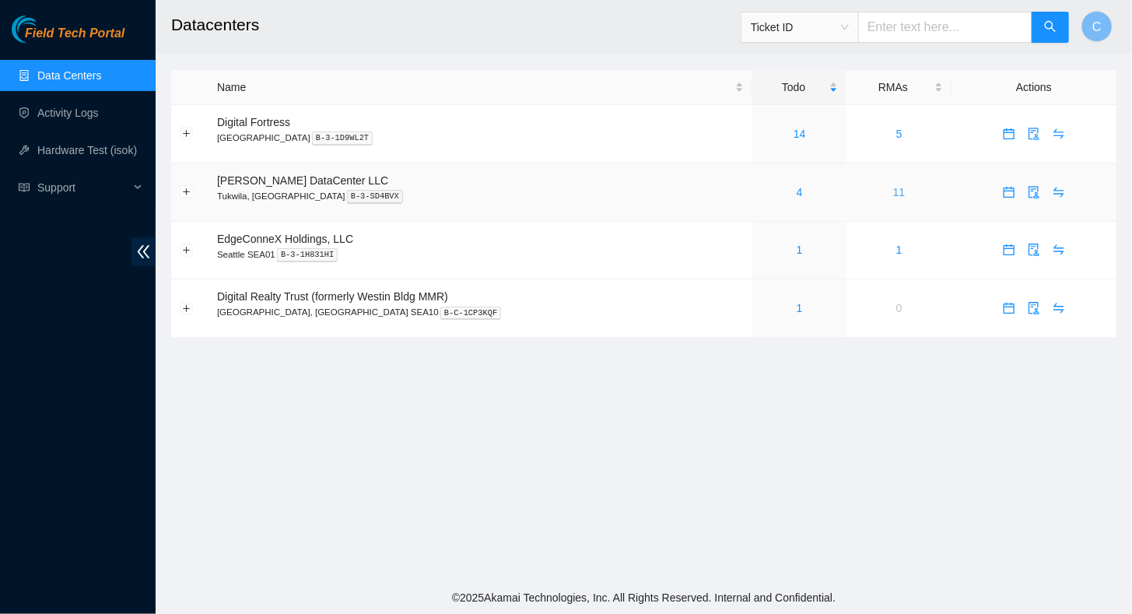
click at [893, 187] on link "11" at bounding box center [899, 192] width 12 height 12
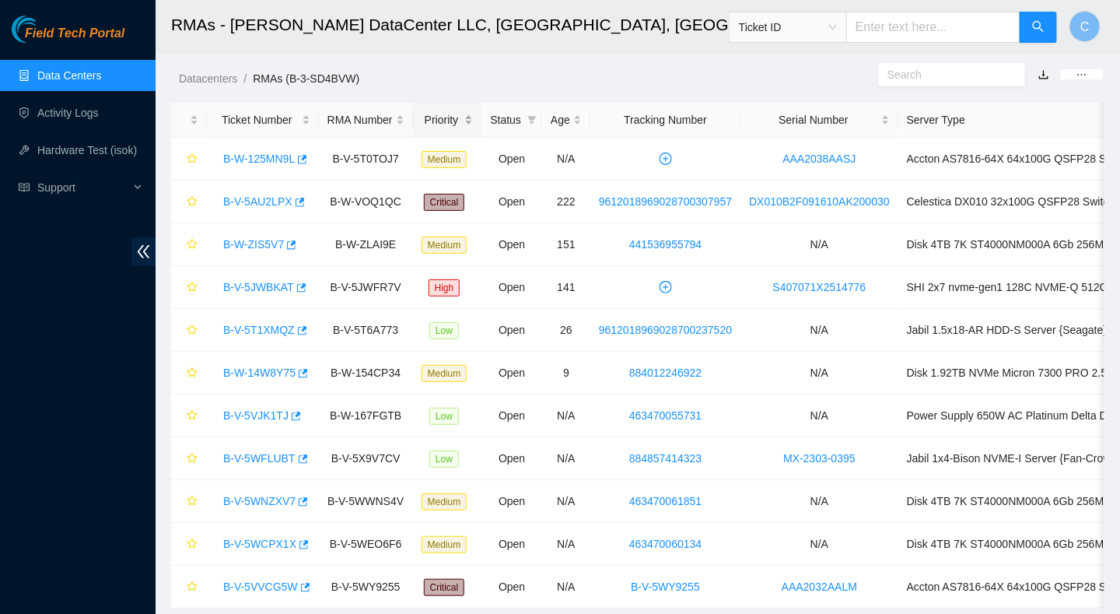
click at [444, 120] on div "Priority" at bounding box center [448, 119] width 52 height 17
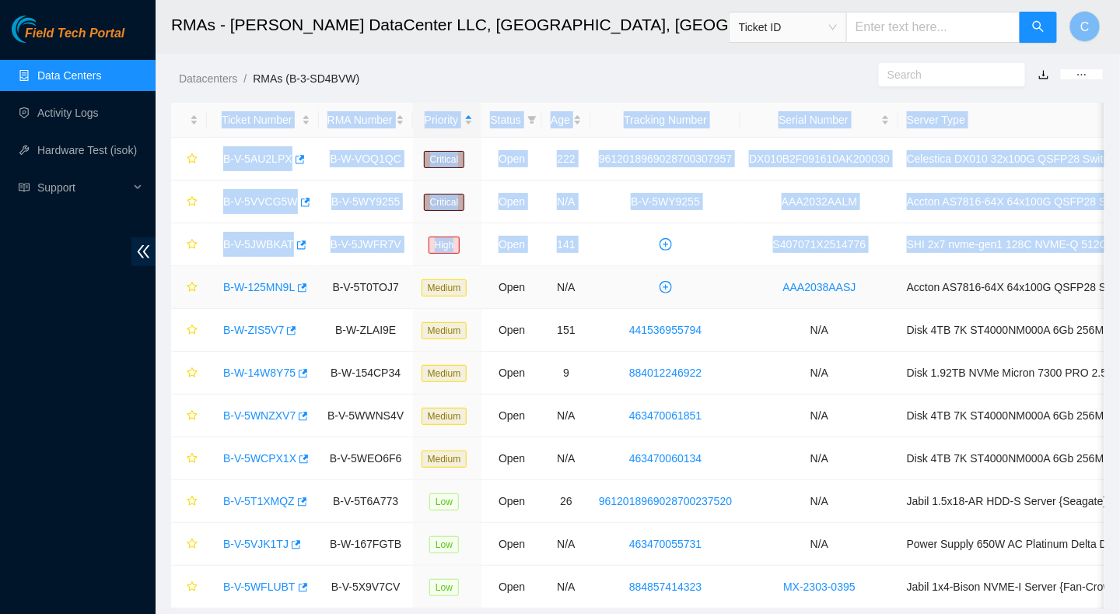
scroll to position [0, 135]
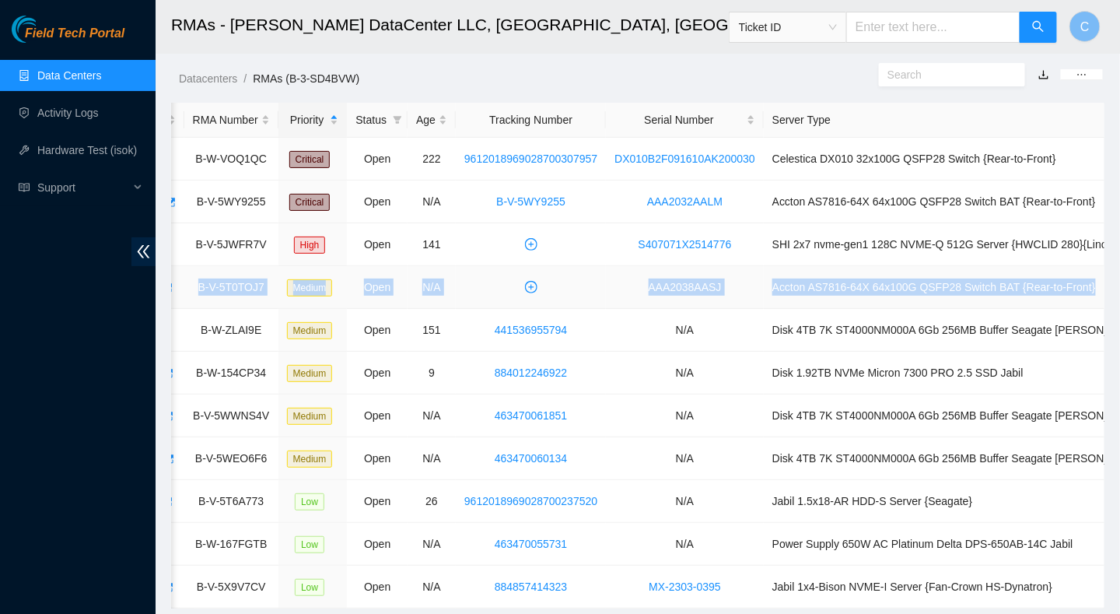
drag, startPoint x: 218, startPoint y: 282, endPoint x: 1074, endPoint y: 285, distance: 855.7
click at [1074, 285] on tr "B-W-125MN9L B-V-5T0TOJ7 Medium Open N/A AAA2038AASJ Accton AS7816-64X 64x100G Q…" at bounding box center [595, 287] width 1117 height 43
copy tr "B-W-125MN9L B-V-5T0TOJ7 Medium Open N/A AAA2038AASJ Accton AS7816-64X 64x100G Q…"
click at [61, 77] on link "Data Centers" at bounding box center [69, 75] width 64 height 12
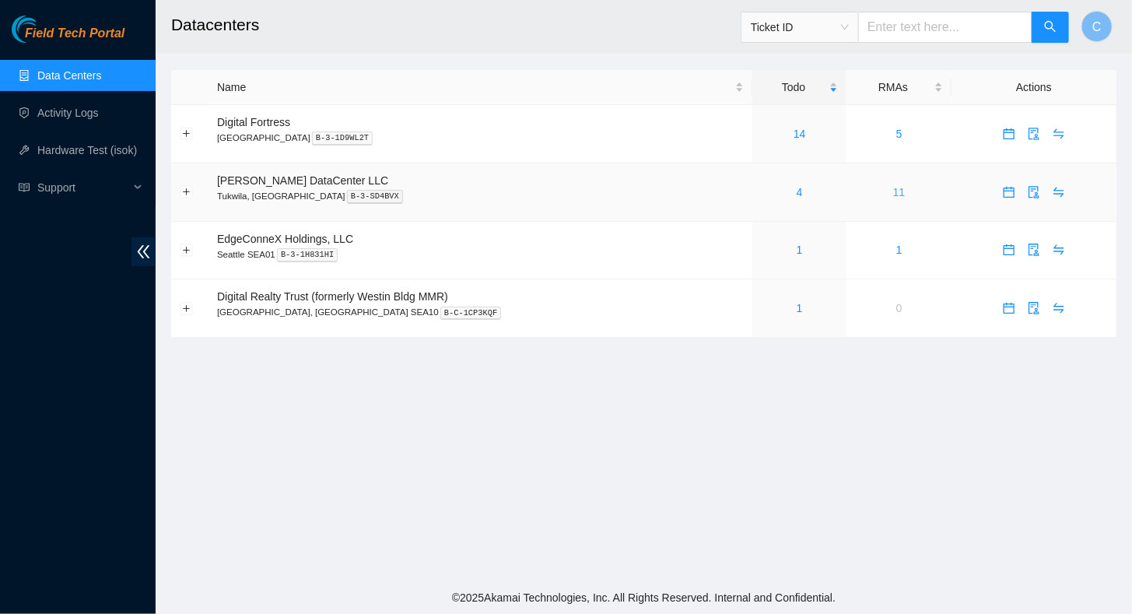
click at [893, 189] on link "11" at bounding box center [899, 192] width 12 height 12
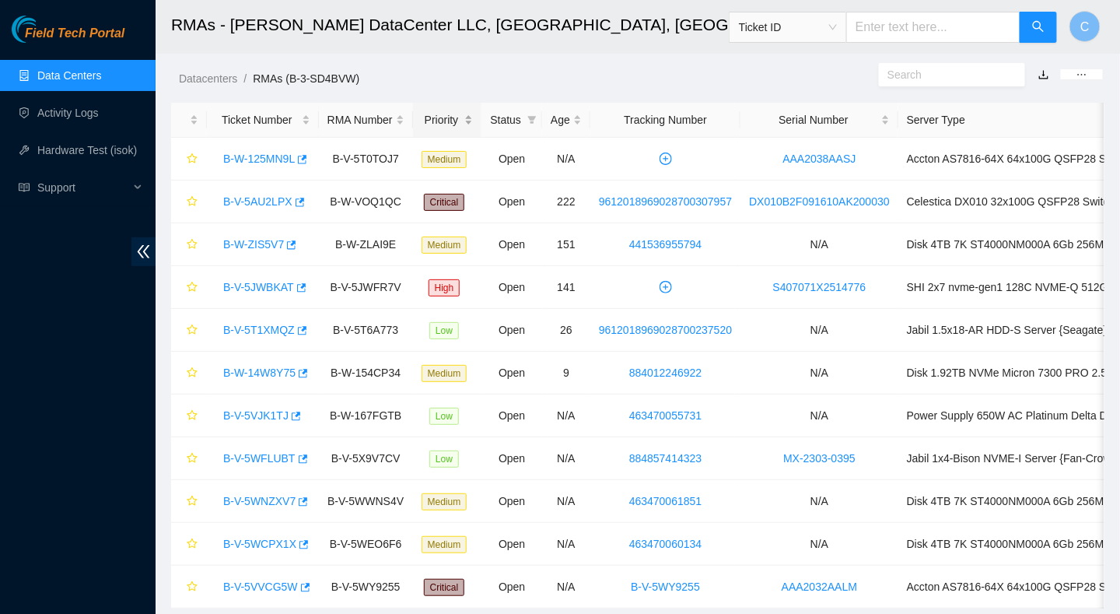
click at [442, 114] on div "Priority" at bounding box center [448, 119] width 52 height 17
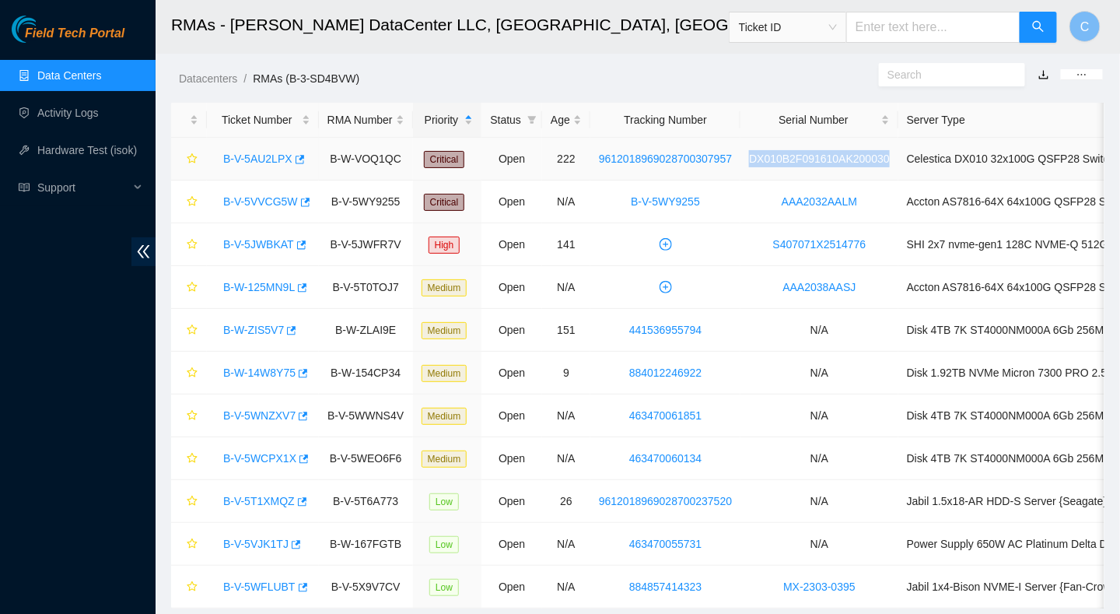
drag, startPoint x: 741, startPoint y: 154, endPoint x: 881, endPoint y: 170, distance: 140.9
click at [881, 170] on td "DX010B2F091610AK200030" at bounding box center [820, 159] width 158 height 43
copy link "DX010B2F091610AK200030"
drag, startPoint x: 323, startPoint y: 153, endPoint x: 402, endPoint y: 162, distance: 79.8
click at [402, 162] on td "B-W-VOQ1QC" at bounding box center [366, 159] width 94 height 43
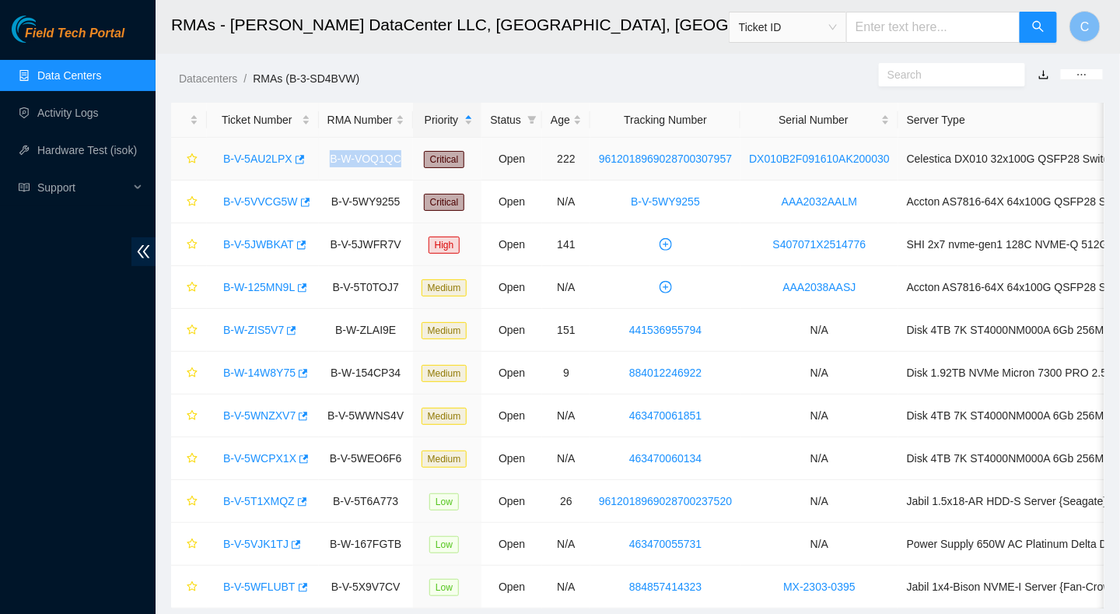
copy td "B-W-VOQ1QC"
drag, startPoint x: 400, startPoint y: 244, endPoint x: 300, endPoint y: 240, distance: 100.4
click at [300, 240] on tr "B-V-5JWBKAT B-V-5JWFR7V High Open 141 S407071X2514776 SHI 2x7 nvme-gen1 128C NV…" at bounding box center [729, 244] width 1117 height 43
drag, startPoint x: 300, startPoint y: 240, endPoint x: 340, endPoint y: 201, distance: 56.1
click at [340, 201] on td "B-V-5WY9255" at bounding box center [366, 201] width 94 height 43
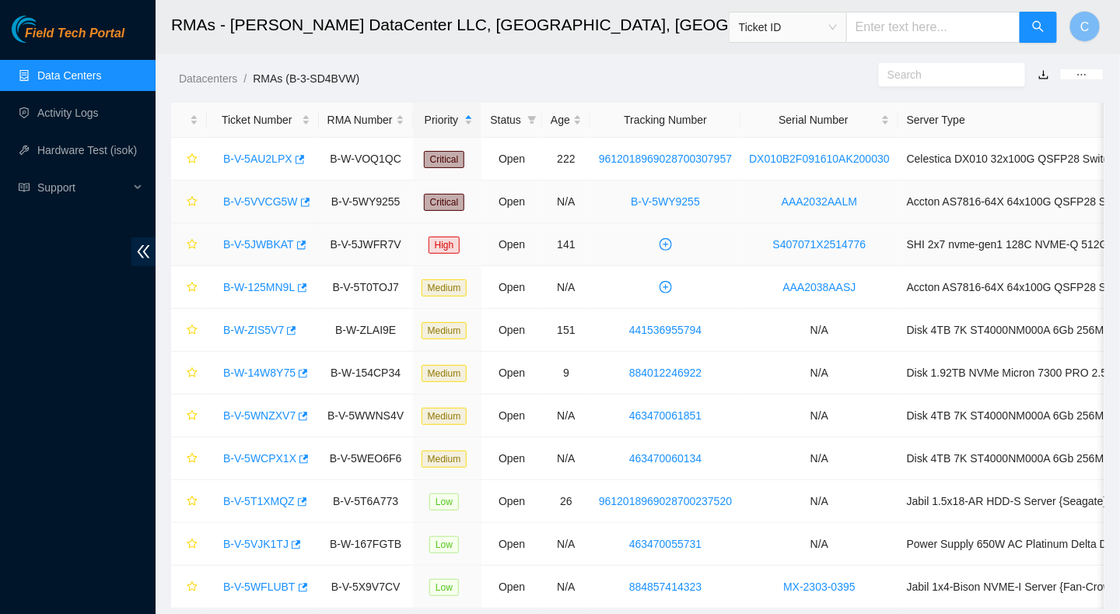
drag, startPoint x: 340, startPoint y: 201, endPoint x: 314, endPoint y: 239, distance: 45.3
click at [313, 239] on td "B-V-5JWBKAT" at bounding box center [263, 244] width 112 height 43
click at [53, 306] on div "Field Tech Portal Data Centers Activity Logs Hardware Test (isok) Support" at bounding box center [78, 315] width 156 height 598
click at [73, 78] on link "Data Centers" at bounding box center [69, 75] width 64 height 12
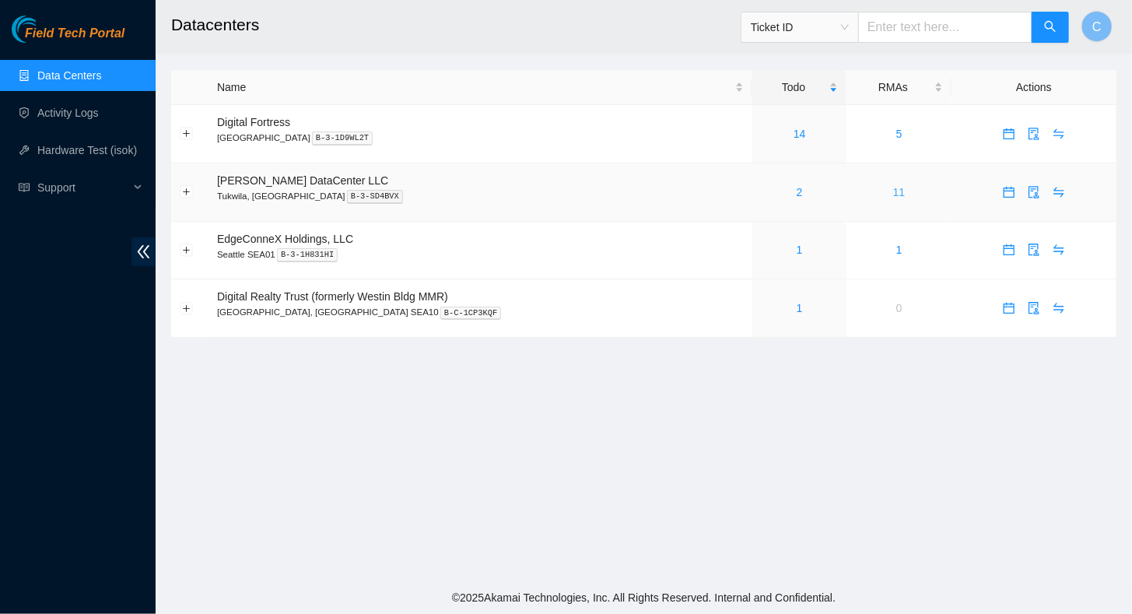
click at [893, 190] on link "11" at bounding box center [899, 192] width 12 height 12
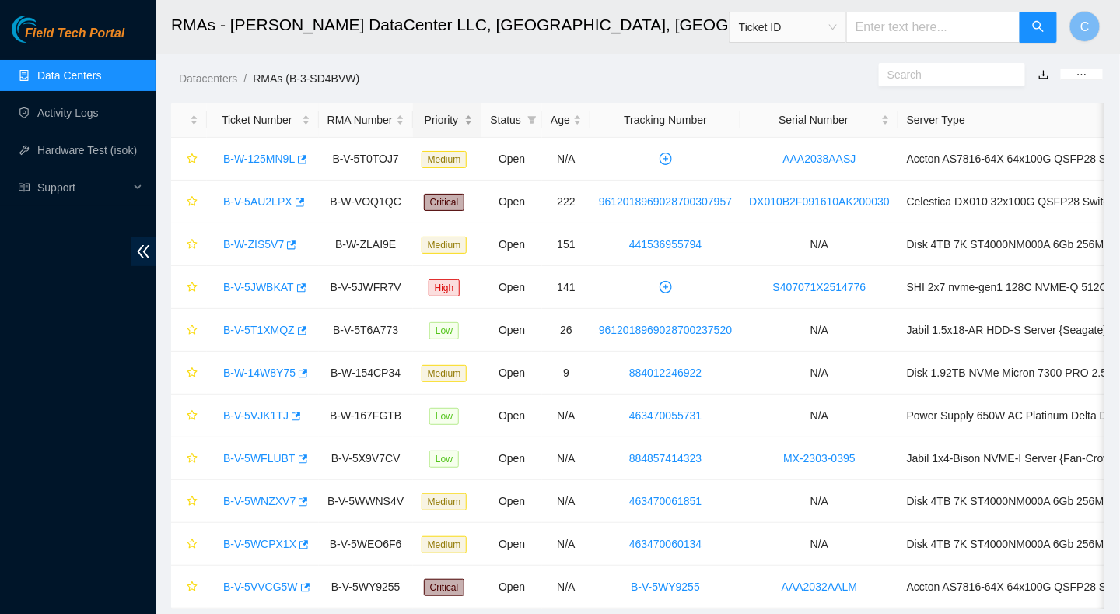
click at [440, 113] on div "Priority" at bounding box center [448, 119] width 52 height 17
